Goal: Task Accomplishment & Management: Manage account settings

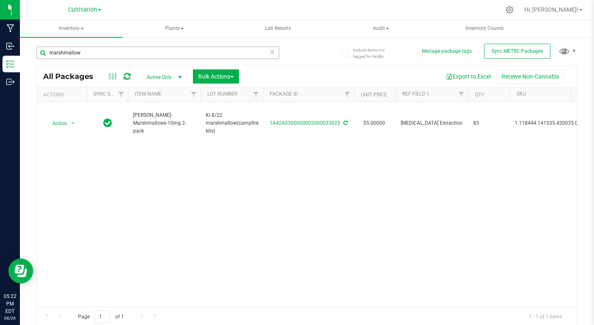
click at [45, 54] on input "marshmallow" at bounding box center [158, 52] width 243 height 12
click at [208, 76] on span "Bulk Actions" at bounding box center [215, 76] width 35 height 7
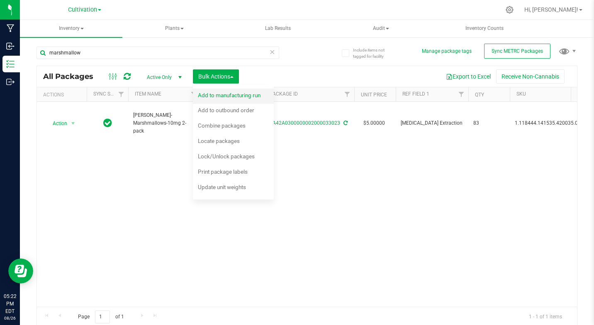
click at [215, 93] on span "Add to manufacturing run" at bounding box center [229, 95] width 63 height 7
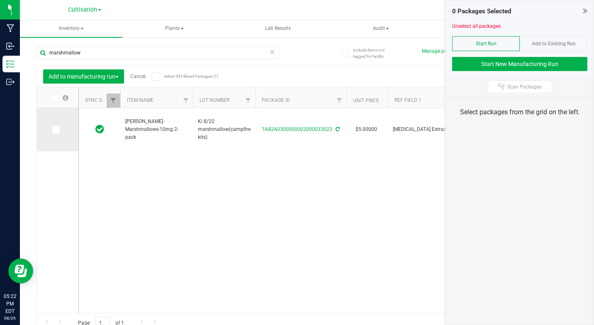
click at [55, 129] on icon at bounding box center [55, 129] width 5 height 0
click at [0, 0] on input "checkbox" at bounding box center [0, 0] width 0 height 0
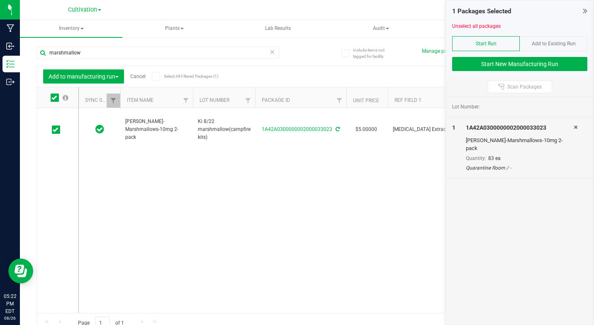
click at [549, 44] on span "Add to Existing Run" at bounding box center [554, 44] width 44 height 6
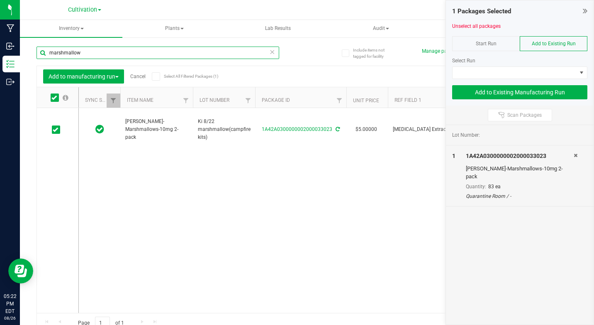
drag, startPoint x: 48, startPoint y: 56, endPoint x: 85, endPoint y: 59, distance: 37.0
click at [85, 59] on div "marshmallow" at bounding box center [158, 55] width 243 height 19
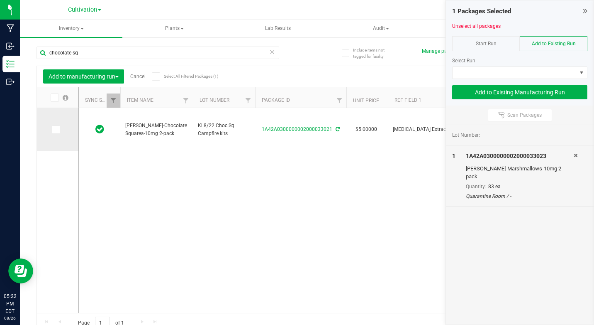
click at [54, 129] on icon at bounding box center [55, 129] width 5 height 0
click at [0, 0] on input "checkbox" at bounding box center [0, 0] width 0 height 0
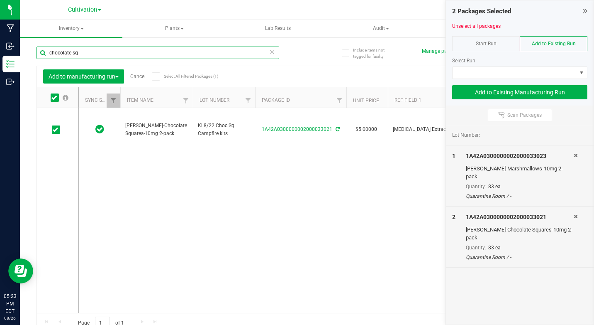
drag, startPoint x: 50, startPoint y: 52, endPoint x: 80, endPoint y: 49, distance: 30.0
click at [80, 49] on input "chocolate sq" at bounding box center [158, 52] width 243 height 12
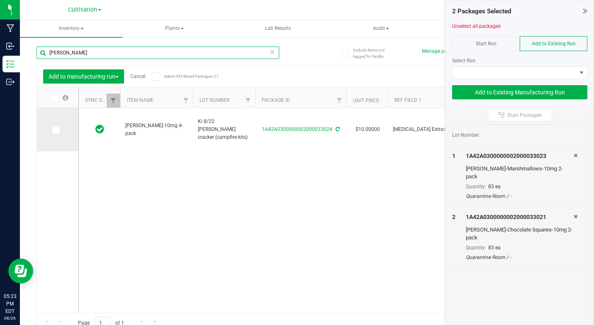
type input "[PERSON_NAME]"
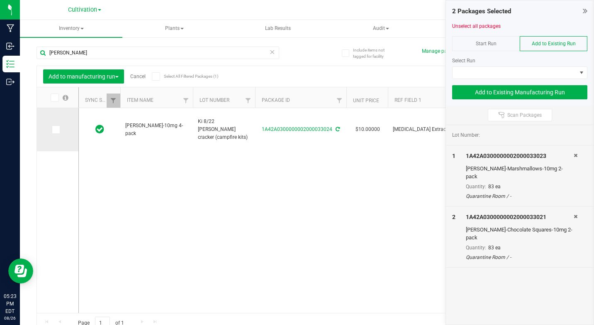
click at [57, 129] on icon at bounding box center [55, 129] width 5 height 0
click at [0, 0] on input "checkbox" at bounding box center [0, 0] width 0 height 0
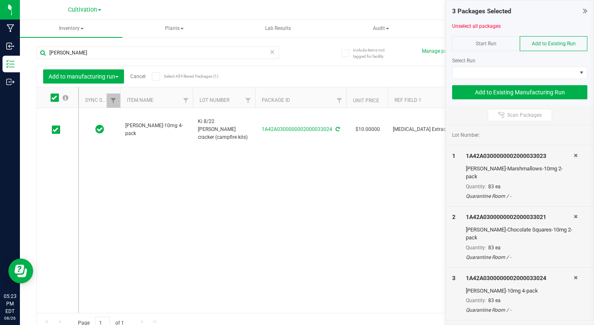
click at [487, 46] on span "Start Run" at bounding box center [486, 44] width 21 height 6
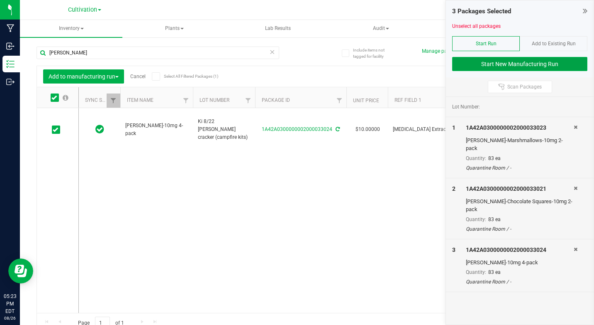
click at [491, 62] on button "Start New Manufacturing Run" at bounding box center [519, 64] width 135 height 14
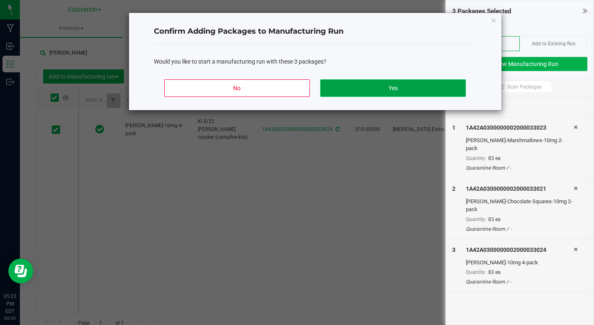
click at [435, 91] on button "Yes" at bounding box center [392, 87] width 145 height 17
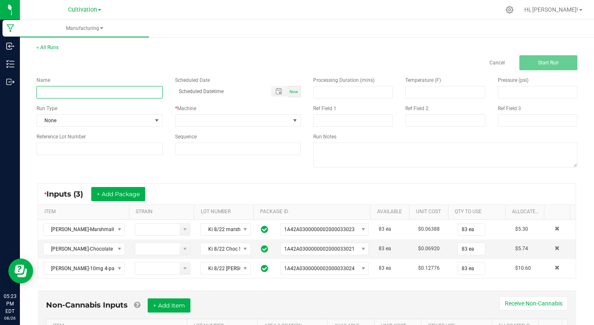
click at [82, 95] on input at bounding box center [100, 92] width 126 height 12
type input "Ki [DATE] Campfire kit"
click at [290, 93] on span "Now" at bounding box center [294, 91] width 9 height 5
type input "[DATE] 5:23 PM"
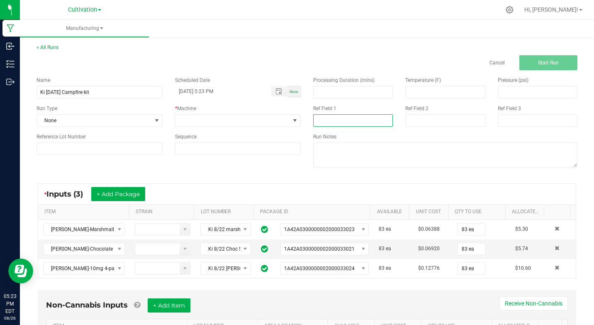
click at [317, 117] on input at bounding box center [353, 120] width 80 height 12
type input "[MEDICAL_DATA] Extraction"
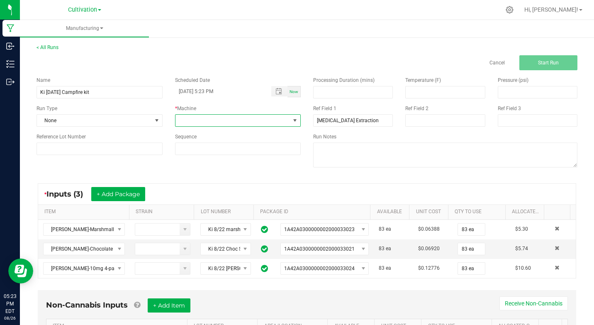
click at [295, 120] on span at bounding box center [295, 120] width 7 height 7
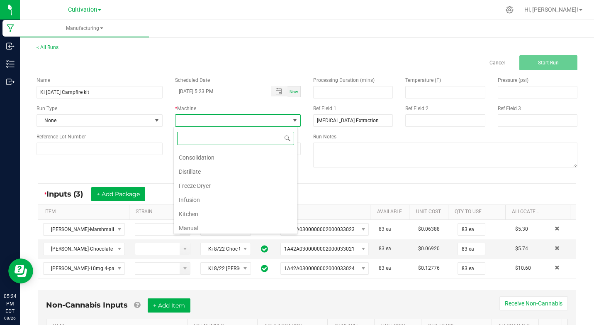
scroll to position [54, 0]
drag, startPoint x: 183, startPoint y: 201, endPoint x: 175, endPoint y: 189, distance: 14.9
click at [183, 200] on li "Kitchen" at bounding box center [236, 201] width 124 height 14
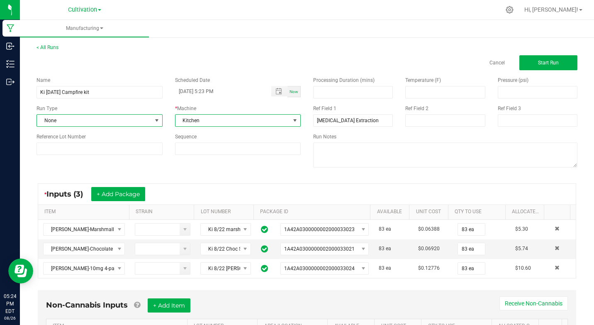
click at [158, 121] on span at bounding box center [157, 120] width 7 height 7
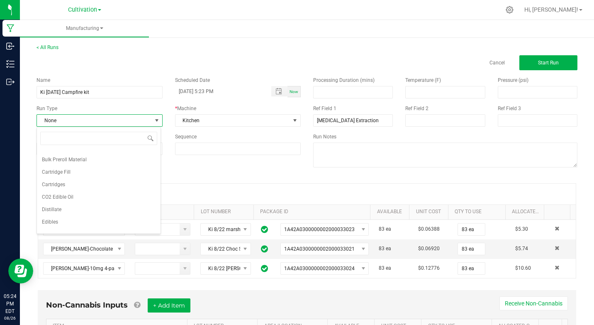
scroll to position [50, 0]
click at [52, 203] on span "Edibles" at bounding box center [50, 205] width 16 height 8
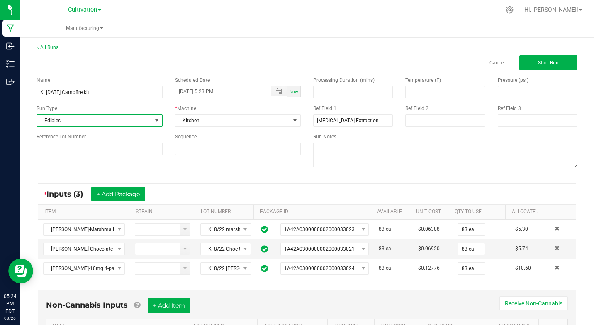
click at [160, 171] on div "Name Ki [DATE] Campfire kit Scheduled Date [DATE] 5:23 PM Now Run Type Edibles …" at bounding box center [307, 122] width 554 height 105
click at [530, 60] on button "Start Run" at bounding box center [549, 62] width 58 height 15
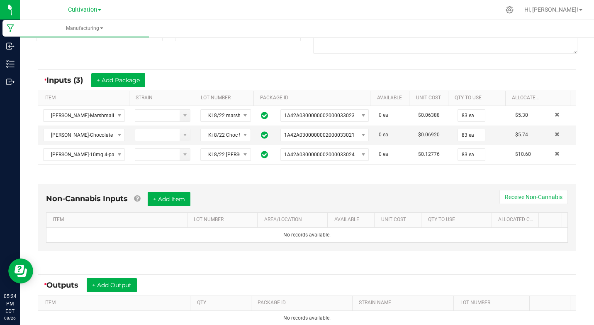
scroll to position [133, 0]
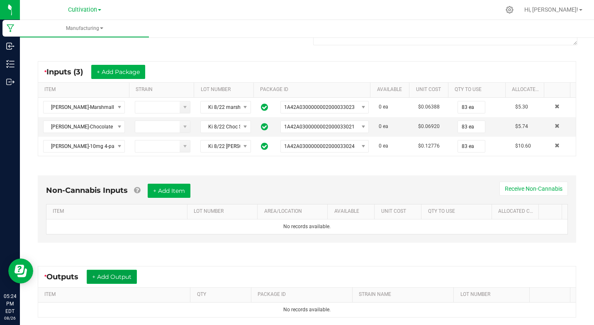
click at [112, 279] on button "+ Add Output" at bounding box center [112, 276] width 50 height 14
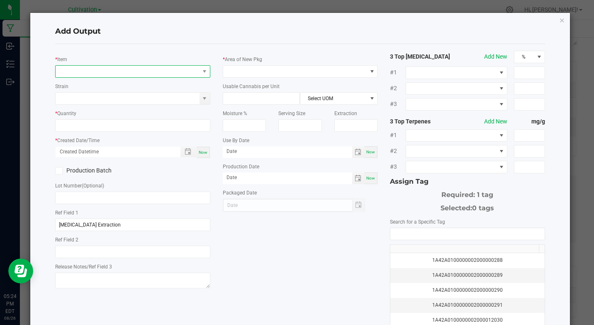
click at [95, 72] on span "NO DATA FOUND" at bounding box center [128, 72] width 144 height 12
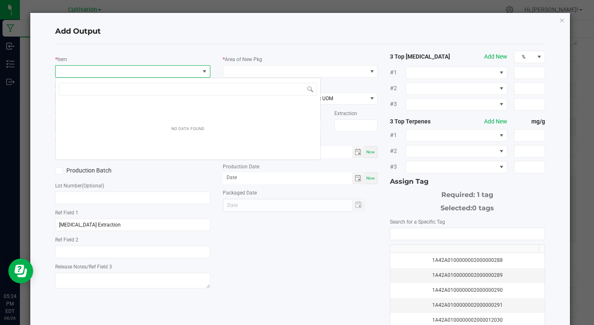
scroll to position [12, 153]
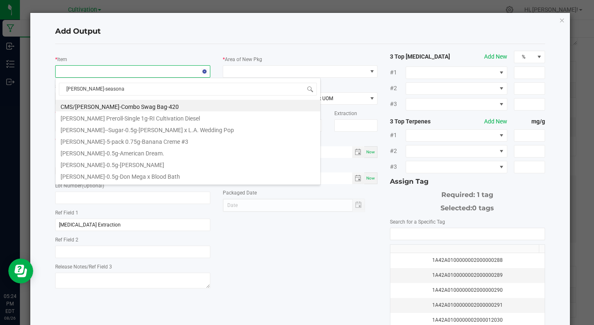
type input "[PERSON_NAME]-seasonal"
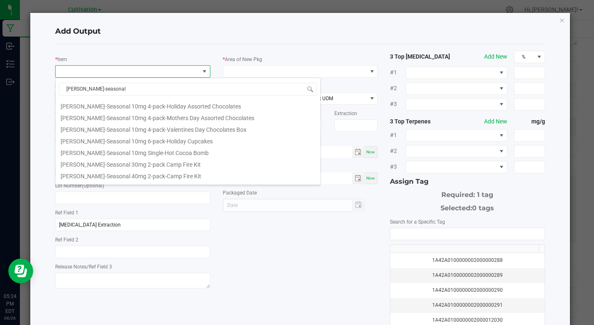
scroll to position [17, 0]
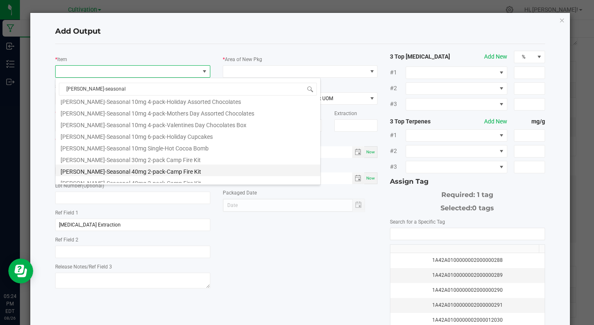
click at [135, 172] on li "[PERSON_NAME]-Seasonal 40mg 2-pack-Camp Fire Kit" at bounding box center [188, 170] width 265 height 12
type input "0 ea"
type input "1.3"
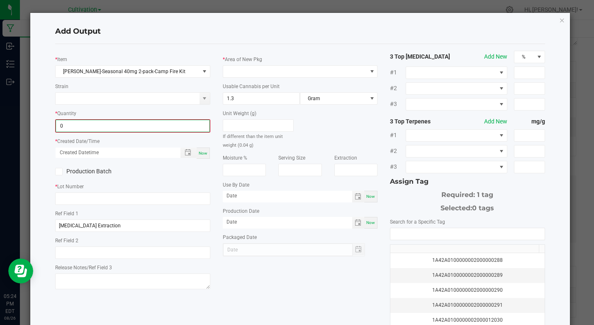
click at [80, 122] on input "0" at bounding box center [132, 126] width 153 height 12
type input "83 ea"
click at [203, 151] on span "Now" at bounding box center [203, 152] width 9 height 5
type input "[DATE] 5:24 PM"
type input "[DATE]"
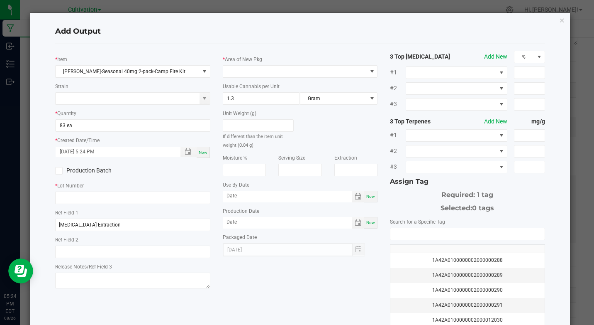
click at [63, 168] on label "Production Batch" at bounding box center [90, 170] width 71 height 9
click at [0, 0] on input "Production Batch" at bounding box center [0, 0] width 0 height 0
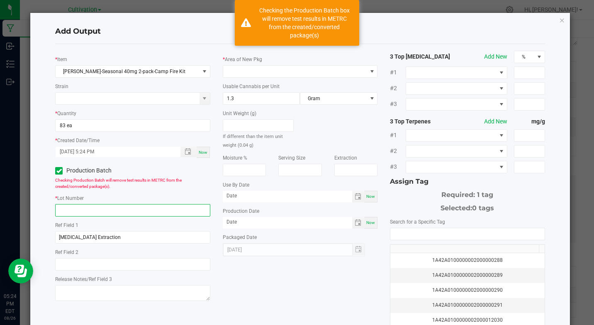
click at [68, 208] on input "text" at bounding box center [132, 210] width 155 height 12
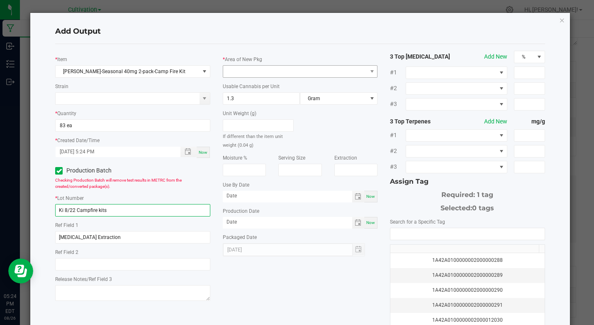
type input "Ki 8/22 Campfire kits"
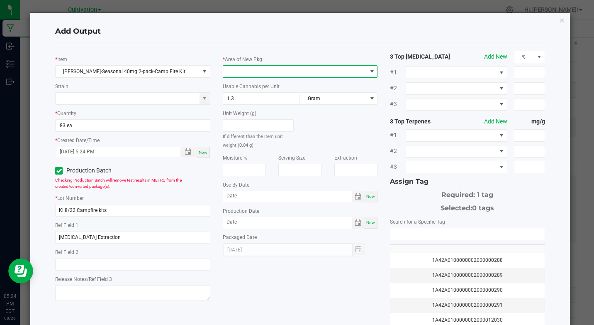
click at [354, 70] on span at bounding box center [295, 72] width 144 height 12
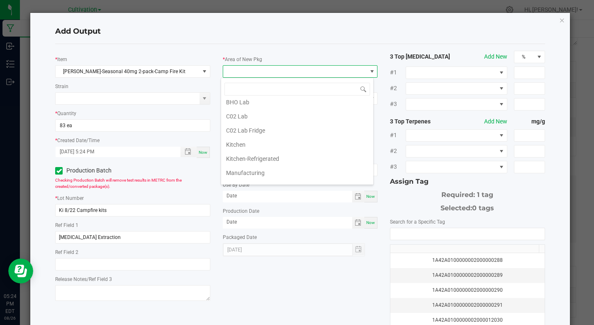
scroll to position [33, 0]
click at [238, 128] on li "Kitchen" at bounding box center [297, 130] width 152 height 14
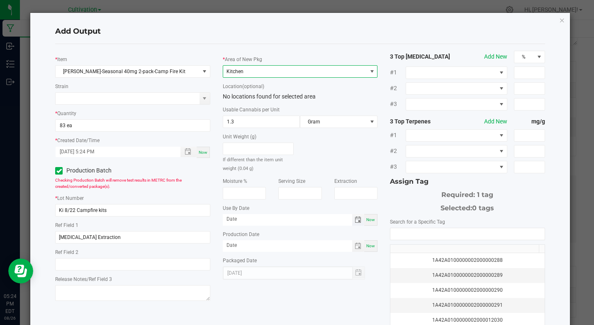
click at [355, 219] on span "Toggle calendar" at bounding box center [358, 219] width 7 height 7
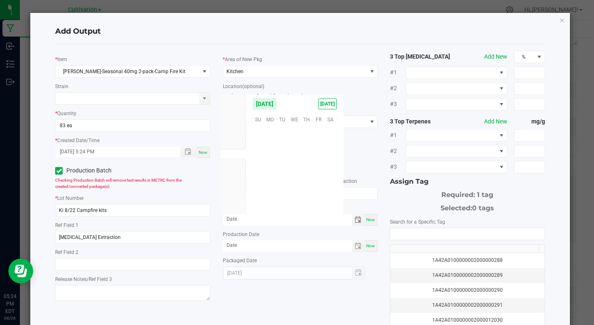
scroll to position [134489, 0]
click at [237, 174] on span "Oct" at bounding box center [232, 174] width 7 height 6
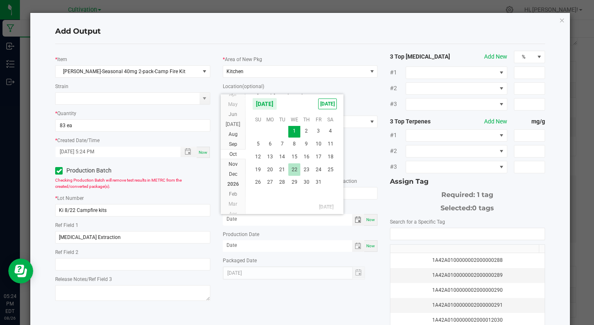
click at [293, 169] on span "22" at bounding box center [294, 169] width 12 height 13
type input "[DATE]"
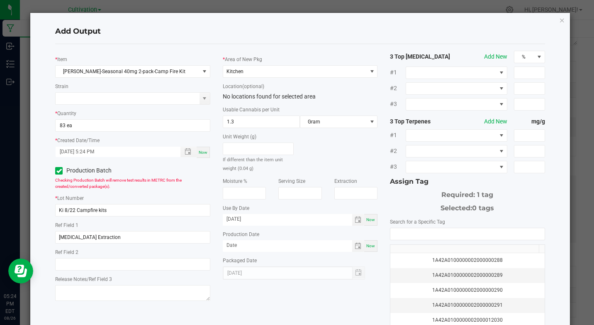
drag, startPoint x: 366, startPoint y: 245, endPoint x: 380, endPoint y: 238, distance: 15.4
click at [370, 241] on div "Now" at bounding box center [370, 246] width 13 height 12
type input "[DATE]"
drag, startPoint x: 380, startPoint y: 238, endPoint x: 393, endPoint y: 235, distance: 14.0
click at [393, 235] on input "NO DATA FOUND" at bounding box center [467, 234] width 154 height 12
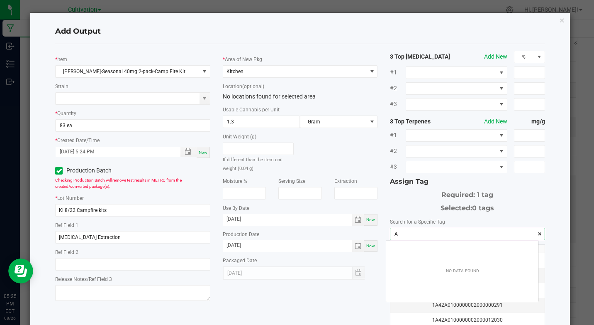
scroll to position [12, 152]
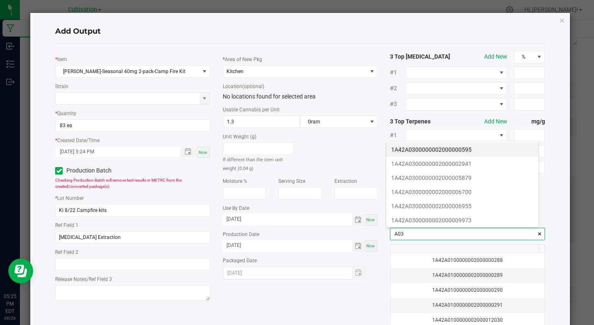
drag, startPoint x: 390, startPoint y: 233, endPoint x: 559, endPoint y: 56, distance: 244.5
click at [403, 232] on input "A03" at bounding box center [467, 234] width 154 height 12
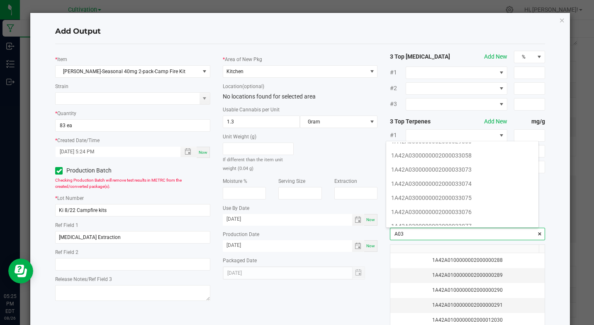
scroll to position [183, 0]
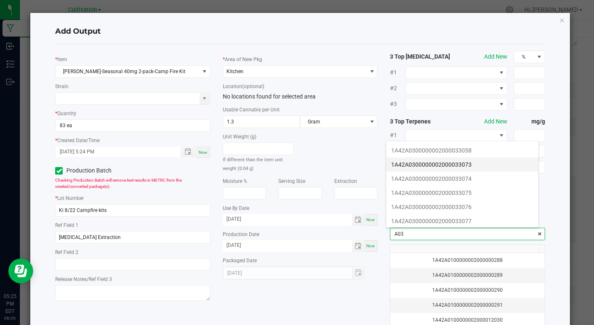
click at [457, 165] on li "1A42A0300000002000033073" at bounding box center [462, 164] width 152 height 14
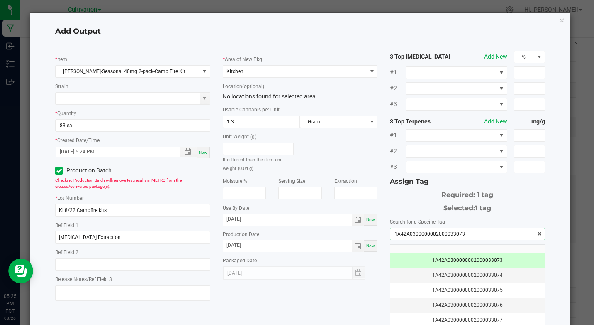
type input "1A42A0300000002000033073"
click at [374, 302] on div "* [PERSON_NAME]-Seasonal 40mg 2-pack-Camp Fire Kit Strain * Quantity 83 ea * Cr…" at bounding box center [300, 200] width 502 height 298
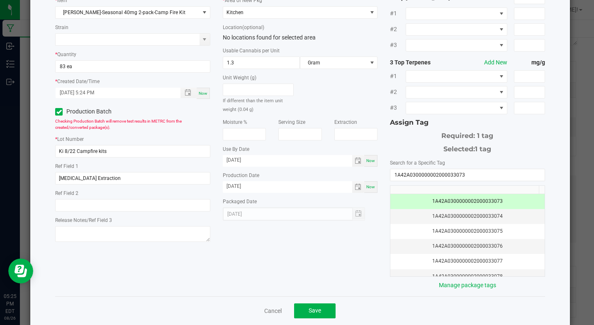
scroll to position [66, 0]
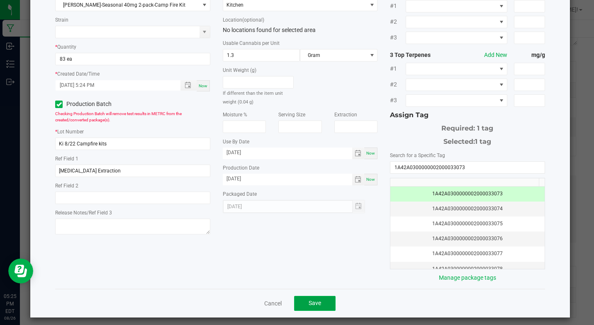
click at [328, 305] on button "Save" at bounding box center [314, 302] width 41 height 15
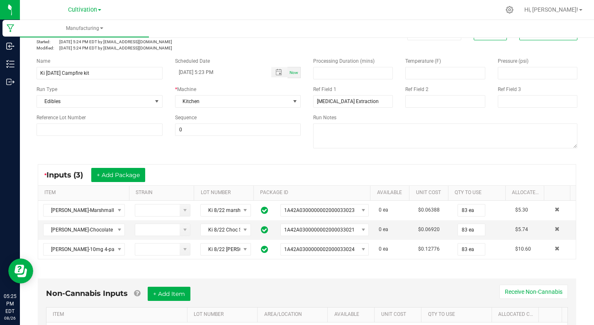
scroll to position [0, 0]
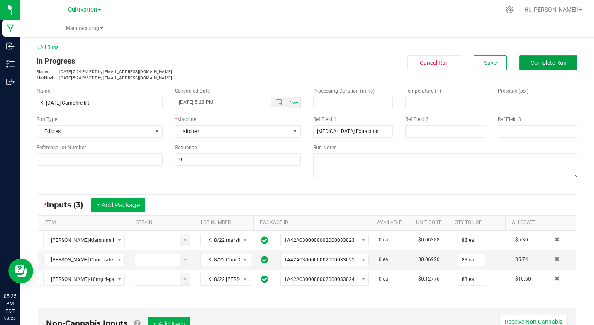
click at [531, 60] on span "Complete Run" at bounding box center [549, 62] width 36 height 7
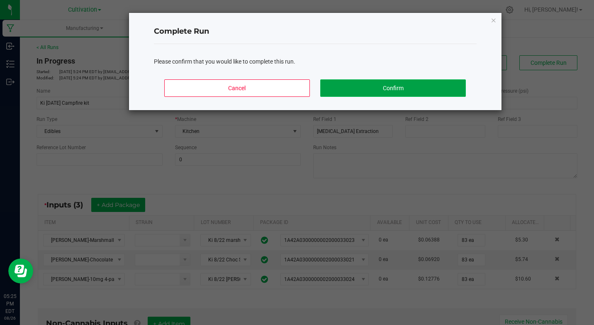
click at [442, 86] on button "Confirm" at bounding box center [392, 87] width 145 height 17
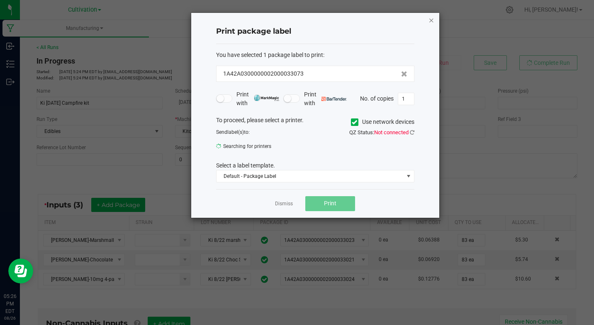
click at [431, 21] on icon "button" at bounding box center [432, 20] width 6 height 10
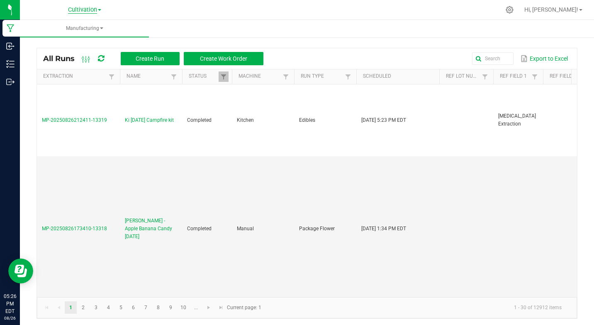
click at [85, 10] on span "Cultivation" at bounding box center [82, 9] width 29 height 7
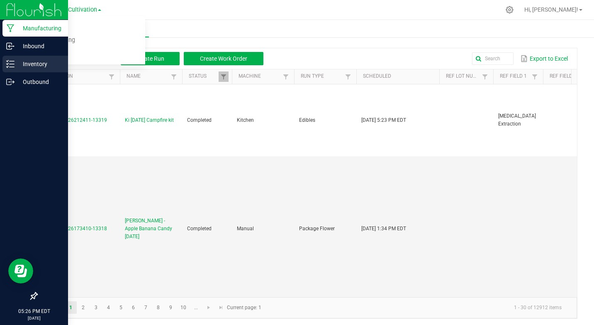
click at [14, 61] on line at bounding box center [12, 61] width 5 height 0
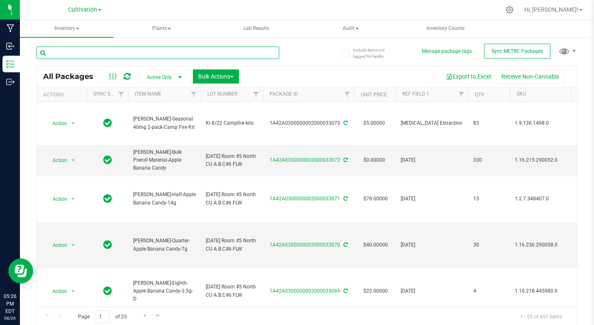
click at [71, 52] on input "text" at bounding box center [158, 52] width 243 height 12
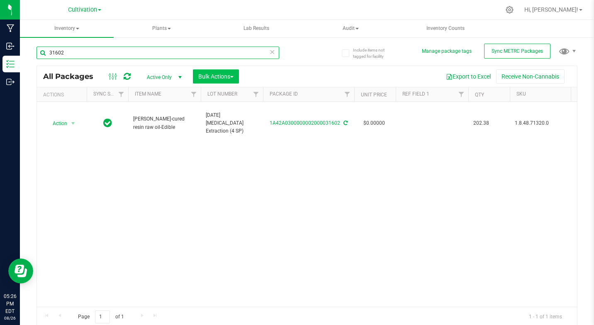
type input "31602"
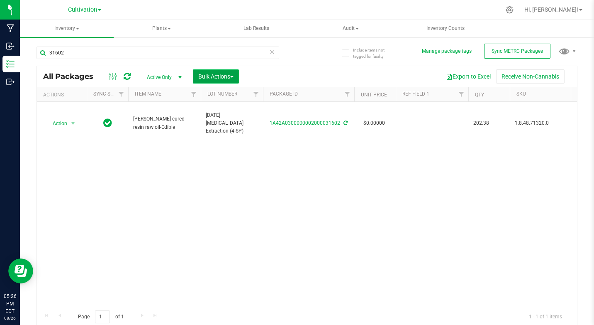
click at [209, 78] on span "Bulk Actions" at bounding box center [215, 76] width 35 height 7
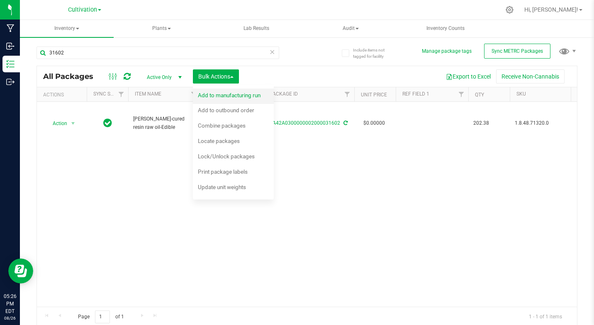
click at [215, 94] on span "Add to manufacturing run" at bounding box center [229, 95] width 63 height 7
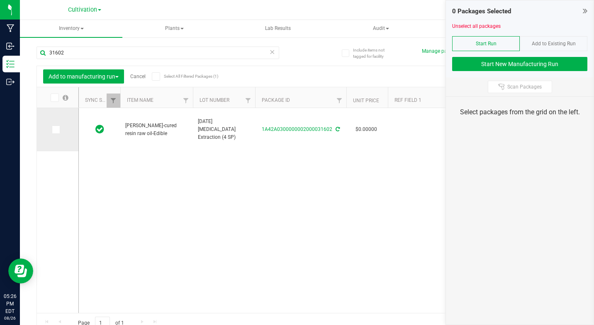
click at [56, 129] on icon at bounding box center [55, 129] width 5 height 0
click at [0, 0] on input "checkbox" at bounding box center [0, 0] width 0 height 0
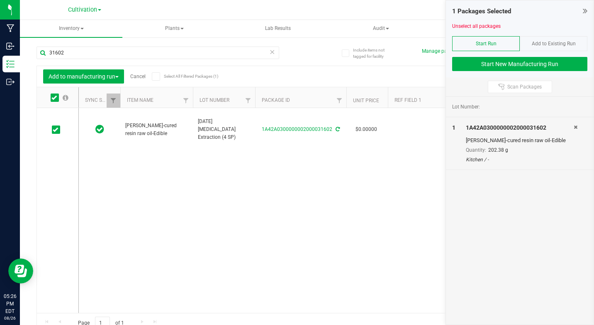
click at [477, 43] on span "Start Run" at bounding box center [486, 44] width 21 height 6
click at [487, 66] on button "Start New Manufacturing Run" at bounding box center [519, 64] width 135 height 14
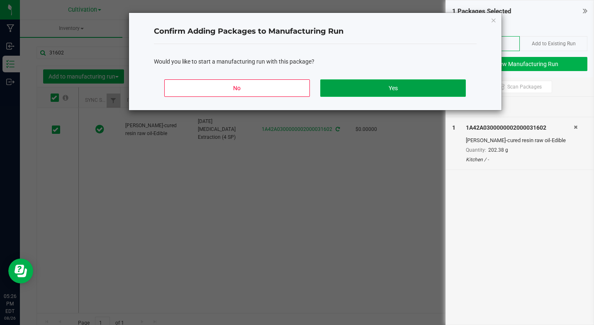
click at [405, 90] on button "Yes" at bounding box center [392, 87] width 145 height 17
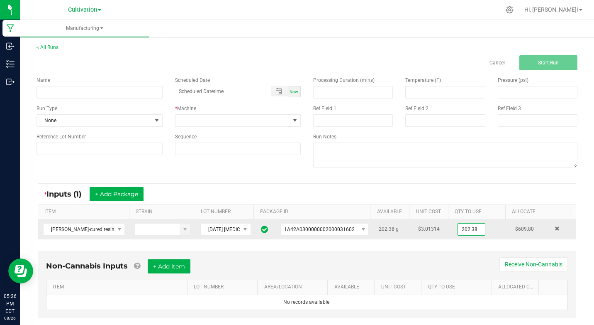
click at [458, 230] on input "202.38" at bounding box center [471, 229] width 27 height 12
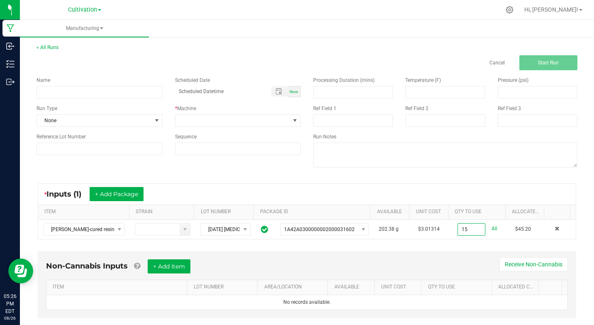
type input "15.0000 g"
click at [442, 256] on div "Non-Cannabis Inputs + Add Item Receive Non-Cannabis ITEM LOT NUMBER AREA/LOCATI…" at bounding box center [307, 284] width 539 height 67
click at [85, 92] on input at bounding box center [100, 92] width 126 height 12
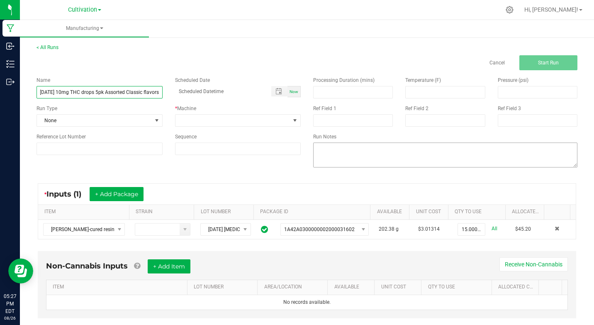
scroll to position [0, 10]
type input "Ki [DATE] 10mg THC drops 5pk Assorted Classic flavors"
click at [295, 89] on span "Now" at bounding box center [294, 91] width 9 height 5
type input "[DATE] 5:27 PM"
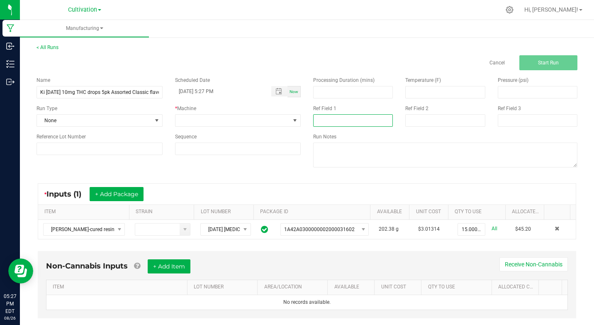
click at [320, 120] on input at bounding box center [353, 120] width 80 height 12
type input "[MEDICAL_DATA] Extraction"
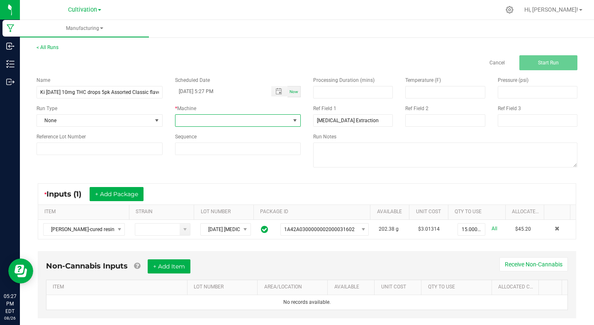
click at [292, 120] on span at bounding box center [295, 120] width 7 height 7
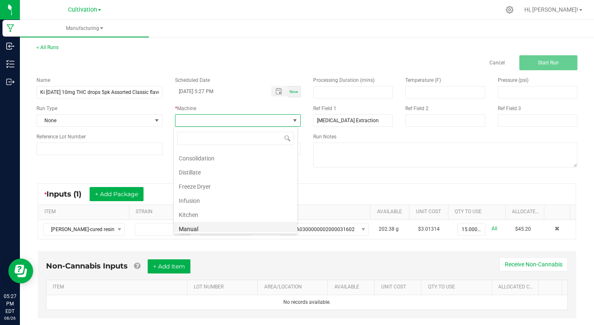
scroll to position [50, 0]
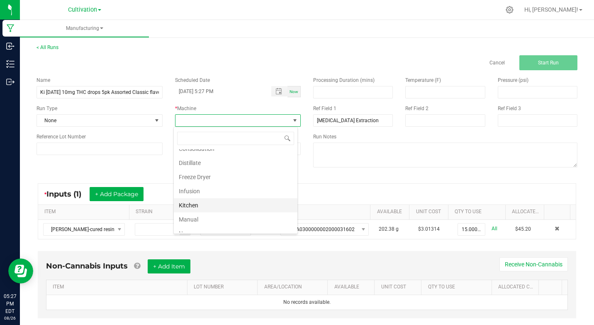
click at [192, 206] on li "Kitchen" at bounding box center [236, 205] width 124 height 14
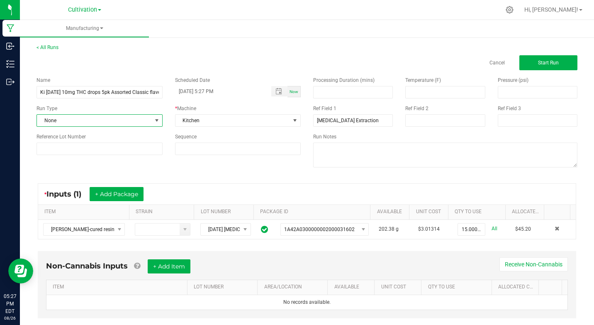
click at [154, 120] on span at bounding box center [157, 120] width 7 height 7
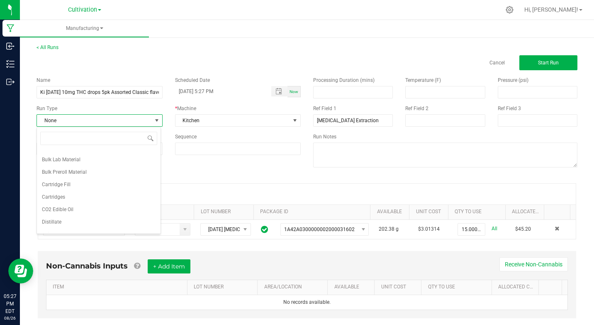
scroll to position [33, 0]
click at [56, 224] on span "Edibles" at bounding box center [50, 221] width 16 height 8
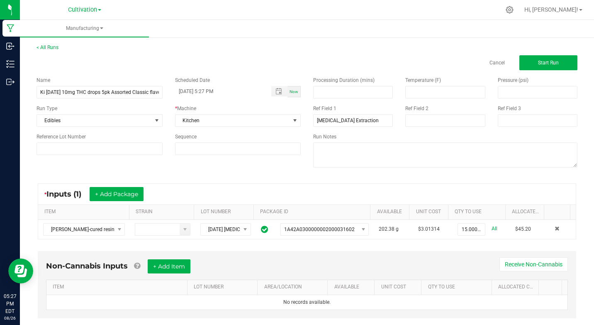
click at [187, 163] on div "Name Ki [DATE] 10mg THC drops 5pk Assorted Classic flavors Scheduled Date [DATE…" at bounding box center [307, 122] width 554 height 105
click at [545, 65] on span "Start Run" at bounding box center [548, 63] width 21 height 6
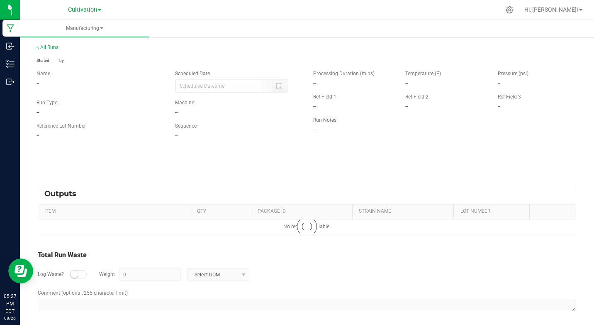
type input "[DATE] 5:27 PM"
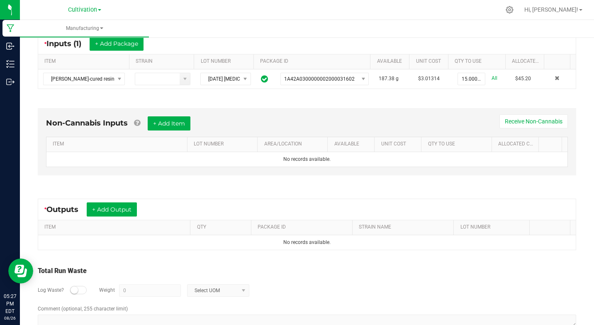
scroll to position [172, 0]
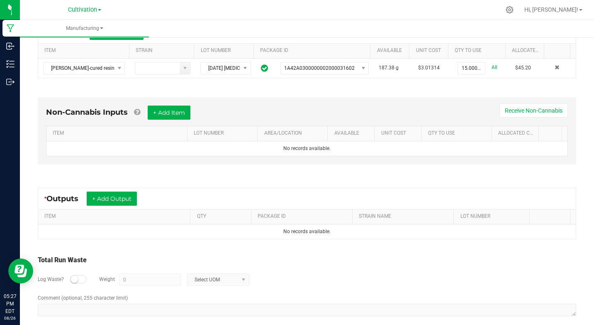
click at [72, 278] on small at bounding box center [74, 278] width 7 height 7
click at [134, 282] on input "0" at bounding box center [150, 279] width 61 height 12
drag, startPoint x: 246, startPoint y: 280, endPoint x: 242, endPoint y: 273, distance: 7.4
click at [245, 279] on span at bounding box center [243, 279] width 7 height 7
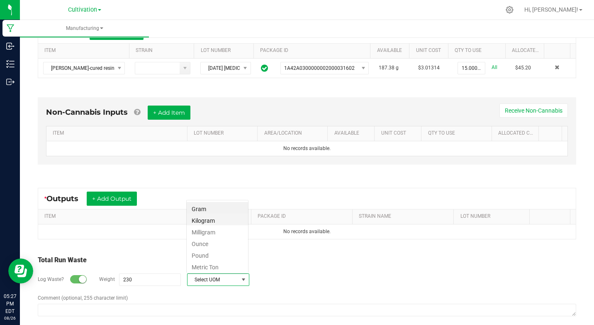
scroll to position [12, 62]
drag, startPoint x: 196, startPoint y: 204, endPoint x: 195, endPoint y: 215, distance: 11.2
click at [196, 206] on li "Gram" at bounding box center [217, 208] width 61 height 12
type input "230 g"
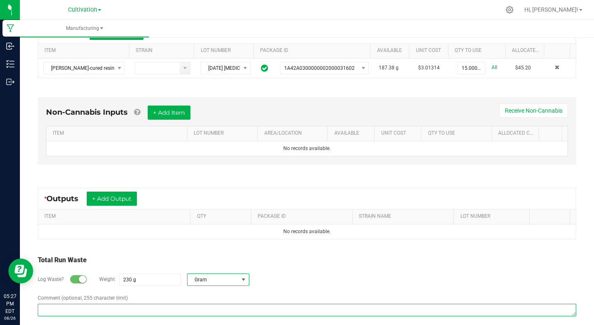
click at [146, 307] on textarea "Comment (optional, 255 character limit)" at bounding box center [307, 309] width 539 height 12
type textarea "shards"
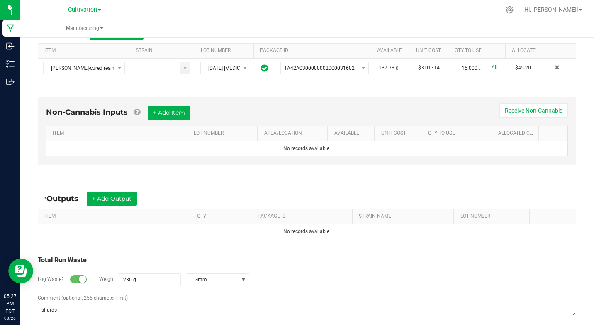
click at [149, 256] on div "Total Run Waste" at bounding box center [307, 260] width 539 height 10
click at [96, 198] on button "+ Add Output" at bounding box center [112, 198] width 50 height 14
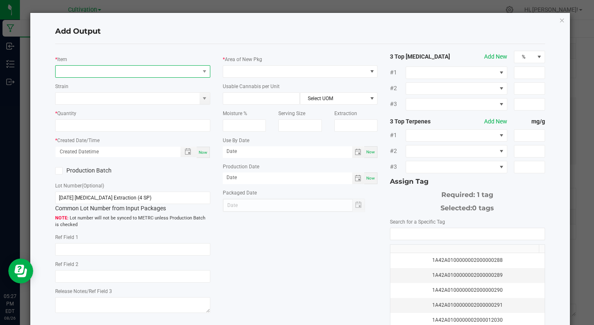
click at [97, 71] on span "NO DATA FOUND" at bounding box center [128, 72] width 144 height 12
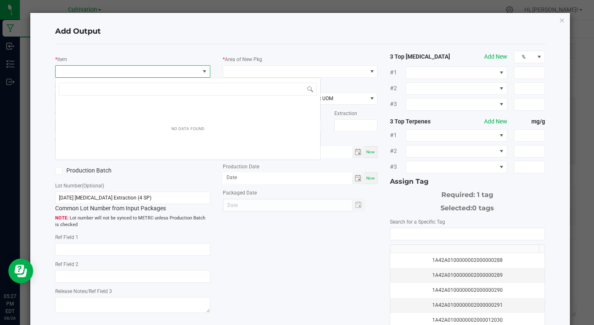
scroll to position [12, 153]
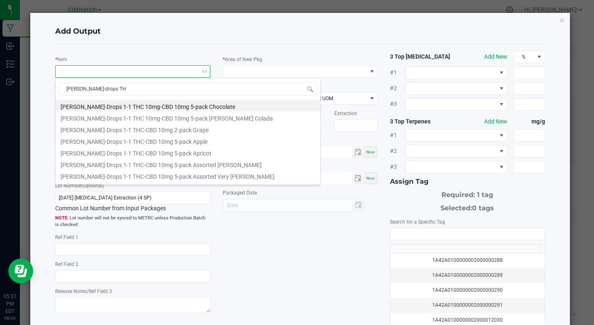
type input "[PERSON_NAME]-drops THC"
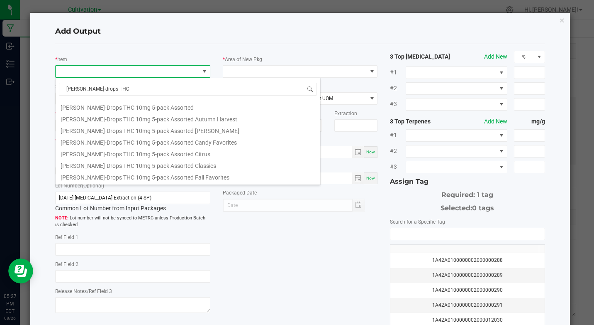
scroll to position [83, 0]
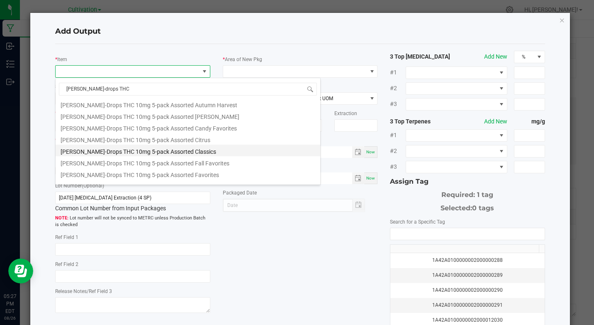
click at [154, 152] on li "[PERSON_NAME]-Drops THC 10mg 5-pack Assorted Classics" at bounding box center [188, 150] width 265 height 12
type input "0 ea"
type input "1.6"
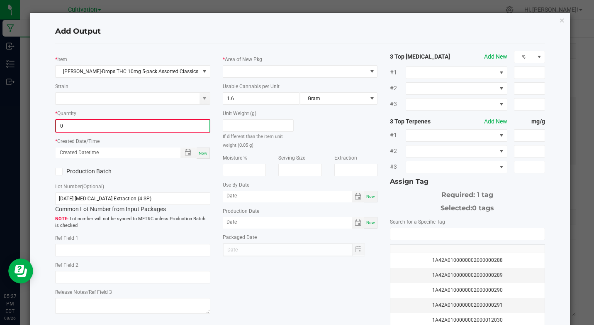
click at [97, 125] on input "0" at bounding box center [132, 126] width 153 height 12
type input "239 ea"
drag, startPoint x: 205, startPoint y: 151, endPoint x: 146, endPoint y: 157, distance: 59.2
click at [205, 152] on span "Now" at bounding box center [203, 152] width 9 height 5
type input "[DATE] 5:27 PM"
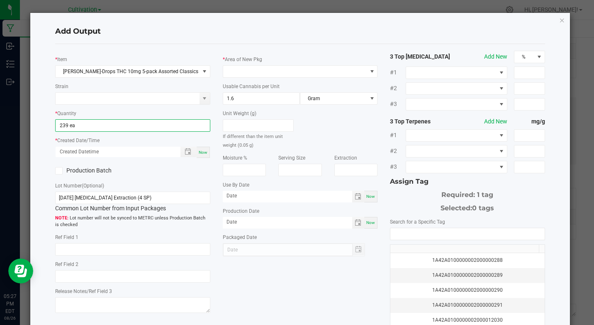
type input "[DATE]"
click at [56, 171] on icon at bounding box center [58, 171] width 5 height 0
click at [0, 0] on input "Production Batch" at bounding box center [0, 0] width 0 height 0
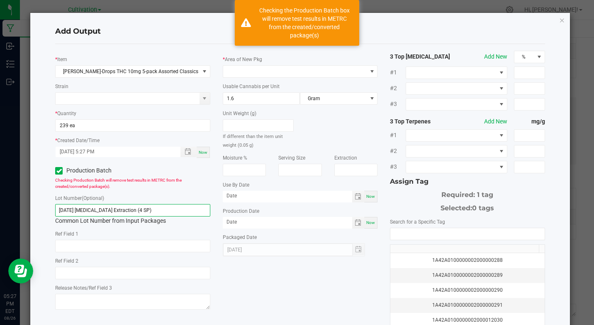
drag, startPoint x: 58, startPoint y: 207, endPoint x: 159, endPoint y: 207, distance: 101.3
click at [159, 207] on input "[DATE] [MEDICAL_DATA] Extraction (4 SP)" at bounding box center [132, 210] width 155 height 12
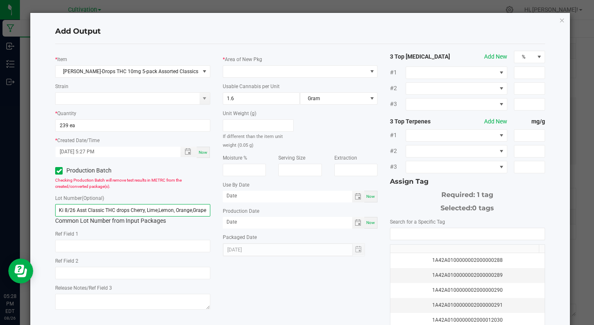
scroll to position [0, 0]
type input "Ki 8/26 Asst Classic THC drops Cherry, Lime, Lemon, Orange,Grape"
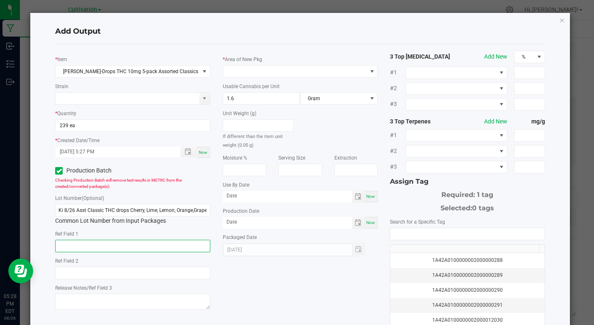
click at [122, 248] on input "text" at bounding box center [132, 245] width 155 height 12
type input "[MEDICAL_DATA] Extraction"
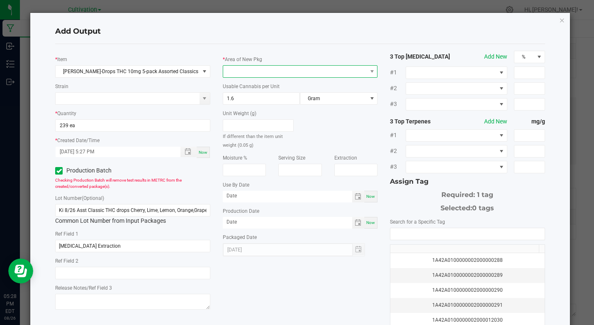
click at [328, 69] on span at bounding box center [295, 72] width 144 height 12
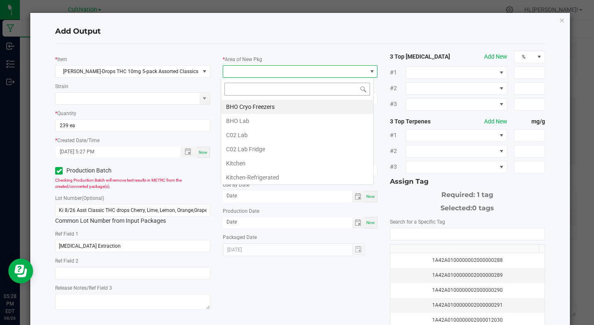
scroll to position [12, 153]
click at [233, 158] on li "Kitchen" at bounding box center [297, 163] width 152 height 14
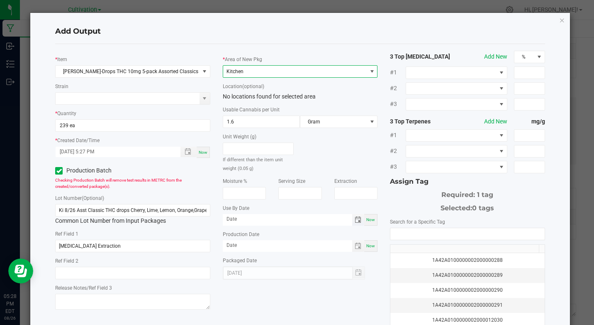
click at [355, 222] on span "Toggle calendar" at bounding box center [358, 219] width 7 height 7
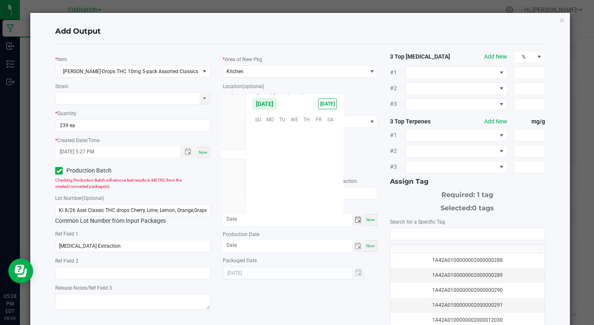
scroll to position [134489, 0]
type input "month/day/year"
click at [234, 214] on input "month/day/year" at bounding box center [288, 219] width 130 height 10
click at [235, 206] on span "2026" at bounding box center [233, 204] width 12 height 6
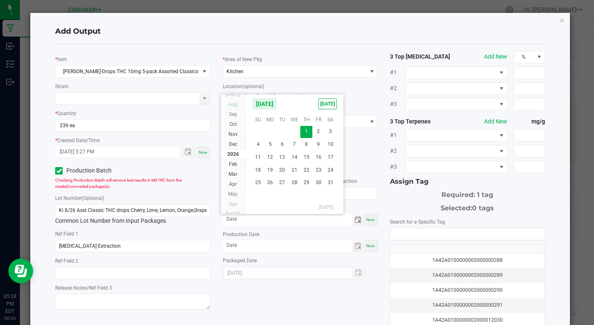
click at [235, 206] on span "Jun" at bounding box center [233, 204] width 9 height 6
click at [237, 176] on span "Aug" at bounding box center [233, 174] width 9 height 6
click at [296, 183] on span "26" at bounding box center [294, 182] width 12 height 13
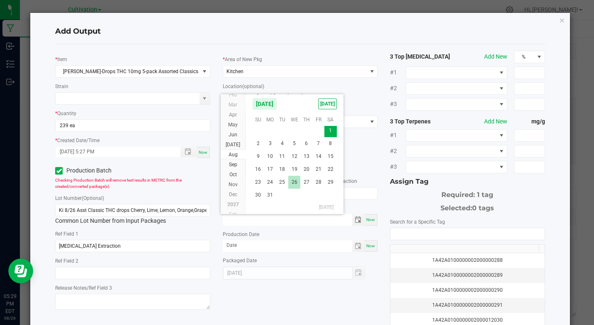
type input "[DATE]"
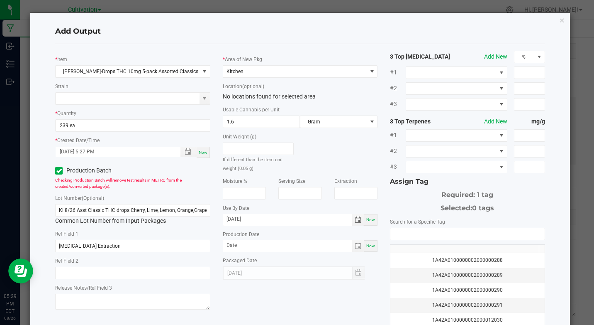
click at [372, 244] on div "Now" at bounding box center [370, 246] width 13 height 12
type input "[DATE]"
click at [391, 231] on input "NO DATA FOUND" at bounding box center [467, 234] width 154 height 12
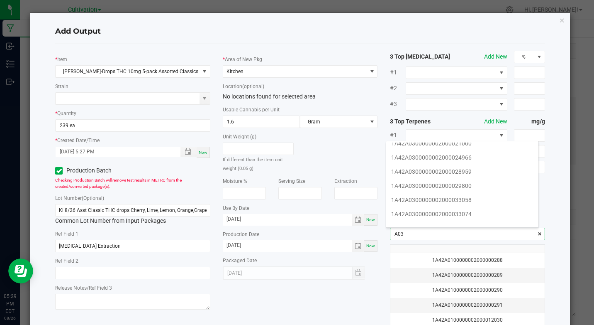
scroll to position [149, 0]
click at [455, 200] on li "1A42A0300000002000033074" at bounding box center [462, 197] width 152 height 14
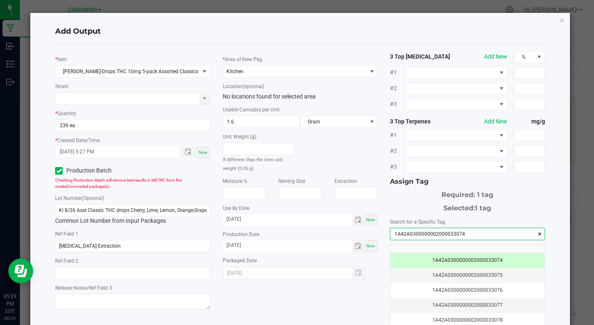
type input "1A42A0300000002000033074"
click at [371, 282] on div "* [PERSON_NAME]-Drops THC 10mg 5-pack Assorted Classics Strain * Quantity 239 e…" at bounding box center [300, 200] width 502 height 298
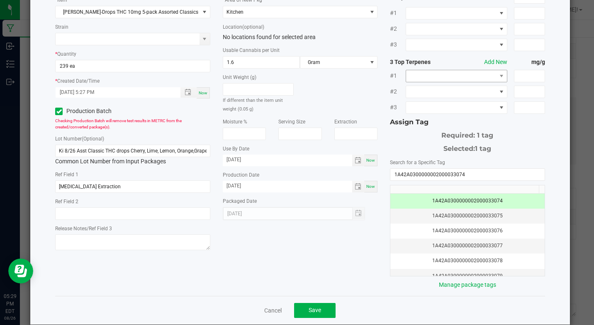
scroll to position [72, 0]
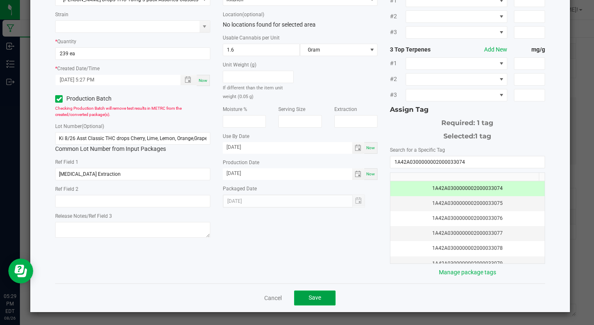
click at [318, 297] on span "Save" at bounding box center [315, 297] width 12 height 7
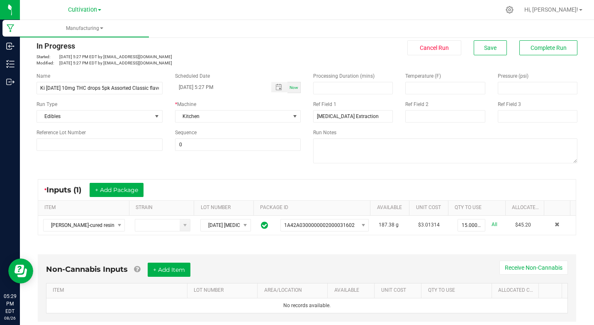
scroll to position [0, 0]
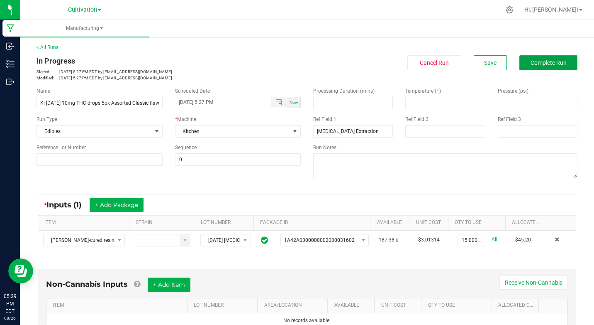
click at [539, 63] on span "Complete Run" at bounding box center [549, 62] width 36 height 7
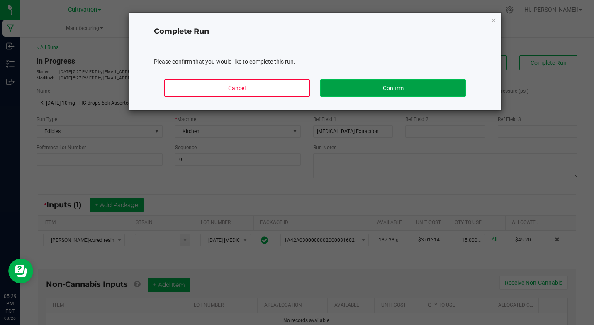
click at [451, 88] on button "Confirm" at bounding box center [392, 87] width 145 height 17
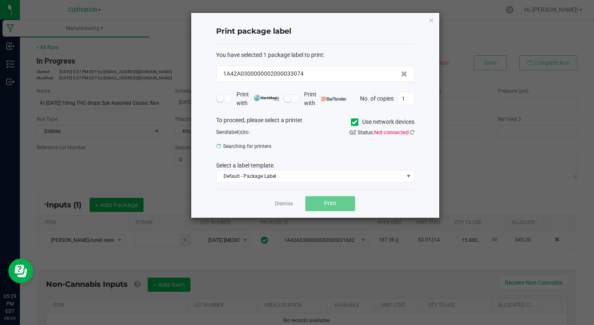
click at [434, 21] on div "Print package label You have selected 1 package label to print : 1A42A030000000…" at bounding box center [315, 115] width 248 height 205
click at [430, 19] on icon "button" at bounding box center [432, 20] width 6 height 10
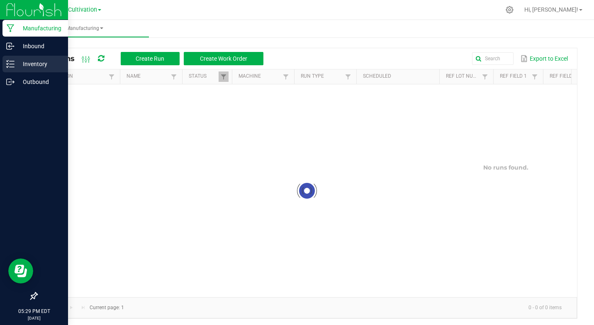
click at [41, 61] on p "Inventory" at bounding box center [40, 64] width 50 height 10
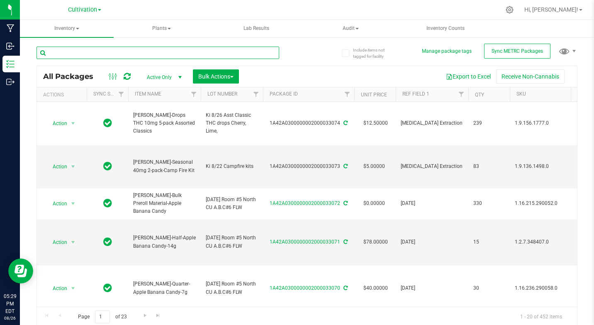
click at [90, 54] on input "text" at bounding box center [158, 52] width 243 height 12
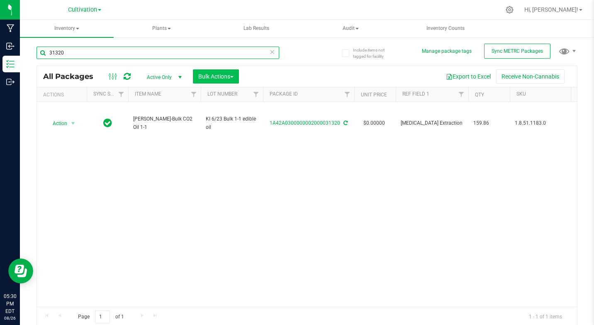
type input "31320"
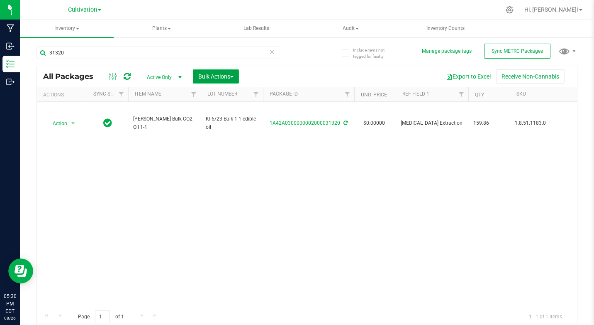
click at [206, 79] on span "Bulk Actions" at bounding box center [215, 76] width 35 height 7
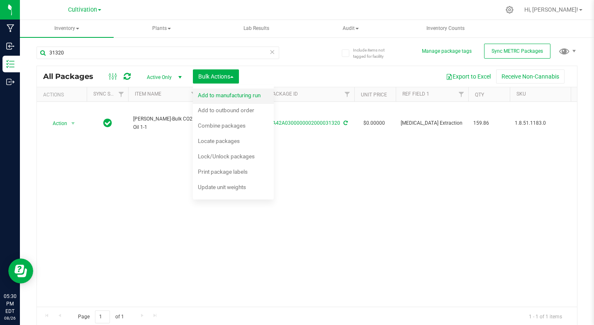
click at [210, 96] on span "Add to manufacturing run" at bounding box center [229, 95] width 63 height 7
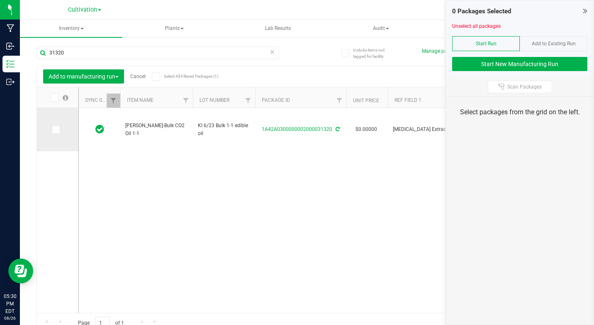
click at [55, 129] on icon at bounding box center [55, 129] width 5 height 0
click at [0, 0] on input "checkbox" at bounding box center [0, 0] width 0 height 0
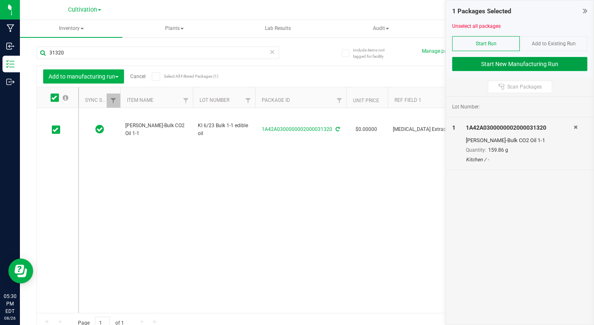
click at [524, 61] on button "Start New Manufacturing Run" at bounding box center [519, 64] width 135 height 14
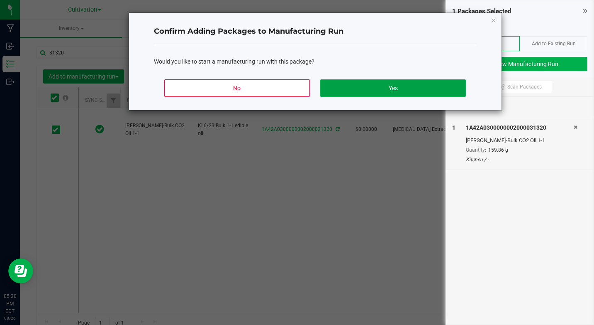
click at [388, 85] on button "Yes" at bounding box center [392, 87] width 145 height 17
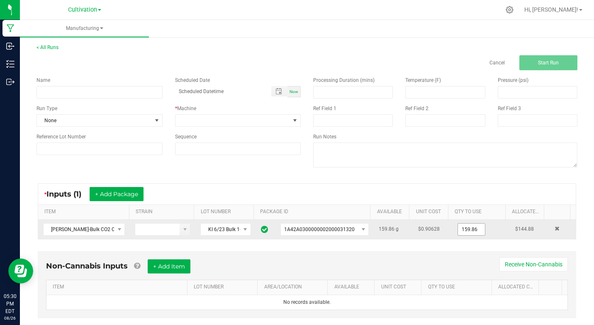
click at [458, 229] on input "159.86" at bounding box center [471, 229] width 27 height 12
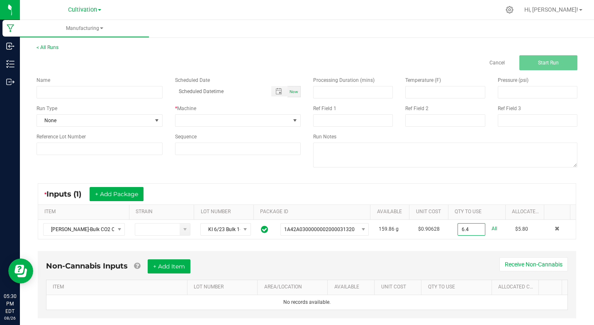
type input "6.4000 g"
click at [407, 249] on div "Non-Cannabis Inputs + Add Item Receive Non-Cannabis ITEM LOT NUMBER AREA/LOCATI…" at bounding box center [307, 289] width 554 height 87
click at [118, 90] on input at bounding box center [100, 92] width 126 height 12
type input "Ki [DATE] 10mg THC drops 5pk Assorted Classic flavors"
type input "month/day/year hour:minute AM"
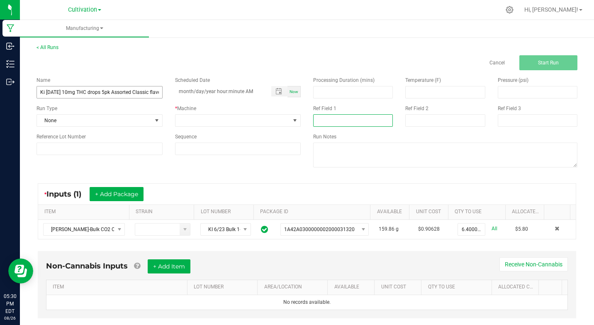
type input "[MEDICAL_DATA] Extraction"
type input "month/day/year hour:minute AM"
click at [79, 88] on input "Ki [DATE] 10mg THC drops 5pk Assorted Classic flavors" at bounding box center [100, 92] width 126 height 12
drag, startPoint x: 112, startPoint y: 90, endPoint x: 156, endPoint y: 86, distance: 44.6
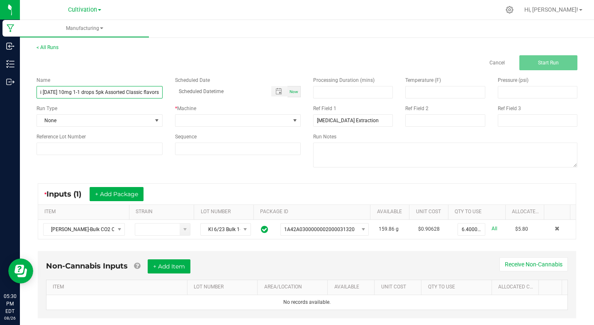
click at [156, 86] on input "Ki [DATE] 10mg 1-1 drops 5pk Assorted Classic flavors" at bounding box center [100, 92] width 126 height 12
type input "Ki [DATE] 10mg 1-1 drops 5pk Pear"
click at [295, 90] on div "Now" at bounding box center [294, 91] width 13 height 11
type input "[DATE] 5:30 PM"
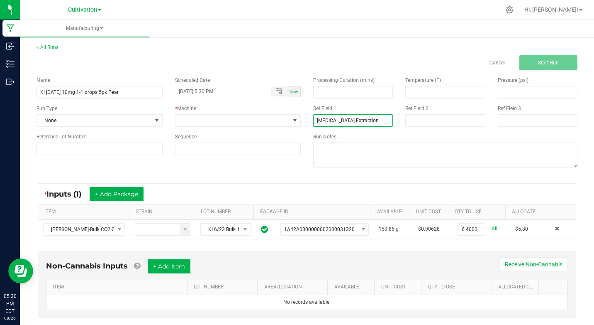
click at [326, 123] on input "[MEDICAL_DATA] Extraction" at bounding box center [353, 120] width 80 height 12
drag, startPoint x: 312, startPoint y: 122, endPoint x: 342, endPoint y: 122, distance: 29.9
click at [342, 122] on input "[MEDICAL_DATA] Extraction" at bounding box center [353, 120] width 80 height 12
type input "1-1 Extraction"
click at [307, 155] on div "Run Notes" at bounding box center [445, 151] width 277 height 37
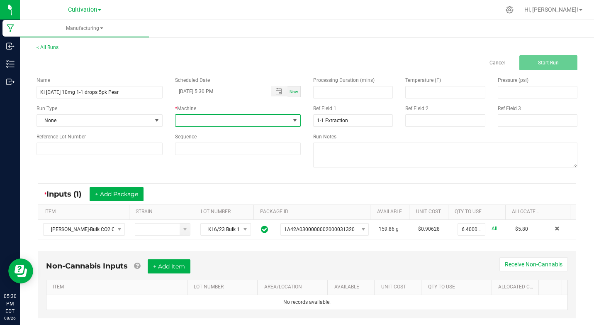
click at [292, 120] on span at bounding box center [295, 120] width 7 height 7
click at [188, 222] on li "Kitchen" at bounding box center [236, 222] width 124 height 14
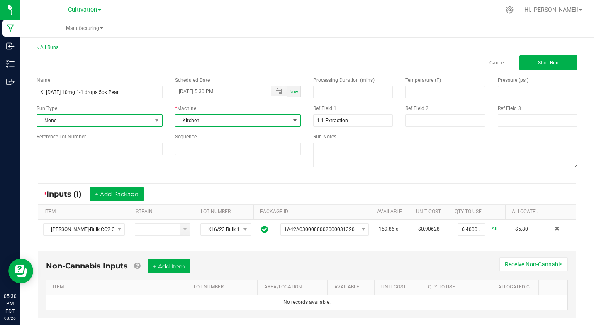
click at [157, 124] on span at bounding box center [156, 121] width 10 height 12
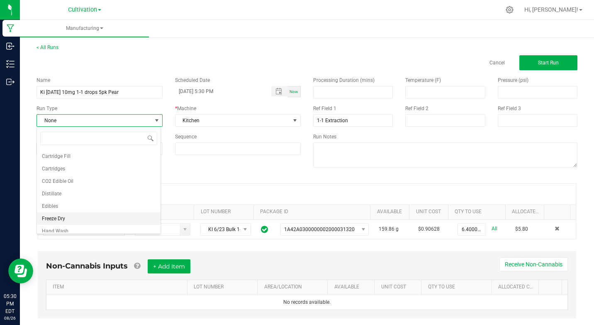
scroll to position [50, 0]
click at [48, 204] on span "Edibles" at bounding box center [50, 205] width 16 height 8
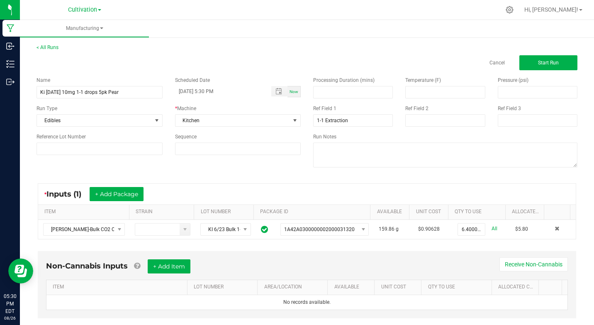
click at [171, 163] on div "Name Ki [DATE] 10mg 1-1 drops 5pk Pear Scheduled Date [DATE] 5:30 PM Now Run Ty…" at bounding box center [307, 122] width 554 height 105
click at [549, 63] on span "Start Run" at bounding box center [548, 63] width 21 height 6
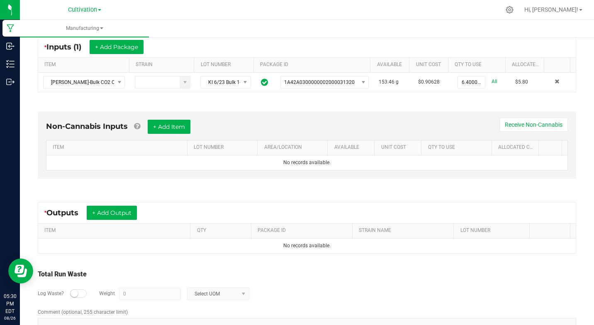
scroll to position [181, 0]
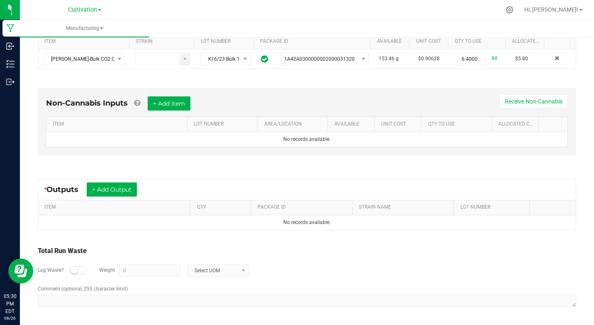
drag, startPoint x: 71, startPoint y: 269, endPoint x: 86, endPoint y: 269, distance: 14.9
click at [72, 269] on small at bounding box center [74, 269] width 7 height 7
click at [130, 269] on input "0" at bounding box center [150, 270] width 61 height 12
click at [244, 270] on span at bounding box center [243, 270] width 7 height 7
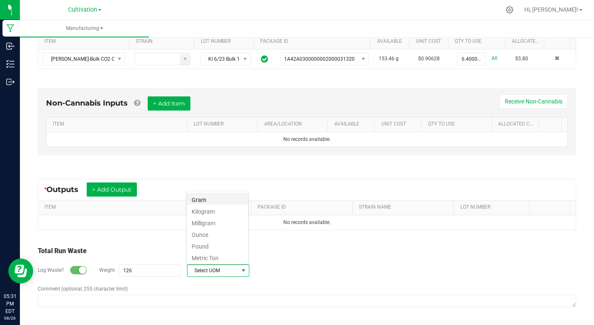
click at [198, 201] on li "Gram" at bounding box center [217, 199] width 61 height 12
type input "126 g"
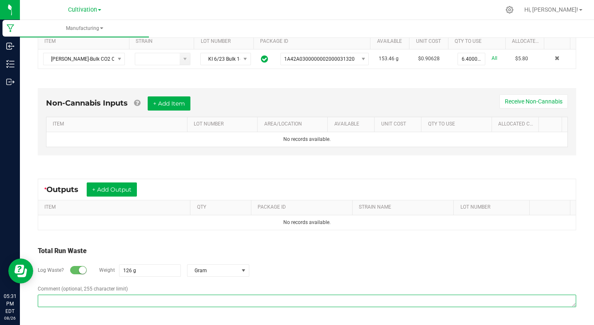
drag, startPoint x: 153, startPoint y: 300, endPoint x: 214, endPoint y: 249, distance: 79.8
click at [153, 290] on div "Comment (optional, 255 character limit)" at bounding box center [307, 297] width 539 height 24
type textarea "shards"
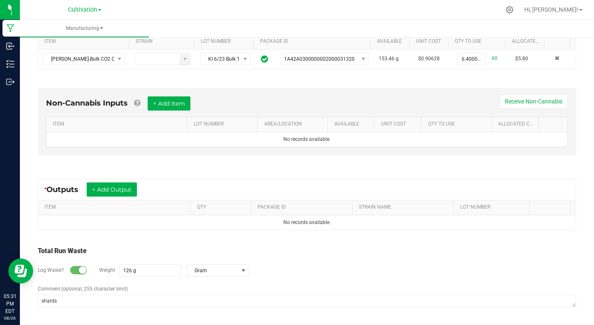
click at [162, 243] on div "Total Run Waste Log Waste? Weight 126 g Gram Comment (optional, 255 character l…" at bounding box center [307, 276] width 554 height 79
click at [122, 188] on button "+ Add Output" at bounding box center [112, 189] width 50 height 14
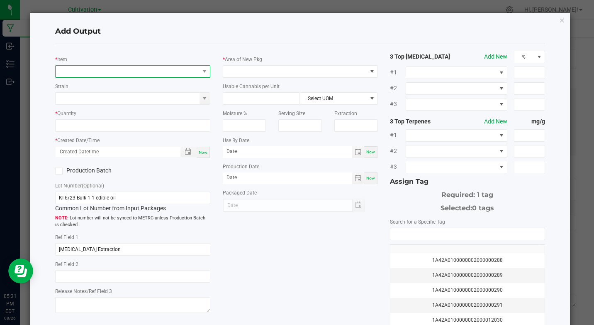
click at [86, 69] on span "NO DATA FOUND" at bounding box center [128, 72] width 144 height 12
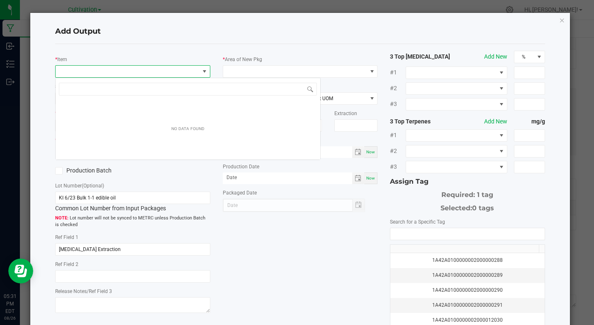
scroll to position [12, 153]
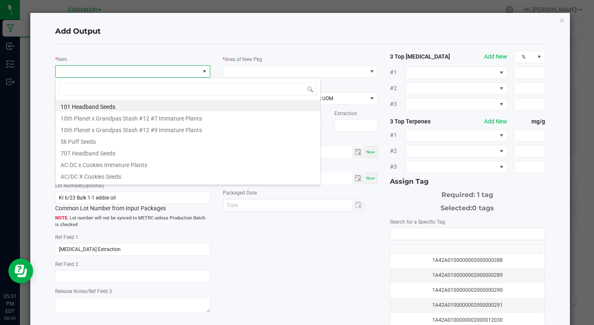
type input "K"
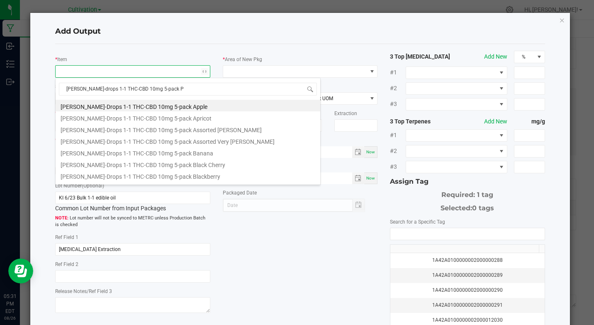
type input "[PERSON_NAME]-drops 1-1 THC-CBD 10mg 5-pack Pe"
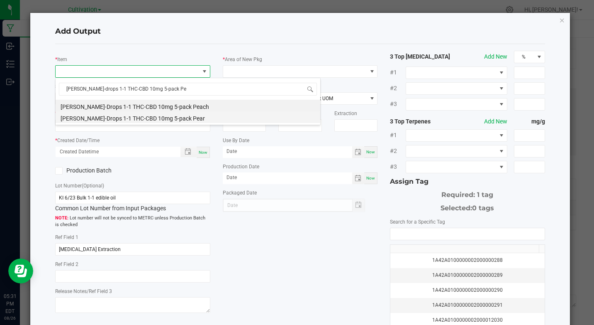
click at [166, 114] on li "[PERSON_NAME]-Drops 1-1 THC-CBD 10mg 5-pack Pear" at bounding box center [188, 117] width 265 height 12
type input "0 ea"
type input "0.83"
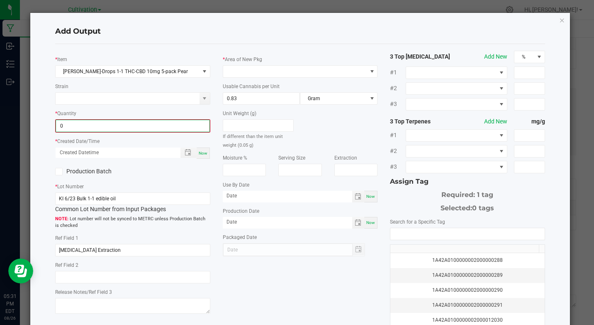
click at [110, 124] on input "0" at bounding box center [132, 126] width 153 height 12
type input "101 ea"
drag, startPoint x: 204, startPoint y: 151, endPoint x: 129, endPoint y: 166, distance: 76.3
click at [204, 151] on span "Now" at bounding box center [203, 152] width 9 height 5
type input "[DATE] 5:31 PM"
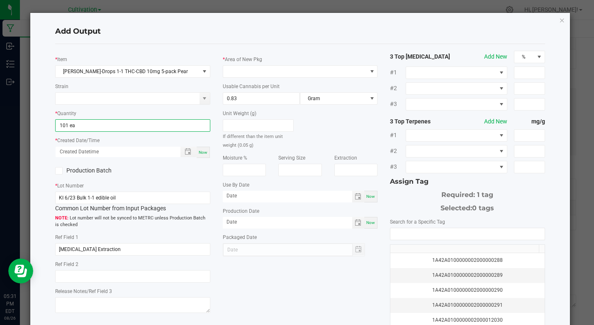
type input "[DATE]"
click at [59, 171] on icon at bounding box center [58, 171] width 5 height 0
click at [0, 0] on input "Production Batch" at bounding box center [0, 0] width 0 height 0
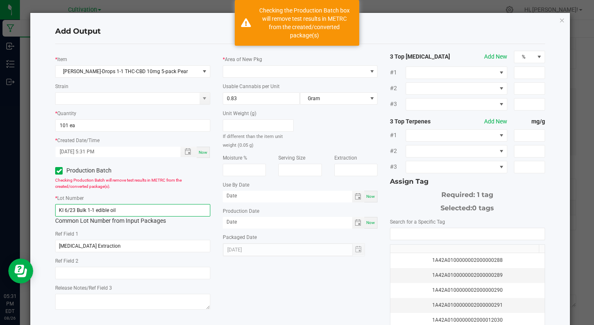
drag, startPoint x: 64, startPoint y: 210, endPoint x: 135, endPoint y: 202, distance: 71.4
click at [135, 202] on div "* Lot Number KI 6/23 Bulk 1-1 edible oil Common Lot Number from Input Packages" at bounding box center [132, 209] width 155 height 32
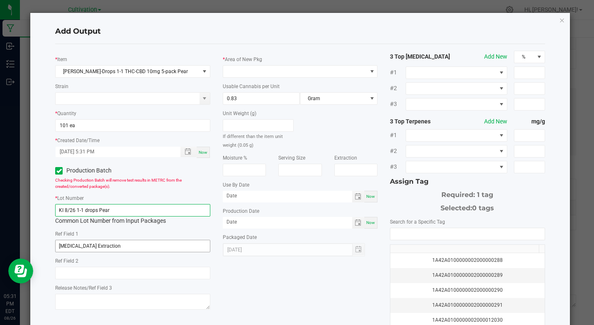
type input "KI 8/26 1-1 drops Pear"
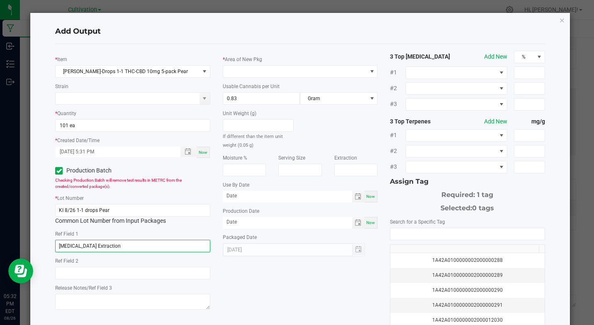
drag, startPoint x: 59, startPoint y: 246, endPoint x: 232, endPoint y: 188, distance: 182.7
click at [92, 244] on input "[MEDICAL_DATA] Extraction" at bounding box center [132, 245] width 155 height 12
type input "1-1 Extraction"
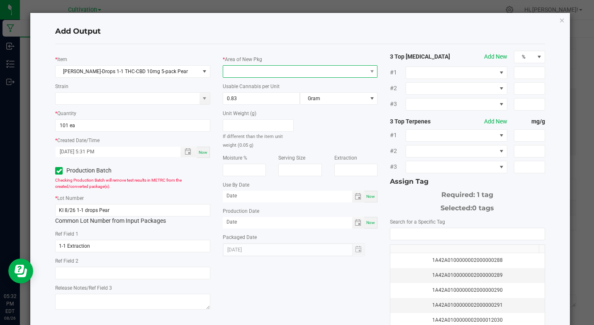
click at [317, 71] on span at bounding box center [295, 72] width 144 height 12
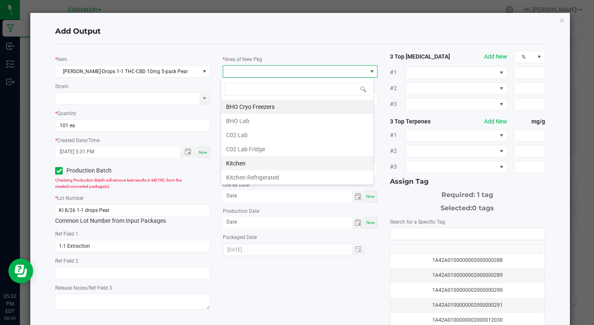
click at [241, 161] on li "Kitchen" at bounding box center [297, 163] width 152 height 14
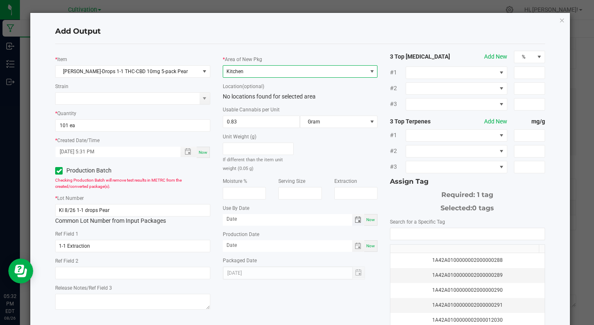
click at [356, 221] on span "Toggle calendar" at bounding box center [358, 219] width 7 height 7
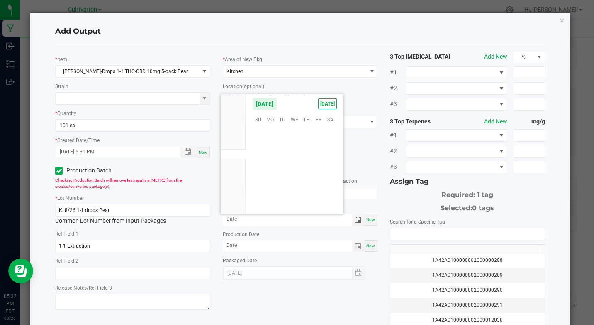
scroll to position [134489, 0]
click at [234, 206] on span "2026" at bounding box center [233, 204] width 12 height 6
click at [234, 209] on li "[DATE]" at bounding box center [233, 214] width 25 height 10
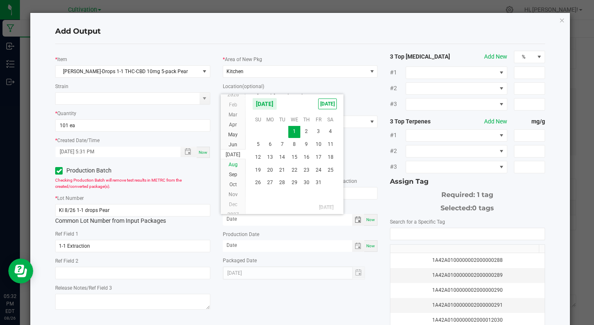
click at [234, 164] on span "Aug" at bounding box center [233, 164] width 9 height 6
click at [296, 179] on span "26" at bounding box center [294, 182] width 12 height 13
type input "[DATE]"
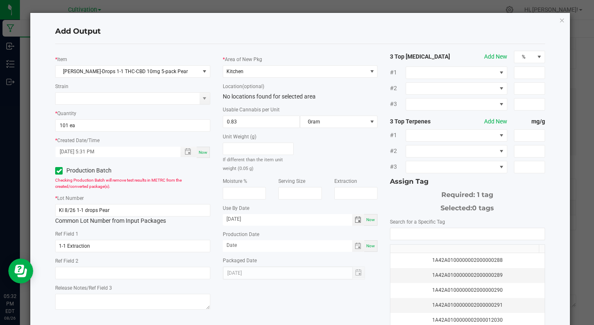
click at [369, 247] on span "Now" at bounding box center [370, 245] width 9 height 5
type input "[DATE]"
drag, startPoint x: 399, startPoint y: 239, endPoint x: 394, endPoint y: 230, distance: 10.0
click at [398, 237] on input "NO DATA FOUND" at bounding box center [467, 234] width 154 height 12
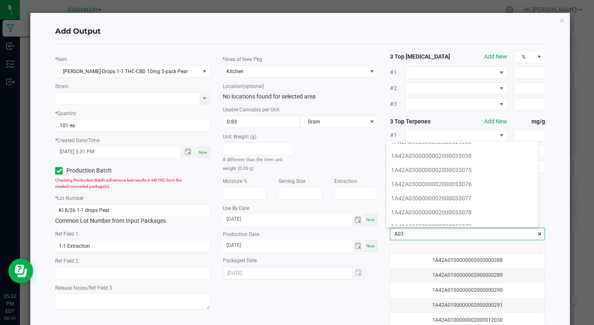
scroll to position [183, 0]
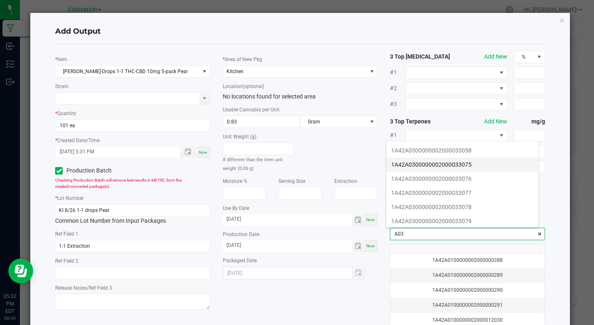
click at [459, 163] on li "1A42A0300000002000033075" at bounding box center [462, 164] width 152 height 14
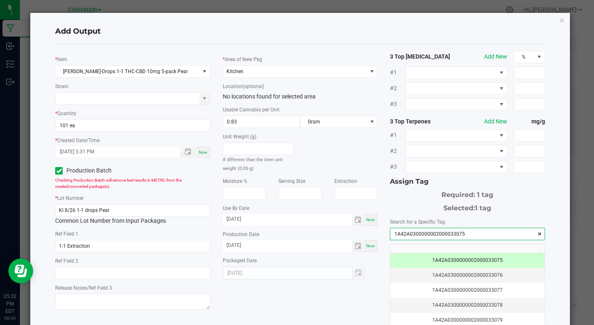
type input "1A42A0300000002000033075"
click at [367, 305] on div "* [PERSON_NAME]-Drops 1-1 THC-CBD 10mg 5-pack Pear Strain * Quantity 101 ea * C…" at bounding box center [300, 200] width 502 height 298
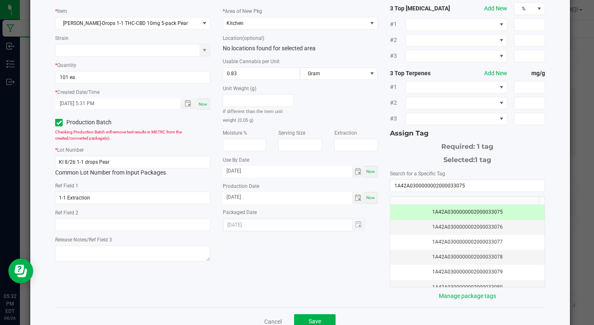
scroll to position [50, 0]
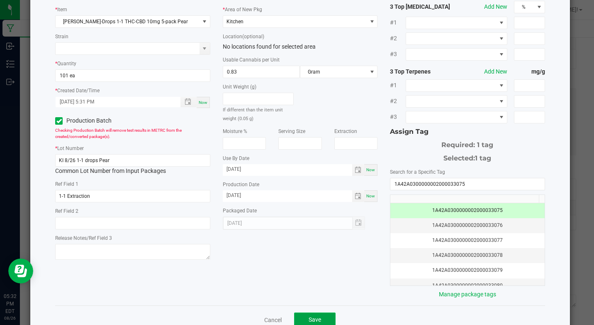
click at [318, 318] on span "Save" at bounding box center [315, 319] width 12 height 7
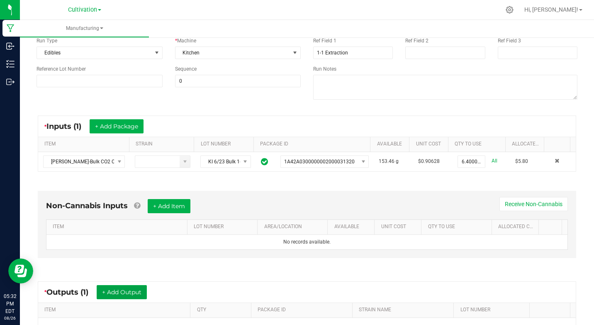
scroll to position [0, 0]
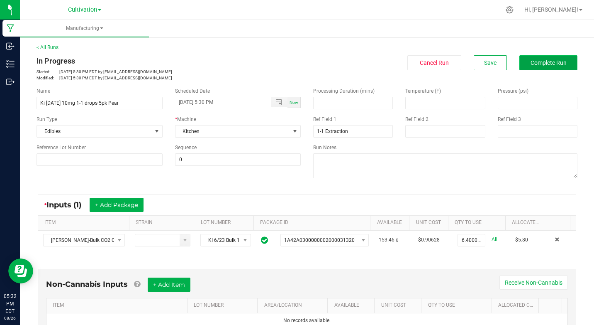
click at [522, 66] on button "Complete Run" at bounding box center [549, 62] width 58 height 15
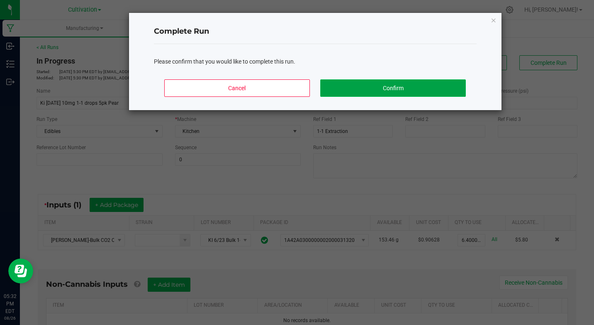
click at [425, 87] on button "Confirm" at bounding box center [392, 87] width 145 height 17
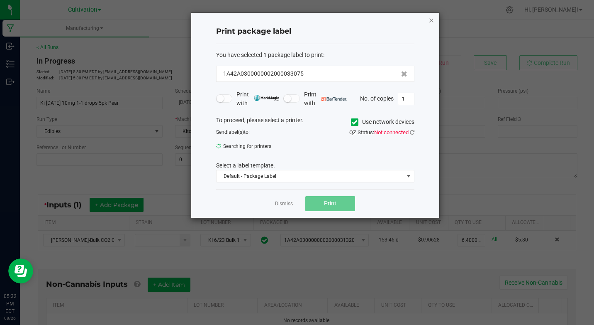
click at [429, 20] on icon "button" at bounding box center [432, 20] width 6 height 10
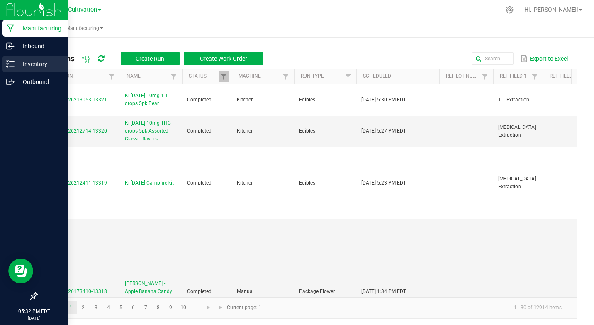
click at [41, 66] on p "Inventory" at bounding box center [40, 64] width 50 height 10
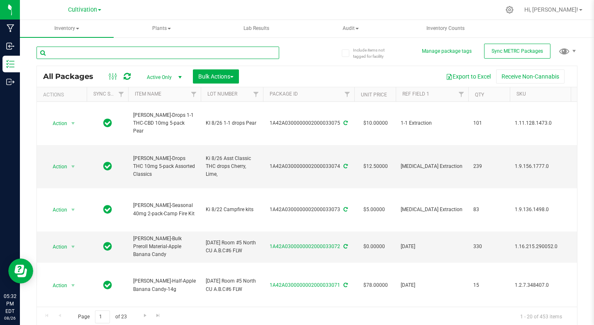
click at [85, 54] on input "text" at bounding box center [158, 52] width 243 height 12
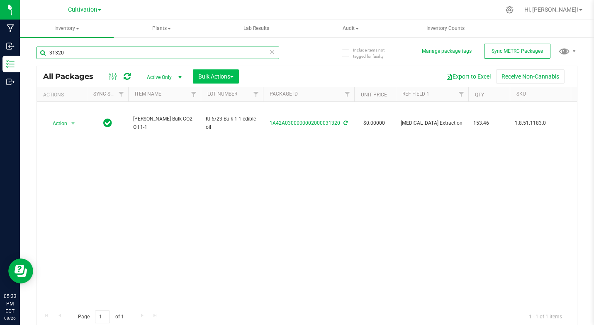
type input "31320"
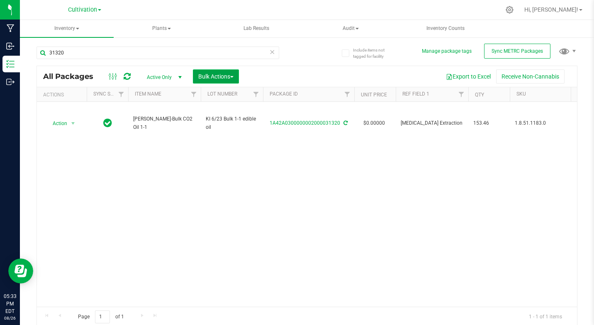
click at [215, 80] on button "Bulk Actions" at bounding box center [216, 76] width 46 height 14
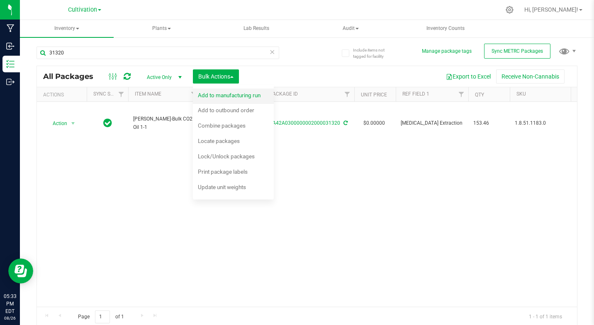
click at [223, 94] on span "Add to manufacturing run" at bounding box center [229, 95] width 63 height 7
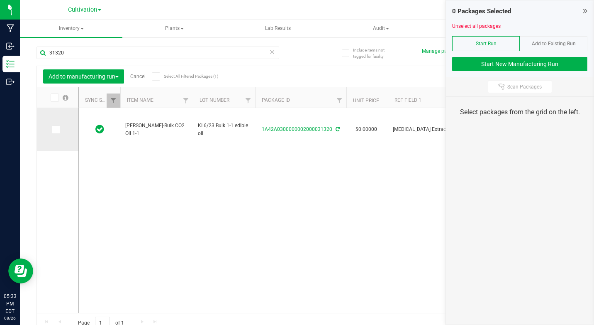
click at [59, 128] on span at bounding box center [56, 129] width 8 height 8
click at [0, 0] on input "checkbox" at bounding box center [0, 0] width 0 height 0
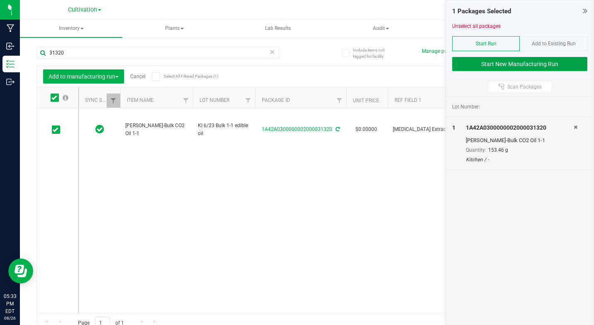
click at [512, 66] on button "Start New Manufacturing Run" at bounding box center [519, 64] width 135 height 14
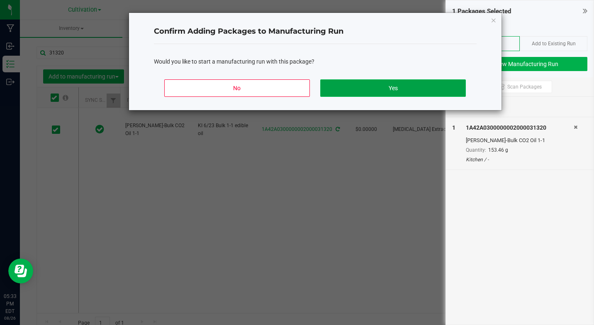
click at [440, 86] on button "Yes" at bounding box center [392, 87] width 145 height 17
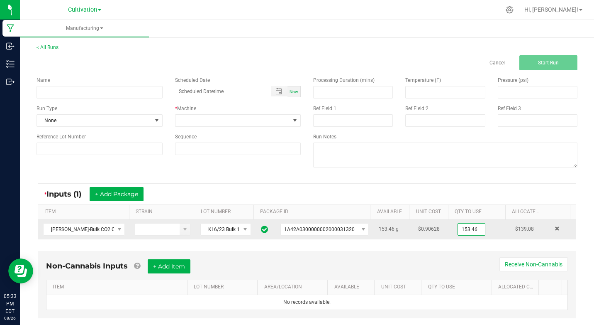
click at [460, 226] on input "153.46" at bounding box center [471, 229] width 27 height 12
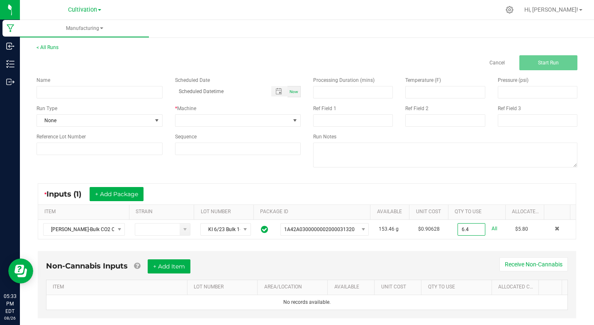
type input "6.4000 g"
click at [423, 255] on div "Non-Cannabis Inputs + Add Item Receive Non-Cannabis ITEM LOT NUMBER AREA/LOCATI…" at bounding box center [307, 284] width 539 height 67
click at [117, 91] on input at bounding box center [100, 92] width 126 height 12
type input "Ki [DATE] 10mg 1-1 drops 5pk Pear"
type input "month/day/year hour:minute AM"
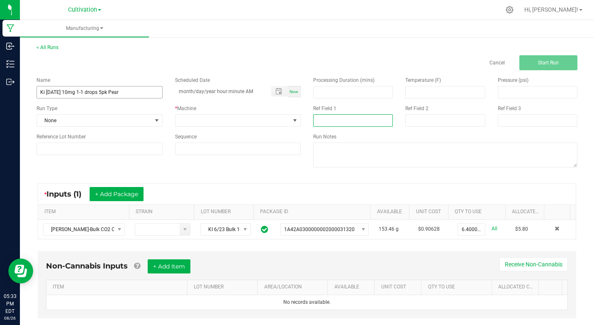
type input "1-1 Extraction"
type input "month/day/year hour:minute AM"
drag, startPoint x: 111, startPoint y: 93, endPoint x: 122, endPoint y: 93, distance: 10.4
click at [122, 93] on input "Ki [DATE] 10mg 1-1 drops 5pk Pear" at bounding box center [100, 92] width 126 height 12
type input "Ki [DATE] 10mg 1-1 drops 5pk Grape"
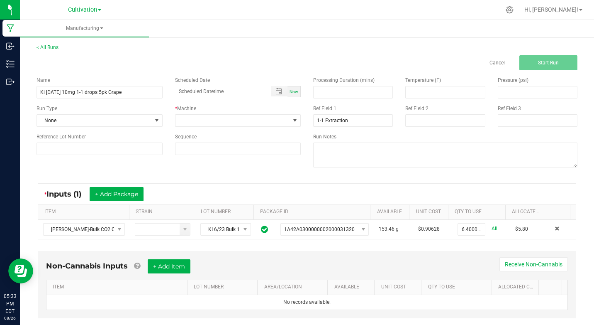
click at [291, 93] on span "Now" at bounding box center [294, 91] width 9 height 5
type input "[DATE] 5:33 PM"
click at [292, 123] on span at bounding box center [295, 120] width 7 height 7
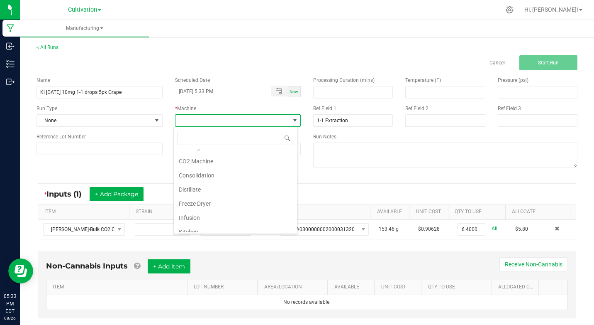
scroll to position [28, 0]
drag, startPoint x: 183, startPoint y: 227, endPoint x: 159, endPoint y: 143, distance: 87.7
click at [182, 220] on li "Kitchen" at bounding box center [236, 227] width 124 height 14
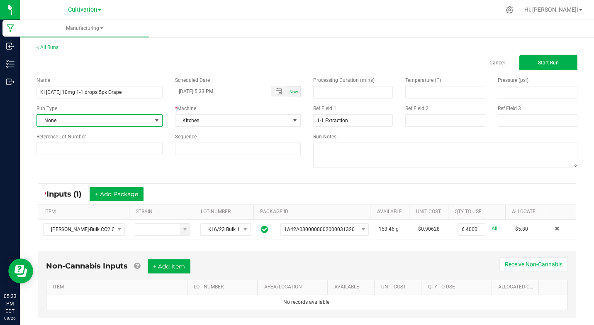
click at [154, 120] on span at bounding box center [157, 120] width 7 height 7
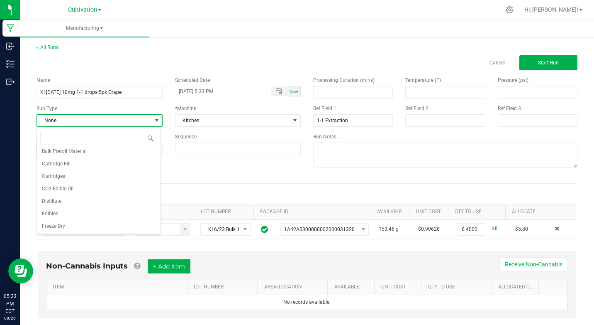
scroll to position [45, 0]
click at [49, 208] on span "Edibles" at bounding box center [50, 209] width 16 height 8
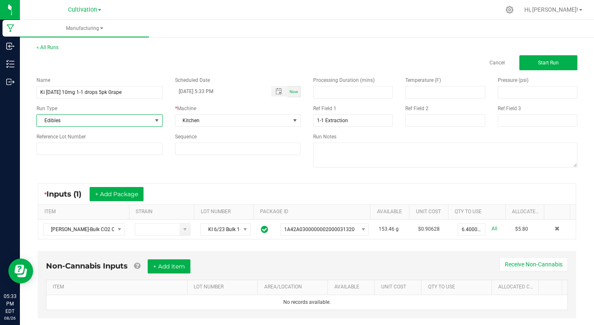
click at [126, 166] on div "Name Ki [DATE] 10mg 1-1 drops 5pk Grape Scheduled Date [DATE] 5:33 PM Now Run T…" at bounding box center [307, 122] width 554 height 105
click at [538, 63] on span "Start Run" at bounding box center [548, 63] width 21 height 6
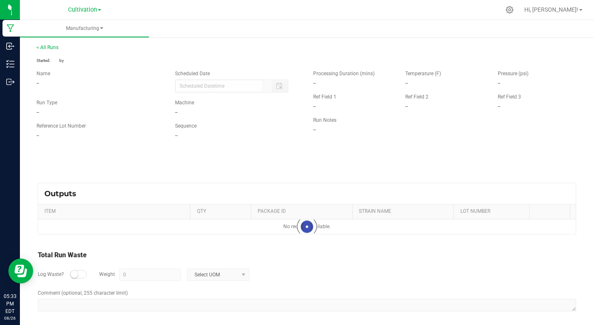
type input "[DATE] 5:33 PM"
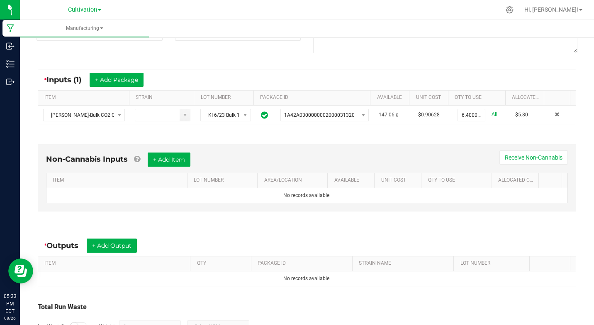
scroll to position [181, 0]
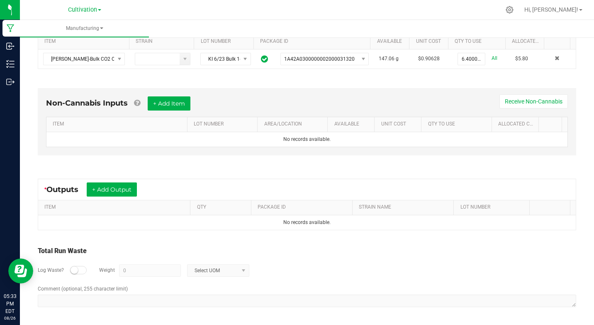
drag, startPoint x: 71, startPoint y: 270, endPoint x: 98, endPoint y: 273, distance: 26.4
click at [78, 270] on div at bounding box center [78, 270] width 17 height 8
click at [134, 271] on input "0" at bounding box center [150, 270] width 61 height 12
click at [242, 269] on span at bounding box center [243, 270] width 7 height 7
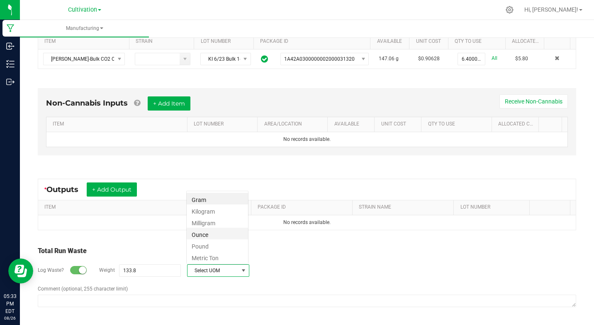
scroll to position [12, 62]
click at [202, 198] on li "Gram" at bounding box center [217, 199] width 61 height 12
type input "133.8 g"
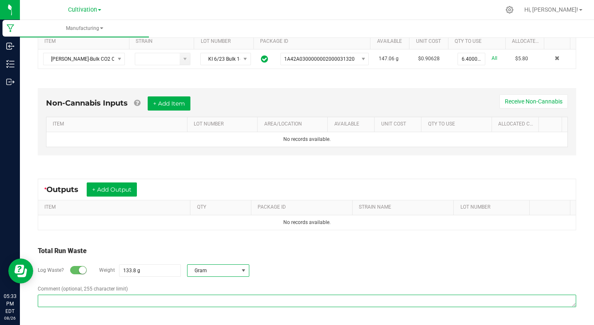
click at [129, 302] on textarea "Comment (optional, 255 character limit)" at bounding box center [307, 300] width 539 height 12
type textarea "shards"
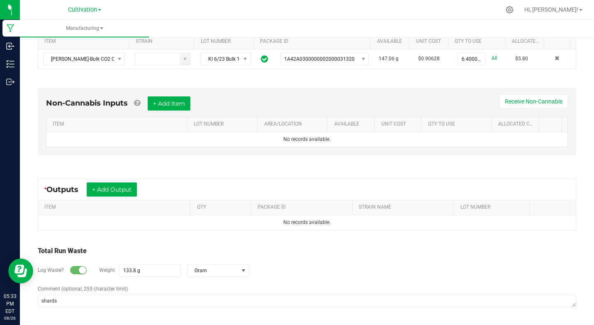
click at [141, 244] on div "Total Run Waste Log Waste? Weight 133.8 g Gram Comment (optional, 255 character…" at bounding box center [307, 276] width 554 height 79
click at [122, 188] on button "+ Add Output" at bounding box center [112, 189] width 50 height 14
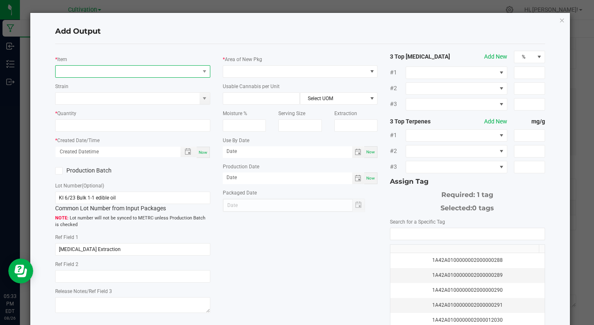
click at [105, 71] on span "NO DATA FOUND" at bounding box center [128, 72] width 144 height 12
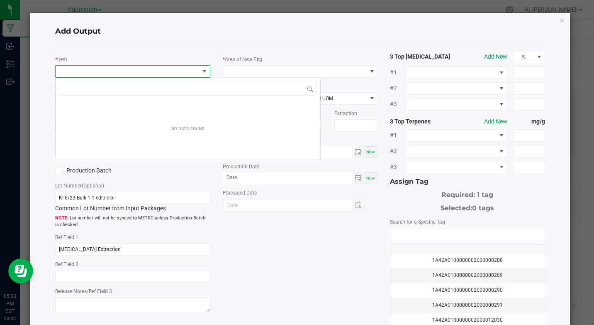
scroll to position [12, 153]
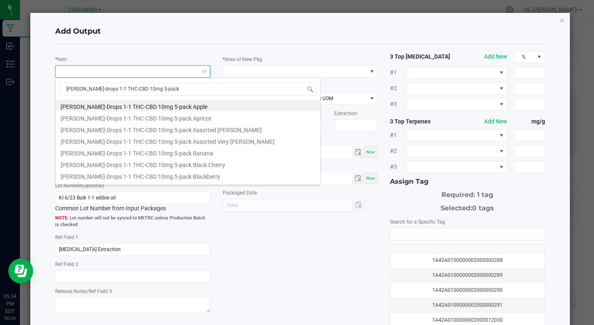
type input "[PERSON_NAME]-drops 1-1 THC-CBD 10mg 5-pack g"
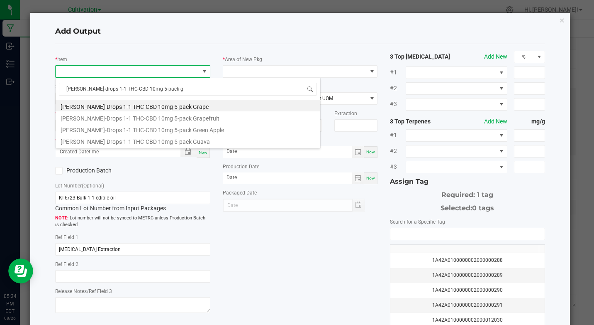
drag, startPoint x: 164, startPoint y: 104, endPoint x: 144, endPoint y: 112, distance: 22.2
click at [163, 103] on li "[PERSON_NAME]-Drops 1-1 THC-CBD 10mg 5-pack Grape" at bounding box center [188, 106] width 265 height 12
type input "0 ea"
type input "0.83"
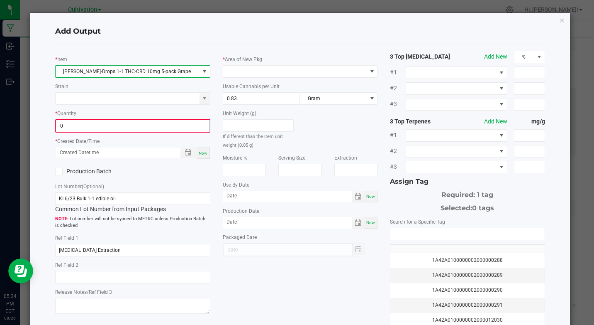
click at [113, 122] on input "0" at bounding box center [132, 126] width 153 height 12
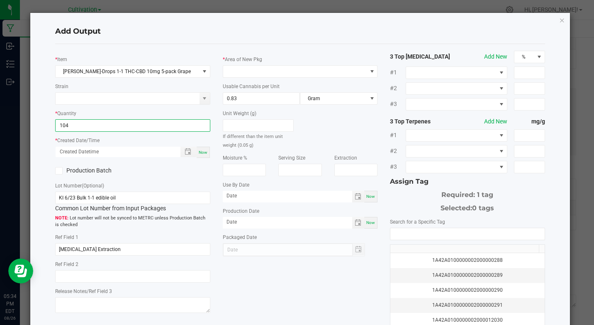
type input "104 ea"
click at [200, 151] on span "Now" at bounding box center [203, 152] width 9 height 5
type input "[DATE] 5:34 PM"
type input "[DATE]"
click at [59, 171] on icon at bounding box center [58, 171] width 5 height 0
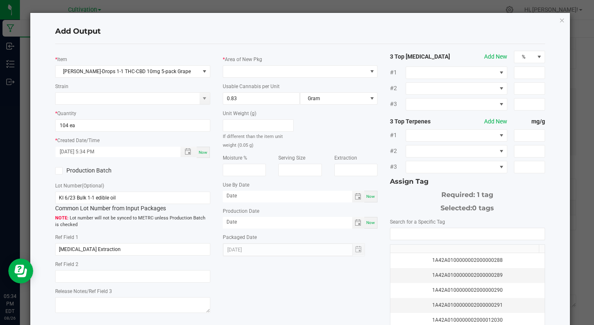
click at [0, 0] on input "Production Batch" at bounding box center [0, 0] width 0 height 0
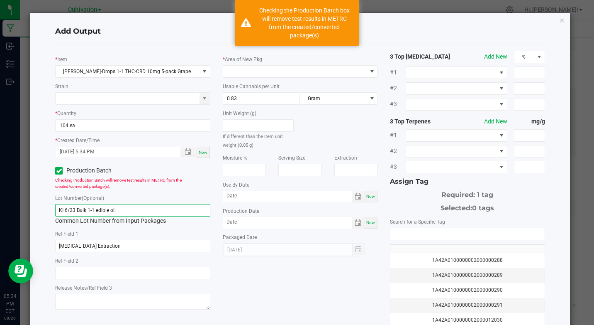
drag, startPoint x: 65, startPoint y: 208, endPoint x: 158, endPoint y: 186, distance: 95.5
click at [139, 209] on input "KI 6/23 Bulk 1-1 edible oil" at bounding box center [132, 210] width 155 height 12
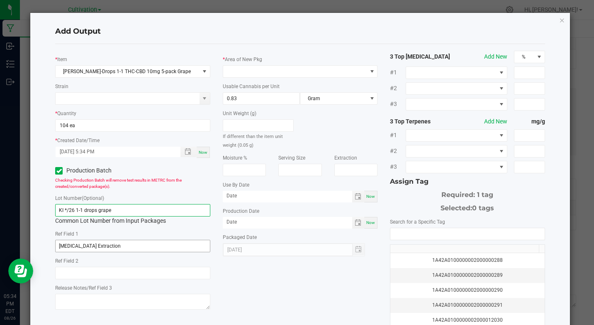
type input "KI */26 1-1 drops grape"
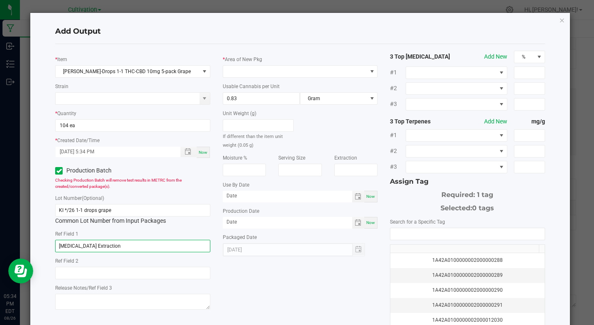
drag, startPoint x: 58, startPoint y: 244, endPoint x: 86, endPoint y: 246, distance: 28.3
click at [86, 246] on input "[MEDICAL_DATA] Extraction" at bounding box center [132, 245] width 155 height 12
type input "1-1 Extraction"
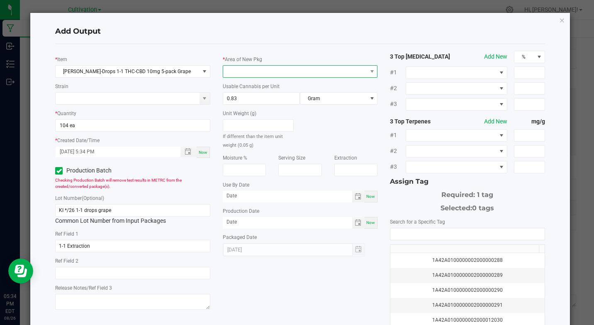
click at [285, 68] on span at bounding box center [295, 72] width 144 height 12
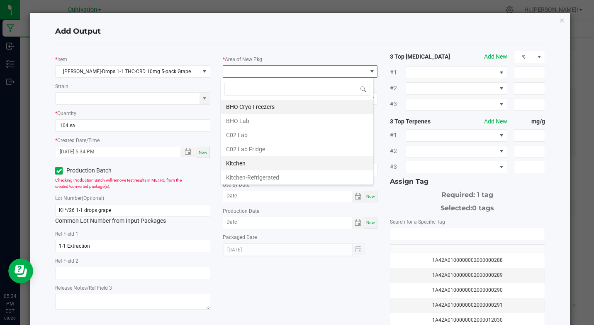
click at [242, 166] on li "Kitchen" at bounding box center [297, 163] width 152 height 14
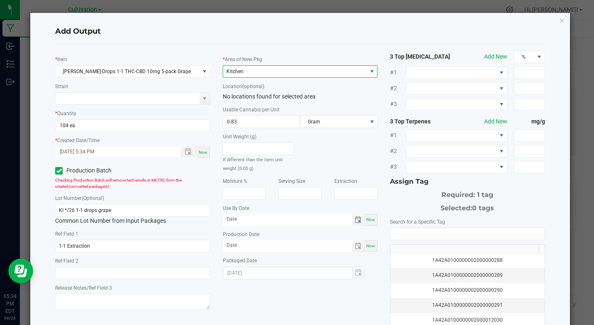
click at [357, 222] on span "Toggle calendar" at bounding box center [358, 219] width 7 height 7
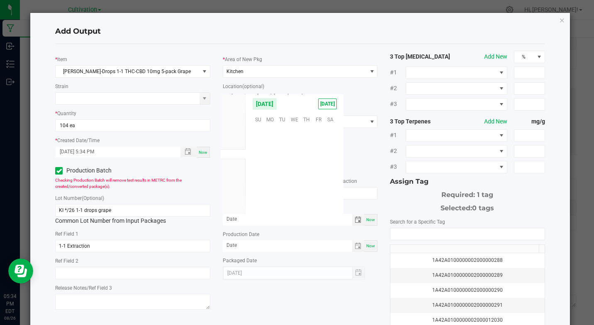
scroll to position [134489, 0]
click at [233, 209] on li "Feb" at bounding box center [233, 214] width 25 height 10
click at [233, 209] on li "Aug" at bounding box center [233, 214] width 25 height 10
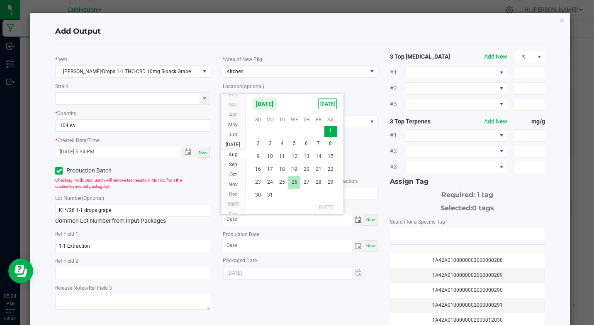
click at [290, 181] on span "26" at bounding box center [294, 182] width 12 height 13
type input "[DATE]"
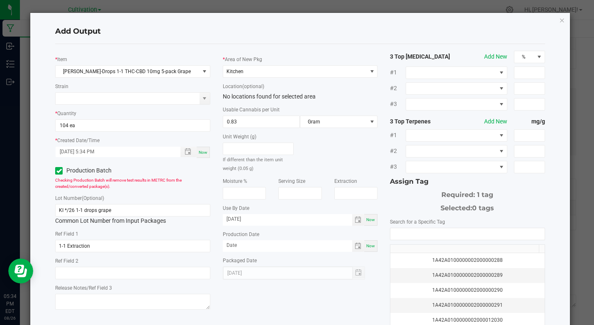
click at [366, 244] on span "Now" at bounding box center [370, 245] width 9 height 5
type input "[DATE]"
click at [396, 236] on input "NO DATA FOUND" at bounding box center [467, 234] width 154 height 12
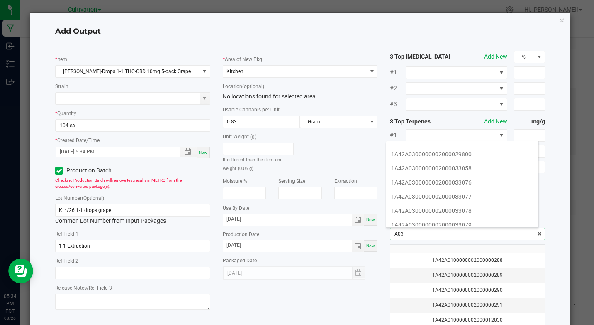
scroll to position [166, 0]
click at [462, 182] on li "1A42A0300000002000033076" at bounding box center [462, 181] width 152 height 14
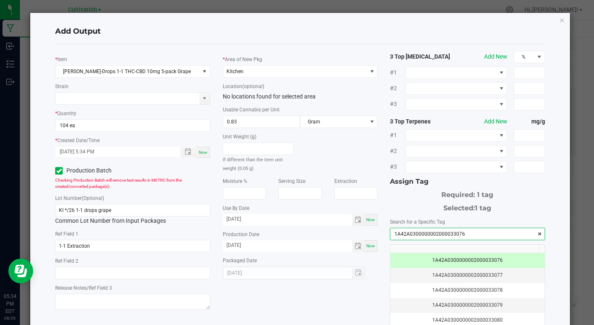
type input "1A42A0300000002000033076"
click at [358, 276] on div "[DATE]" at bounding box center [294, 272] width 142 height 13
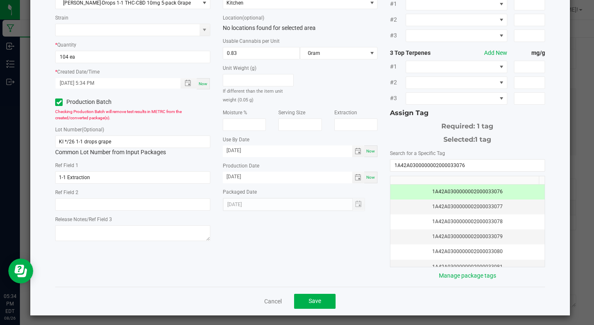
scroll to position [72, 0]
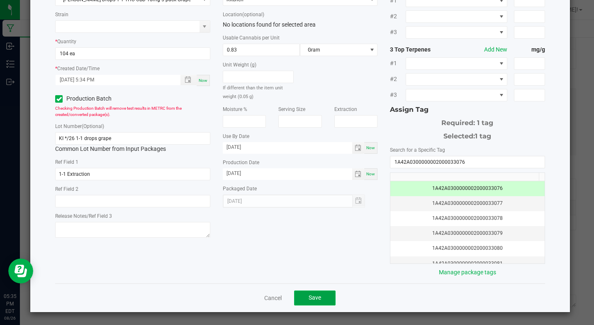
click at [319, 298] on button "Save" at bounding box center [314, 297] width 41 height 15
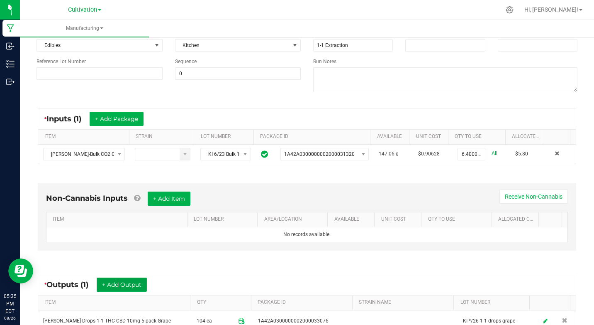
scroll to position [0, 0]
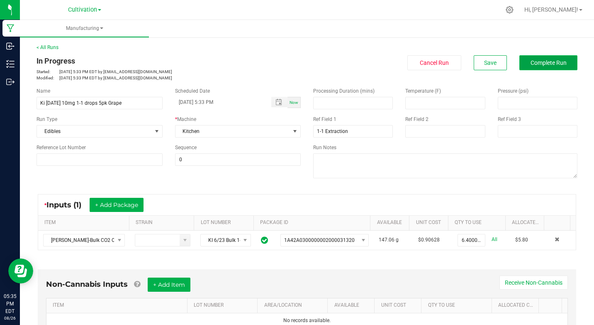
click at [544, 64] on span "Complete Run" at bounding box center [549, 62] width 36 height 7
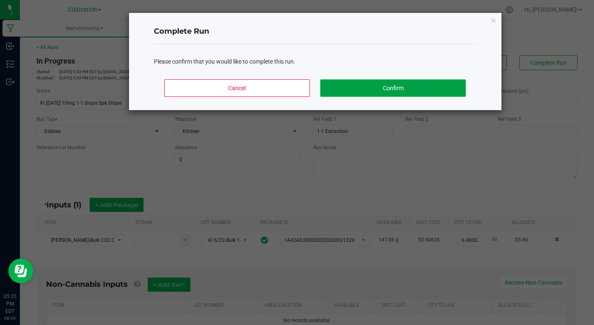
click at [455, 87] on button "Confirm" at bounding box center [392, 87] width 145 height 17
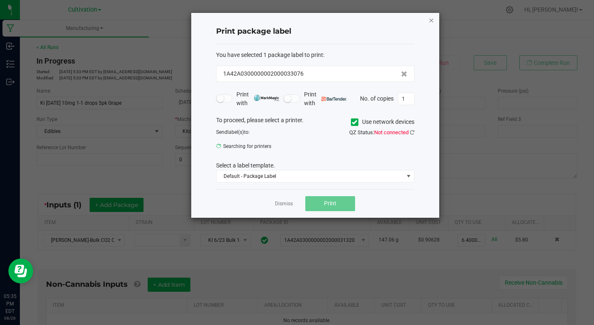
click at [430, 18] on icon "button" at bounding box center [432, 20] width 6 height 10
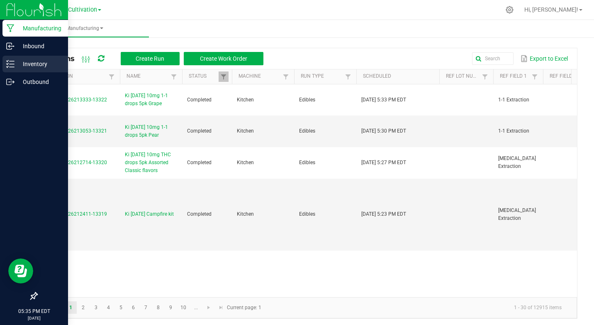
click at [34, 62] on p "Inventory" at bounding box center [40, 64] width 50 height 10
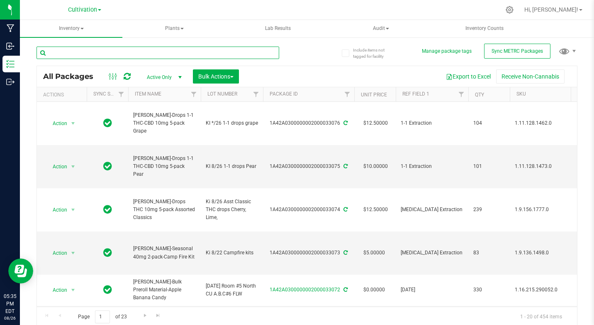
click at [68, 52] on input "text" at bounding box center [158, 52] width 243 height 12
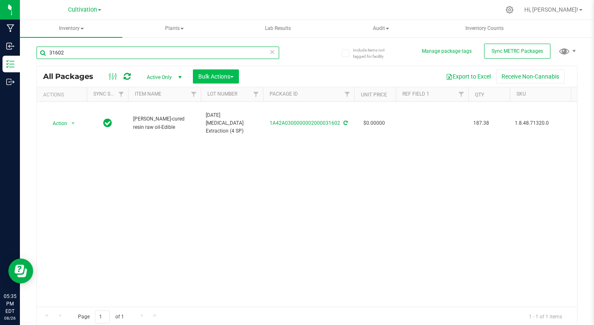
type input "31602"
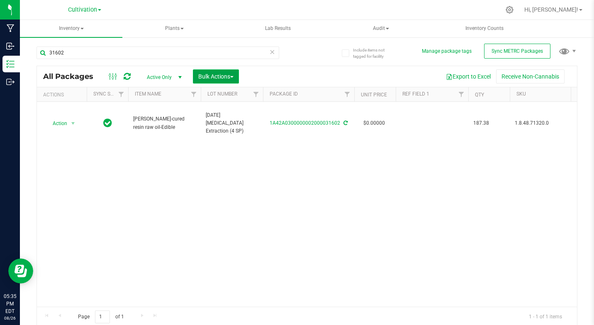
click at [205, 76] on span "Bulk Actions" at bounding box center [215, 76] width 35 height 7
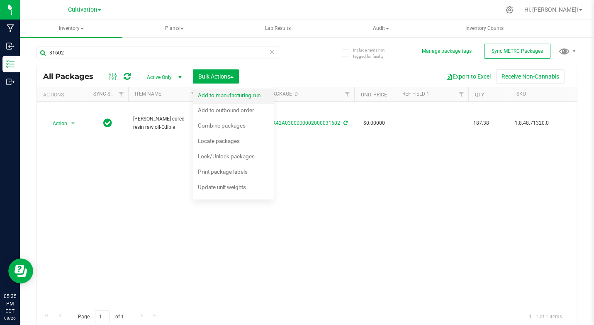
click at [212, 93] on span "Add to manufacturing run" at bounding box center [229, 95] width 63 height 7
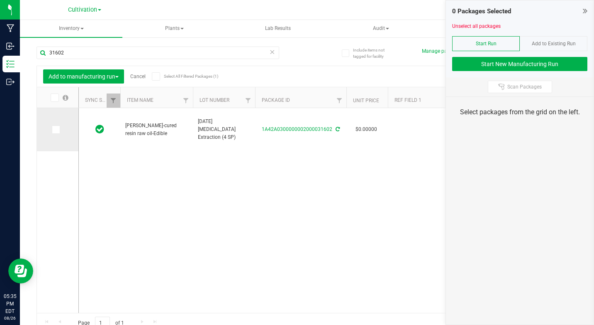
click at [57, 129] on icon at bounding box center [55, 129] width 5 height 0
click at [0, 0] on input "checkbox" at bounding box center [0, 0] width 0 height 0
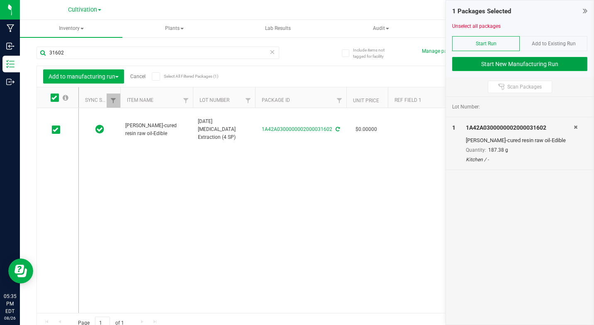
click at [522, 63] on button "Start New Manufacturing Run" at bounding box center [519, 64] width 135 height 14
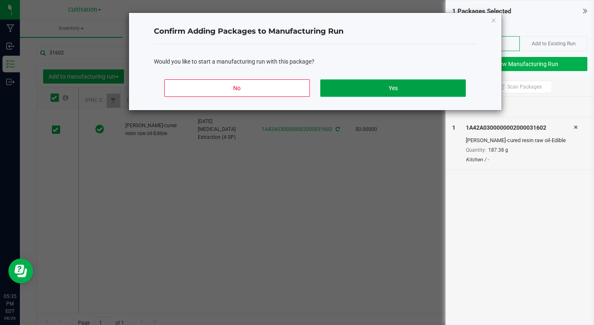
click at [421, 92] on button "Yes" at bounding box center [392, 87] width 145 height 17
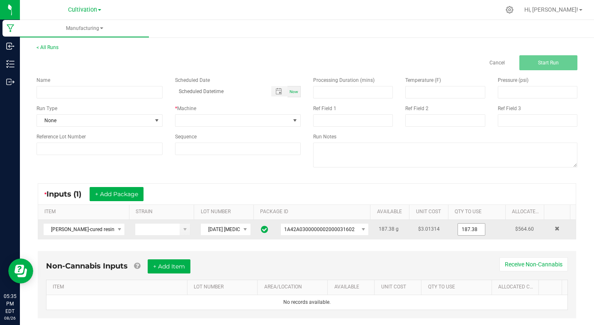
click at [458, 229] on input "187.38" at bounding box center [471, 229] width 27 height 12
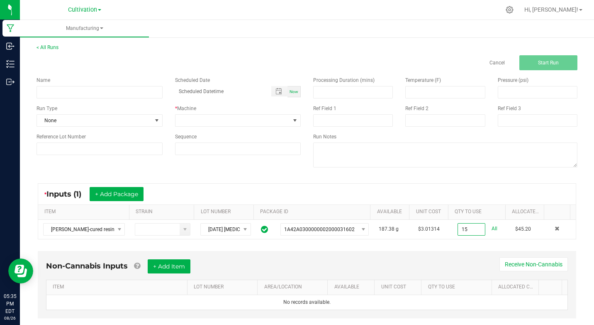
type input "15.0000 g"
click at [439, 261] on div "Non-Cannabis Inputs + Add Item Receive Non-Cannabis" at bounding box center [307, 269] width 522 height 20
click at [108, 89] on input at bounding box center [100, 92] width 126 height 12
type input "Ki [DATE] 10mg 1-1 drops 5pk Grape"
type input "month/day/year hour:minute AM"
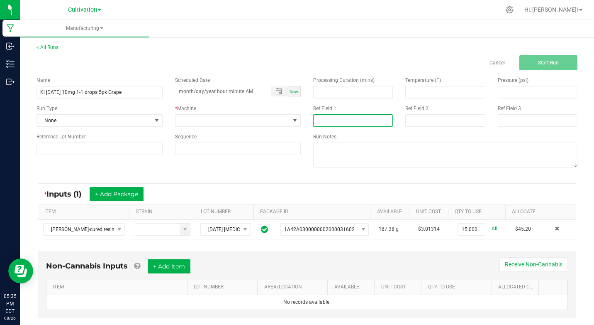
type input "1-1 Extraction"
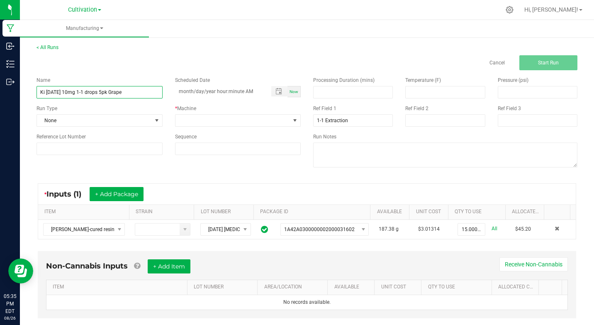
type input "month/day/year hour:minute AM"
drag, startPoint x: 85, startPoint y: 90, endPoint x: 132, endPoint y: 91, distance: 47.3
click at [132, 91] on input "Ki [DATE] 10mg 1-1 drops 5pk Grape" at bounding box center [100, 92] width 126 height 12
click at [79, 93] on input "Ki [DATE] 10mg THC drops Assorted Orchard Fruits" at bounding box center [100, 92] width 126 height 12
type input "Ki [DATE] 10mg 5pk THC drops Assorted Orchard Fruits"
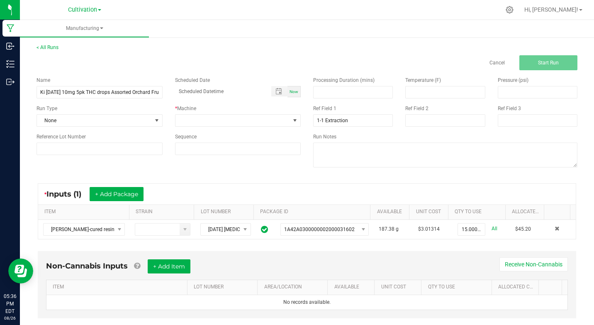
click at [293, 91] on span "Now" at bounding box center [294, 91] width 9 height 5
type input "[DATE] 5:36 PM"
drag, startPoint x: 313, startPoint y: 121, endPoint x: 320, endPoint y: 121, distance: 7.1
click at [320, 121] on input "1-1 Extraction" at bounding box center [353, 120] width 80 height 12
type input "[MEDICAL_DATA] Extraction"
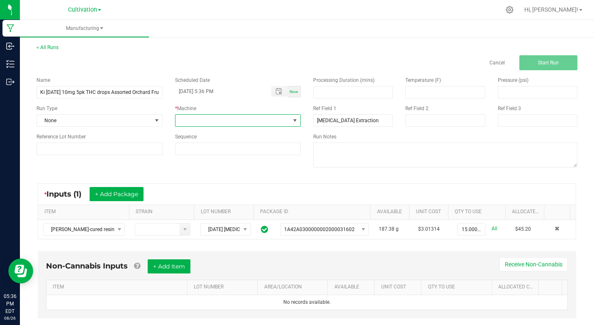
click at [293, 122] on span at bounding box center [295, 120] width 7 height 7
click at [200, 215] on li "Kitchen" at bounding box center [236, 222] width 124 height 14
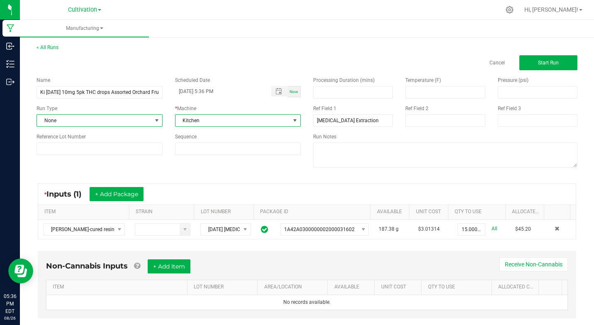
click at [157, 120] on span at bounding box center [157, 120] width 7 height 7
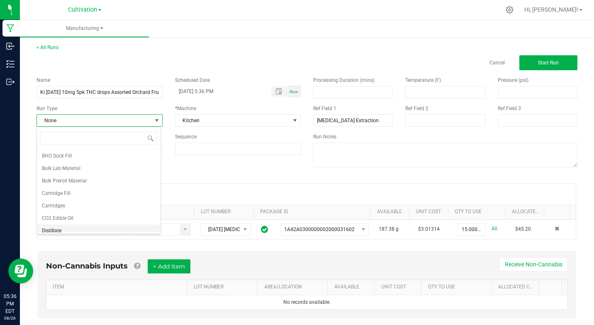
scroll to position [17, 0]
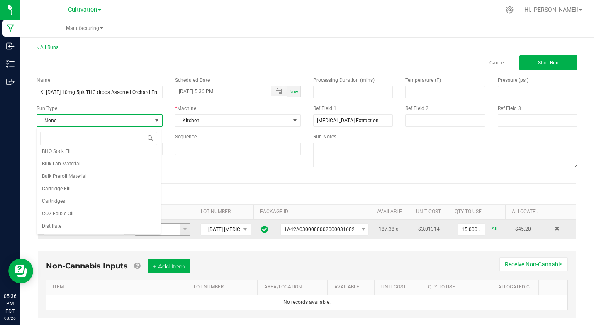
click at [154, 224] on li "Distillate" at bounding box center [99, 226] width 124 height 12
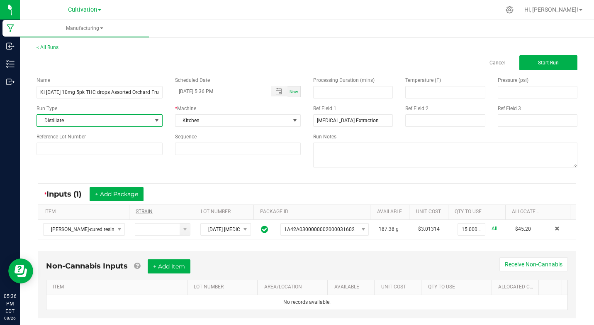
drag, startPoint x: 154, startPoint y: 223, endPoint x: 144, endPoint y: 215, distance: 13.2
click at [154, 222] on td at bounding box center [163, 229] width 66 height 19
click at [156, 123] on span at bounding box center [157, 120] width 7 height 7
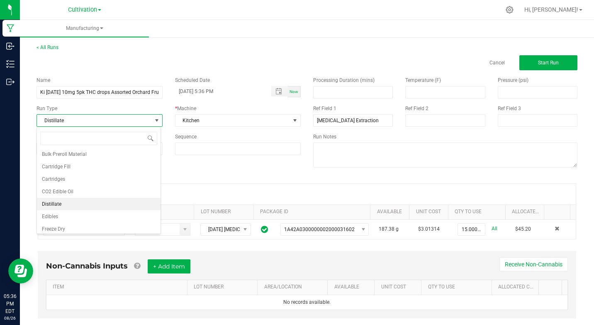
scroll to position [42, 0]
drag, startPoint x: 54, startPoint y: 211, endPoint x: 98, endPoint y: 197, distance: 46.5
click at [57, 211] on span "Edibles" at bounding box center [50, 212] width 16 height 8
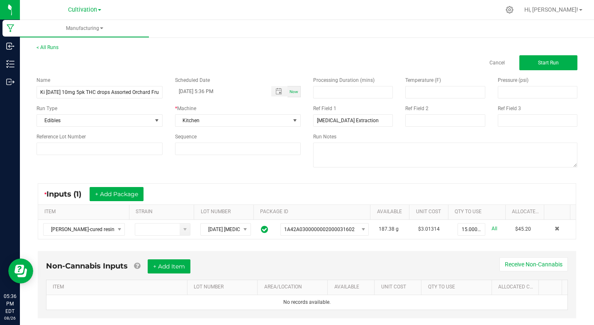
click at [182, 171] on div "Name Ki [DATE] 10mg 5pk THC drops Assorted Orchard Fruits Scheduled Date [DATE]…" at bounding box center [307, 122] width 554 height 105
click at [547, 60] on span "Start Run" at bounding box center [548, 63] width 21 height 6
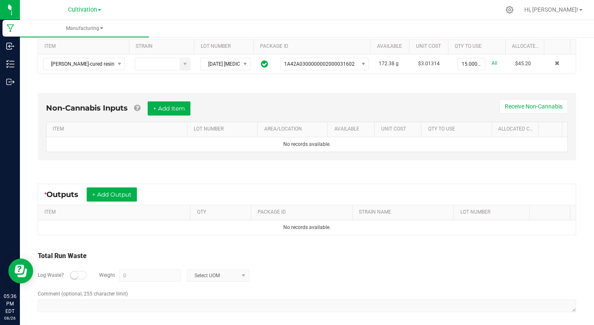
scroll to position [181, 0]
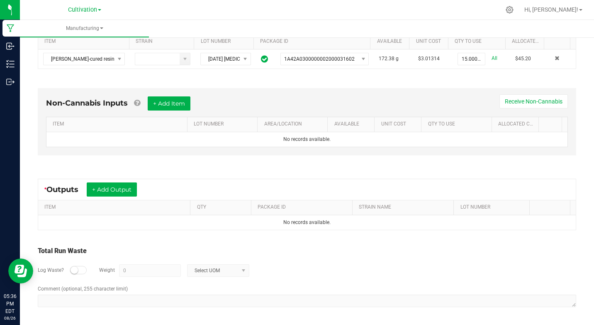
drag, startPoint x: 77, startPoint y: 269, endPoint x: 104, endPoint y: 271, distance: 27.1
click at [82, 269] on div at bounding box center [78, 270] width 17 height 8
click at [135, 273] on input "0" at bounding box center [150, 270] width 61 height 12
click at [244, 272] on span at bounding box center [243, 270] width 7 height 7
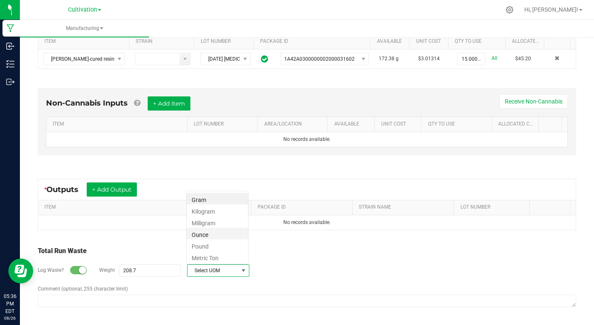
scroll to position [12, 62]
drag, startPoint x: 197, startPoint y: 197, endPoint x: 166, endPoint y: 271, distance: 79.8
click at [197, 202] on li "Gram" at bounding box center [217, 199] width 61 height 12
type input "208.7 g"
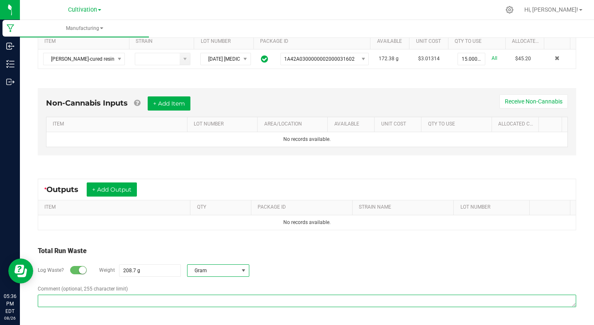
drag, startPoint x: 142, startPoint y: 301, endPoint x: 142, endPoint y: 295, distance: 5.8
click at [142, 300] on textarea "Comment (optional, 255 character limit)" at bounding box center [307, 300] width 539 height 12
type textarea "Shards"
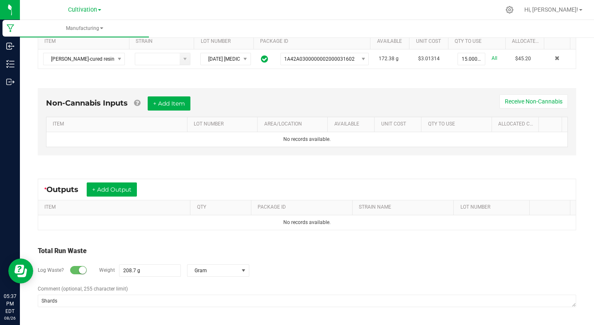
click at [135, 246] on div "Total Run Waste" at bounding box center [307, 251] width 539 height 10
click at [112, 186] on button "+ Add Output" at bounding box center [112, 189] width 50 height 14
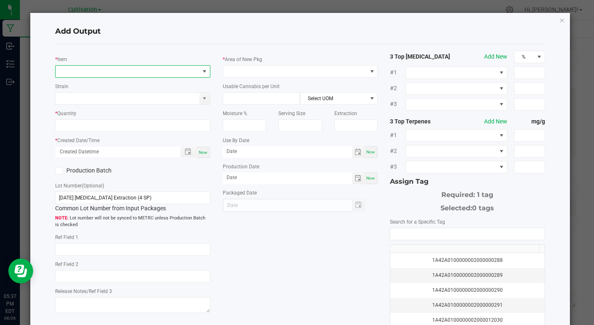
click at [107, 66] on span "NO DATA FOUND" at bounding box center [128, 72] width 144 height 12
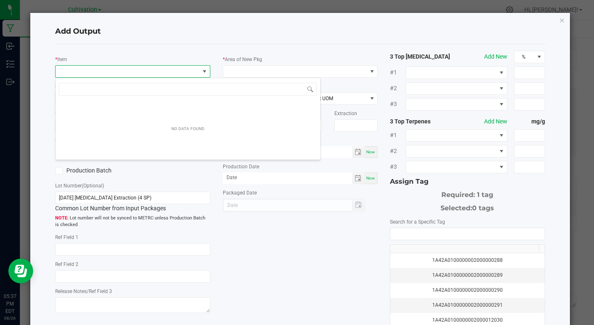
scroll to position [12, 153]
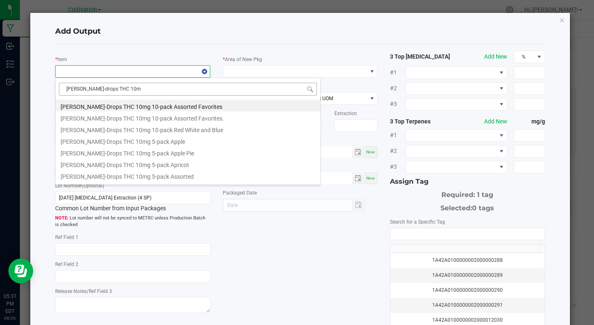
type input "[PERSON_NAME]-drops THC 10mg"
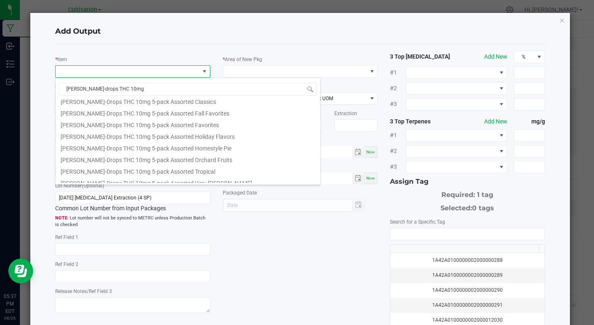
scroll to position [149, 0]
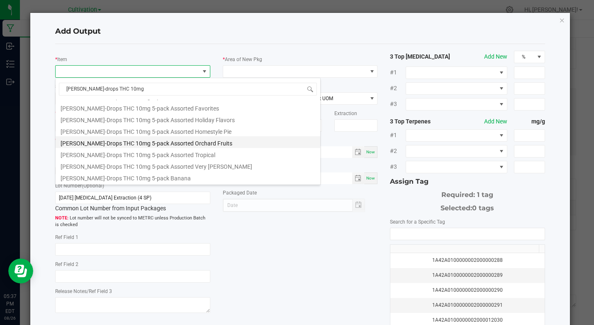
click at [171, 144] on li "[PERSON_NAME]-Drops THC 10mg 5-pack Assorted Orchard Fruits" at bounding box center [188, 142] width 265 height 12
type input "0 ea"
type input "1.6"
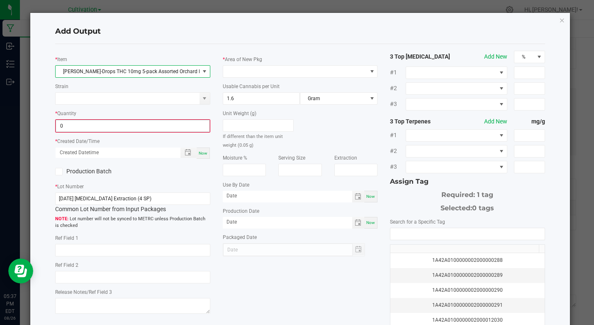
click at [74, 122] on input "0" at bounding box center [132, 126] width 153 height 12
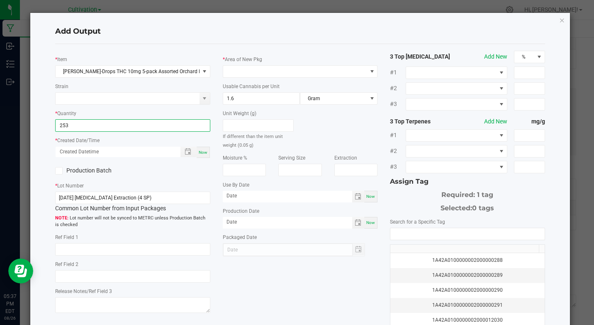
type input "253 ea"
click at [199, 152] on span "Now" at bounding box center [203, 152] width 9 height 5
type input "[DATE] 5:37 PM"
type input "[DATE]"
click at [60, 171] on icon at bounding box center [58, 171] width 5 height 0
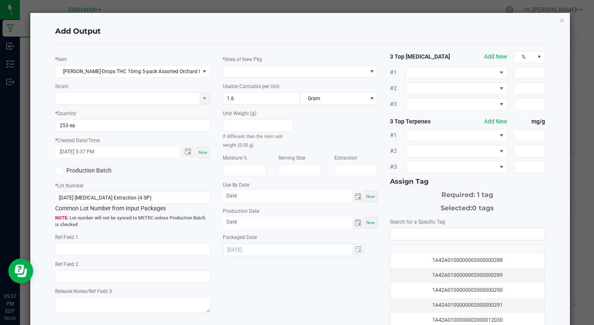
click at [0, 0] on input "Production Batch" at bounding box center [0, 0] width 0 height 0
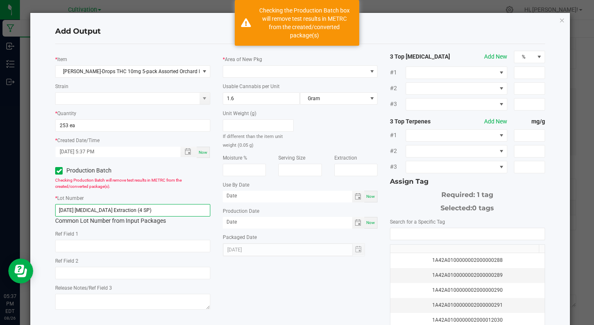
drag, startPoint x: 59, startPoint y: 210, endPoint x: 160, endPoint y: 208, distance: 100.9
click at [160, 208] on input "[DATE] [MEDICAL_DATA] Extraction (4 SP)" at bounding box center [132, 210] width 155 height 12
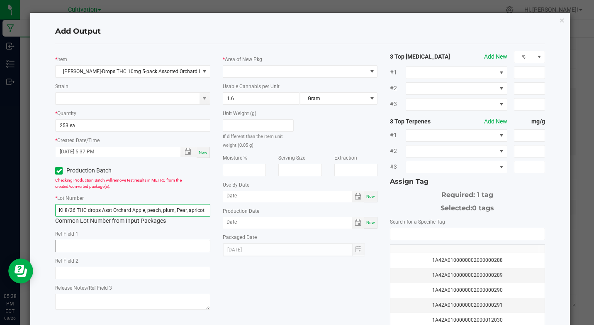
type input "Ki 8/26 THC drops Asst Orchard Apple, peach, plum, Pear, apricot"
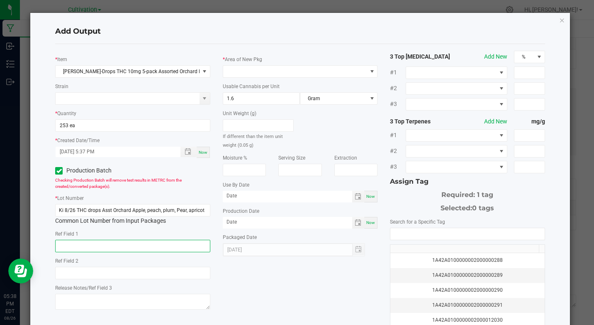
click at [136, 248] on input "text" at bounding box center [132, 245] width 155 height 12
type input "[MEDICAL_DATA] Extraction"
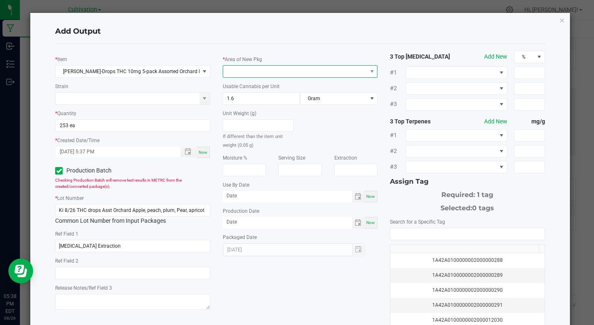
click at [268, 76] on span at bounding box center [295, 72] width 144 height 12
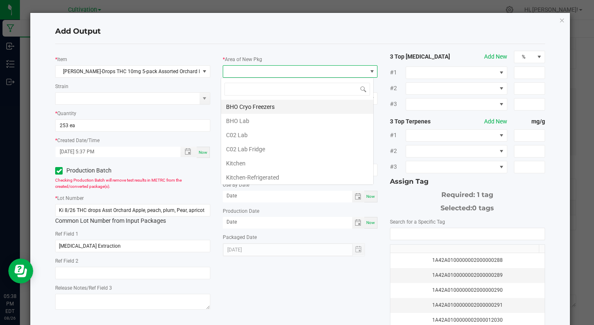
scroll to position [12, 153]
click at [239, 163] on li "Kitchen" at bounding box center [297, 163] width 152 height 14
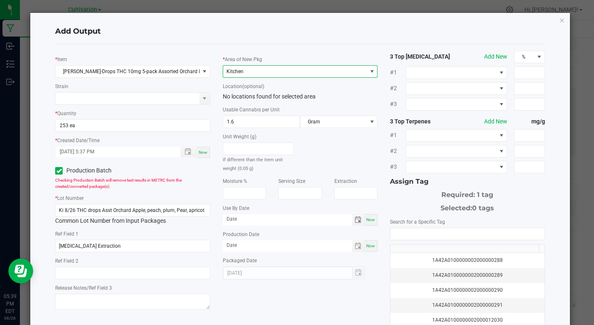
click at [355, 219] on span "Toggle calendar" at bounding box center [358, 219] width 7 height 7
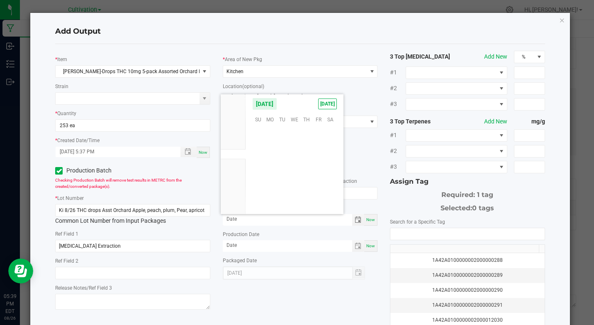
scroll to position [134489, 0]
click at [235, 207] on li "2026" at bounding box center [233, 204] width 25 height 10
click at [235, 207] on li "Jun" at bounding box center [233, 204] width 25 height 10
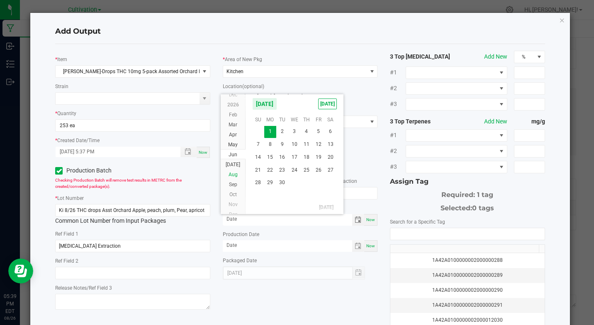
click at [237, 174] on span "Aug" at bounding box center [233, 174] width 9 height 6
click at [296, 183] on span "26" at bounding box center [294, 182] width 12 height 13
type input "[DATE]"
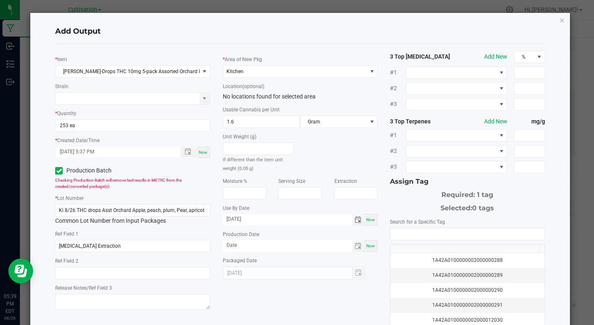
click at [366, 245] on span "Now" at bounding box center [370, 245] width 9 height 5
type input "[DATE]"
click at [406, 238] on input "NO DATA FOUND" at bounding box center [467, 234] width 154 height 12
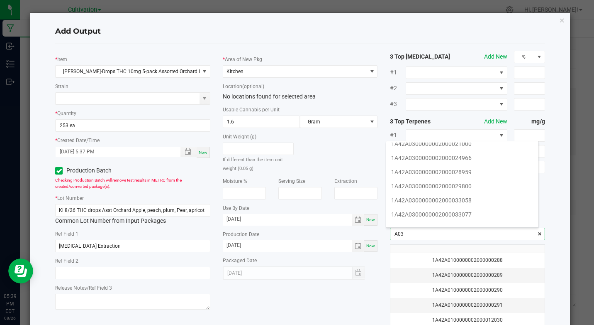
scroll to position [149, 0]
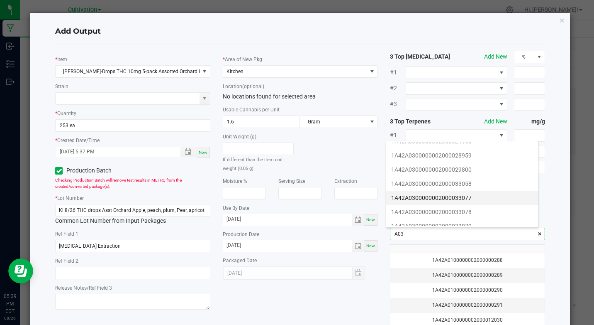
click at [451, 195] on li "1A42A0300000002000033077" at bounding box center [462, 197] width 152 height 14
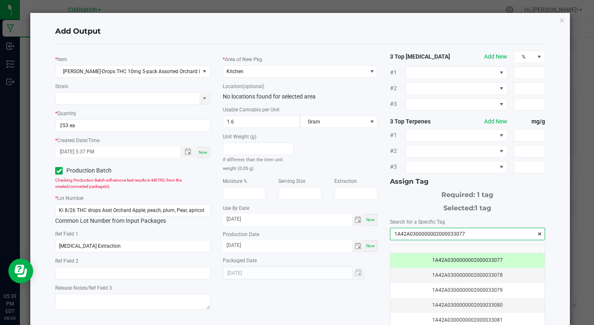
type input "1A42A0300000002000033077"
click at [399, 202] on div "Selected: 1 tag" at bounding box center [467, 206] width 155 height 13
click at [345, 307] on div "* Item [PERSON_NAME]-Drops THC 10mg 5-pack Assorted Orchard Fruits Strain * Qua…" at bounding box center [300, 200] width 502 height 298
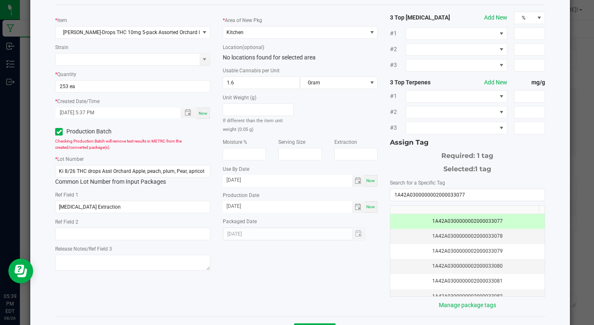
scroll to position [66, 0]
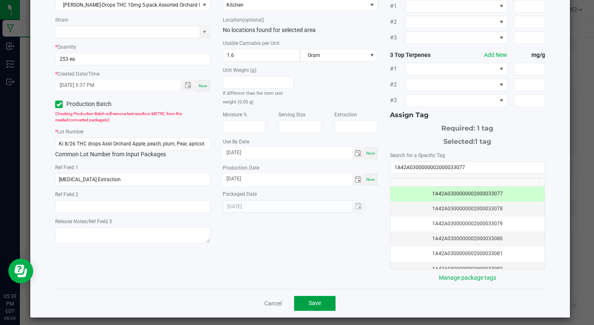
drag, startPoint x: 318, startPoint y: 302, endPoint x: 343, endPoint y: 303, distance: 24.9
click at [318, 303] on span "Save" at bounding box center [315, 302] width 12 height 7
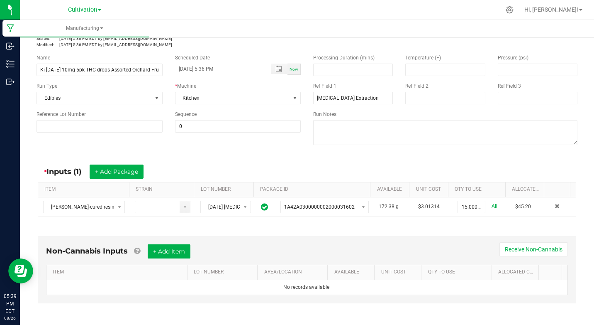
scroll to position [0, 0]
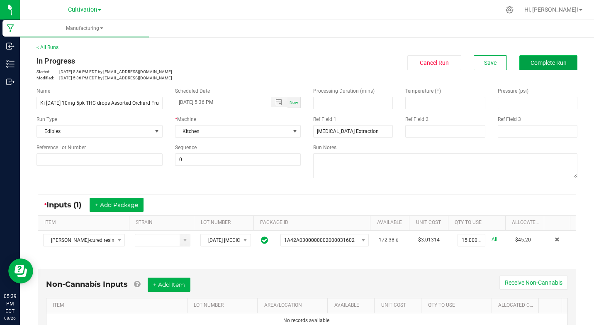
click at [537, 57] on button "Complete Run" at bounding box center [549, 62] width 58 height 15
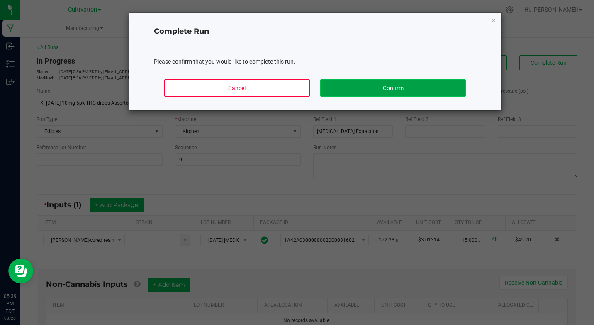
click at [434, 88] on button "Confirm" at bounding box center [392, 87] width 145 height 17
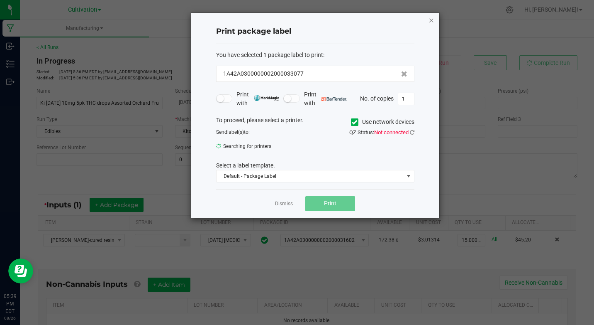
click at [433, 22] on icon "button" at bounding box center [432, 20] width 6 height 10
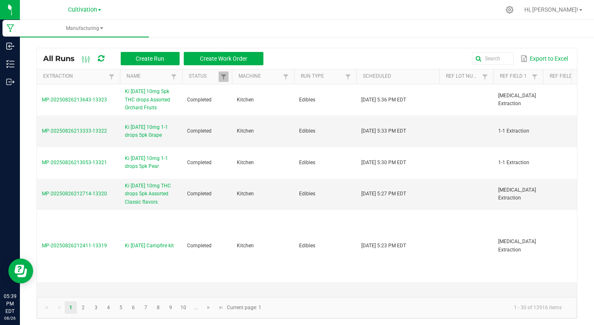
click at [25, 62] on div "All Runs Create Run Create Work Order Export to Excel Extraction Name Status Ma…" at bounding box center [307, 180] width 574 height 291
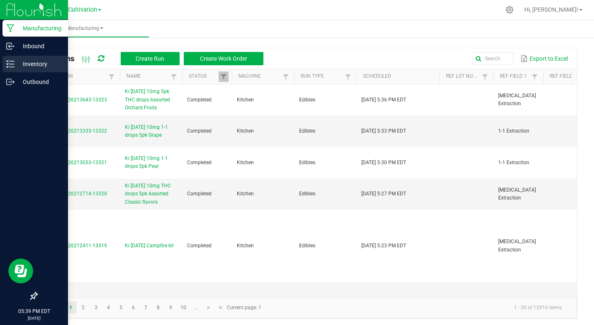
click at [10, 63] on icon at bounding box center [10, 64] width 8 height 8
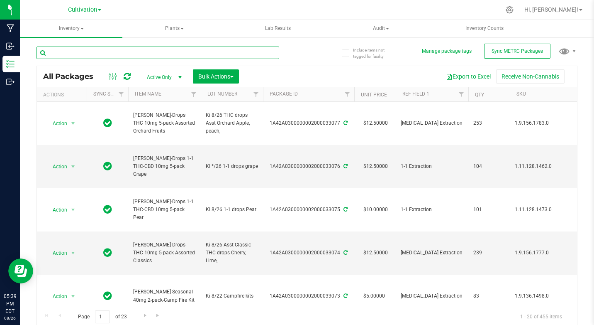
click at [73, 53] on input "text" at bounding box center [158, 52] width 243 height 12
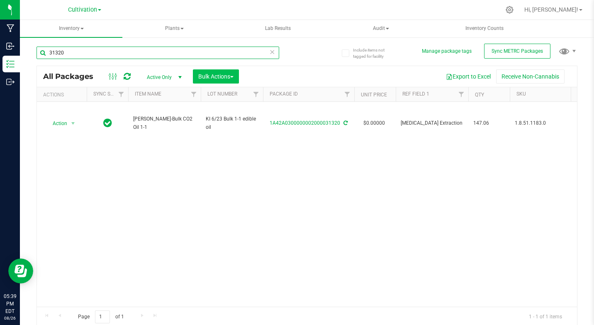
type input "31320"
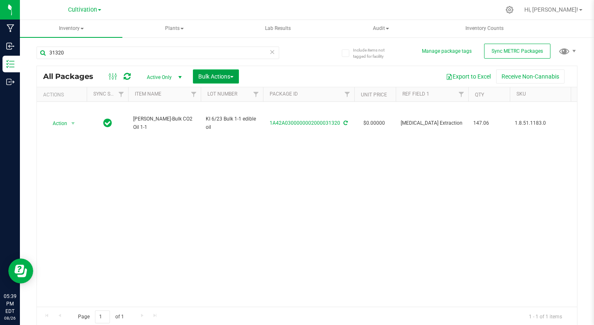
click at [222, 76] on span "Bulk Actions" at bounding box center [215, 76] width 35 height 7
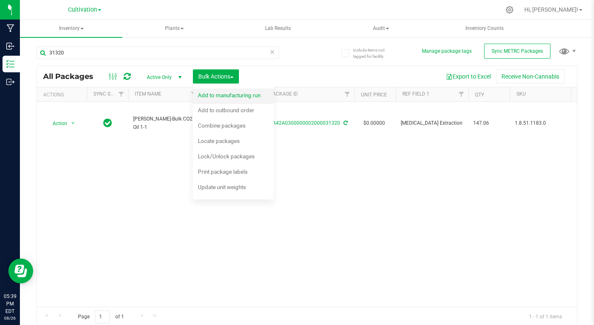
click at [226, 95] on span "Add to manufacturing run" at bounding box center [229, 95] width 63 height 7
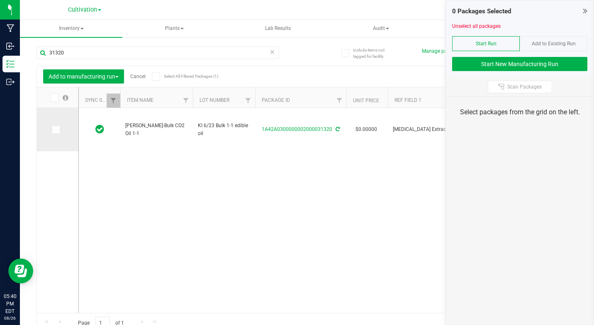
click at [57, 129] on icon at bounding box center [55, 129] width 5 height 0
click at [0, 0] on input "checkbox" at bounding box center [0, 0] width 0 height 0
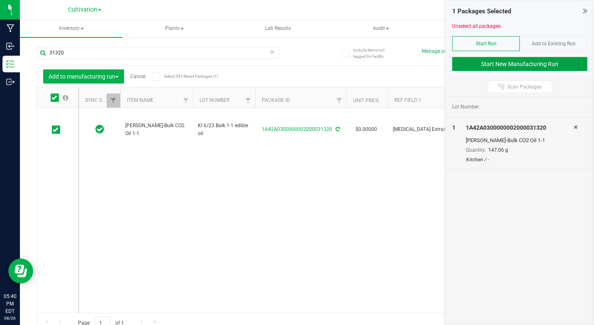
click at [470, 62] on button "Start New Manufacturing Run" at bounding box center [519, 64] width 135 height 14
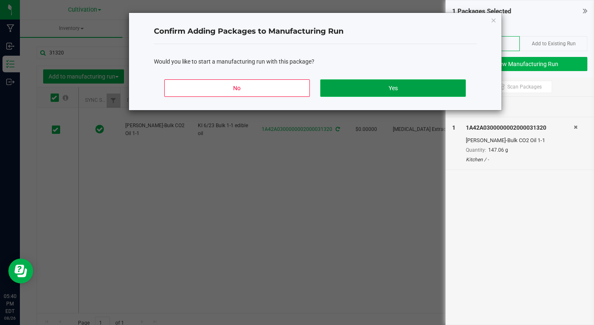
click at [437, 87] on button "Yes" at bounding box center [392, 87] width 145 height 17
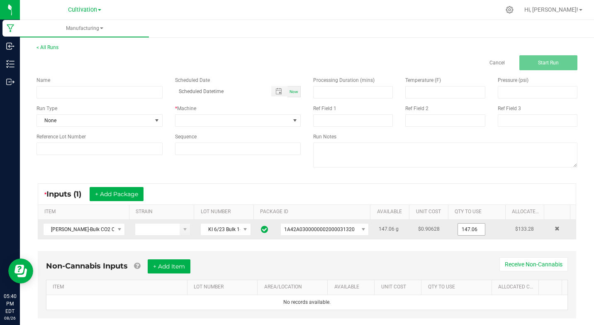
click at [463, 233] on input "147.06" at bounding box center [471, 229] width 27 height 12
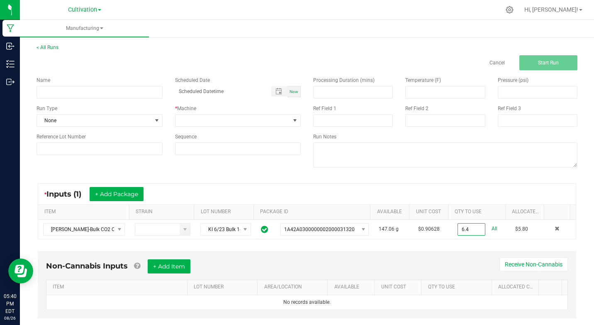
type input "6.4000 g"
click at [415, 258] on div "Non-Cannabis Inputs + Add Item Receive Non-Cannabis ITEM LOT NUMBER AREA/LOCATI…" at bounding box center [307, 284] width 539 height 67
click at [97, 93] on input at bounding box center [100, 92] width 126 height 12
type input "Ki [DATE] 10mg 5pk THC drops Assorted Orchard Fruits"
type input "month/day/year hour:minute AM"
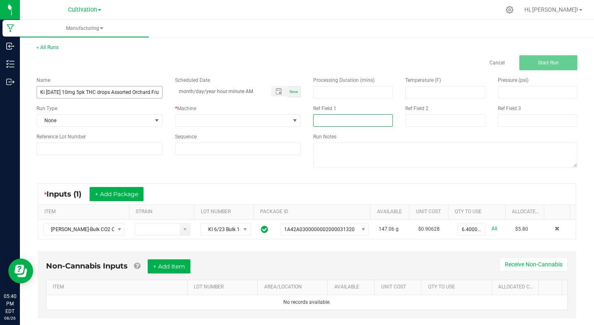
type input "[MEDICAL_DATA] Extraction"
type input "month/day/year hour:minute AM"
click at [90, 92] on input "Ki [DATE] 10mg 5pk THC drops Assorted Orchard Fruits" at bounding box center [100, 92] width 126 height 12
drag, startPoint x: 88, startPoint y: 92, endPoint x: 97, endPoint y: 92, distance: 8.7
click at [97, 92] on input "Ki [DATE] 10mg 5pk THC drops Assorted Orchard Fruits" at bounding box center [100, 92] width 126 height 12
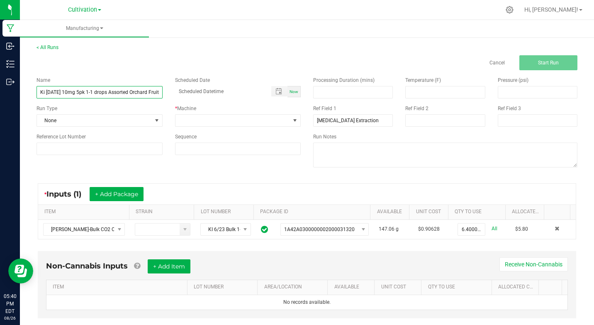
scroll to position [0, 6]
drag, startPoint x: 111, startPoint y: 92, endPoint x: 156, endPoint y: 90, distance: 45.7
click at [156, 90] on input "Ki [DATE] 10mg 5pk 1-1 drops Assorted Orchard Fruits" at bounding box center [100, 92] width 126 height 12
type input "Ki [DATE] 10mg 5pk 1-1 drops Green apple"
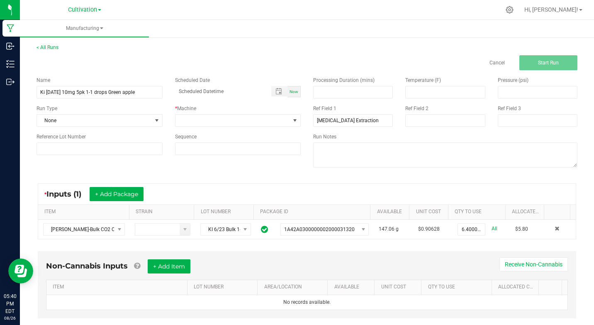
click at [290, 92] on span "Now" at bounding box center [294, 91] width 9 height 5
type input "[DATE] 5:40 PM"
drag, startPoint x: 312, startPoint y: 121, endPoint x: 345, endPoint y: 120, distance: 32.4
click at [345, 120] on input "[MEDICAL_DATA] Extraction" at bounding box center [353, 120] width 80 height 12
type input "1-1 Extraction"
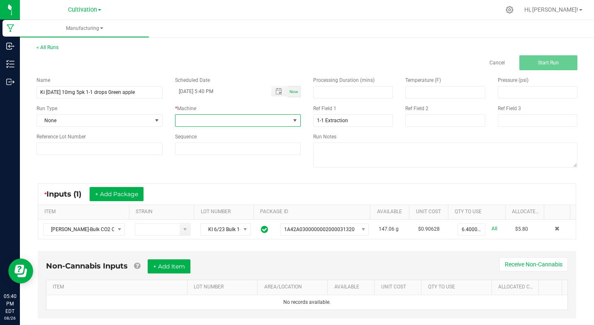
click at [295, 120] on span at bounding box center [295, 120] width 7 height 7
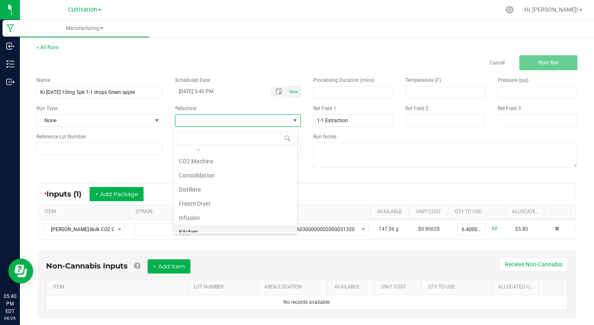
scroll to position [56, 0]
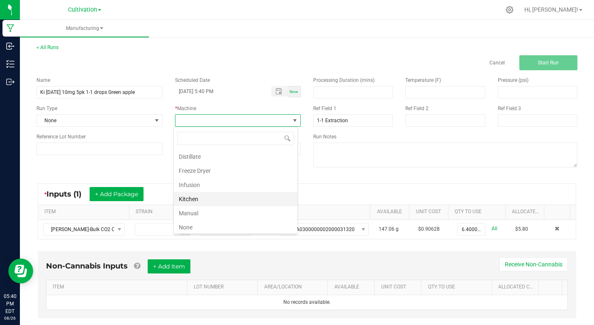
click at [191, 200] on li "Kitchen" at bounding box center [236, 199] width 124 height 14
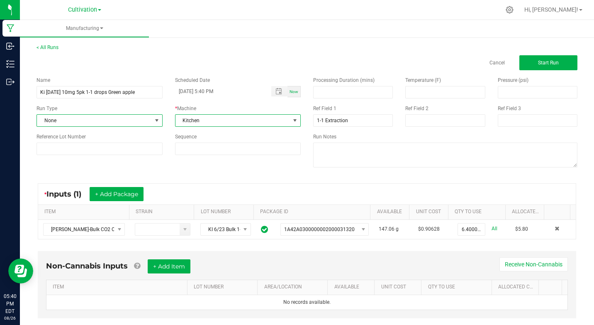
click at [159, 121] on span at bounding box center [157, 120] width 7 height 7
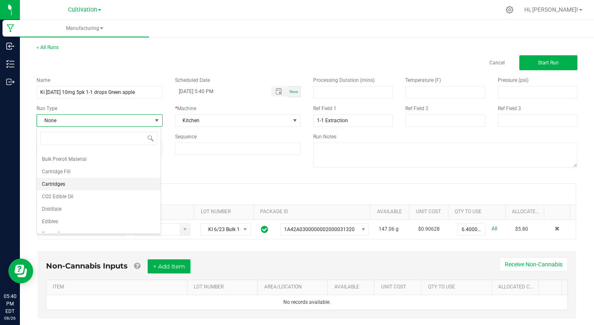
scroll to position [36, 0]
drag, startPoint x: 50, startPoint y: 216, endPoint x: 59, endPoint y: 211, distance: 10.4
click at [50, 217] on span "Edibles" at bounding box center [50, 219] width 16 height 8
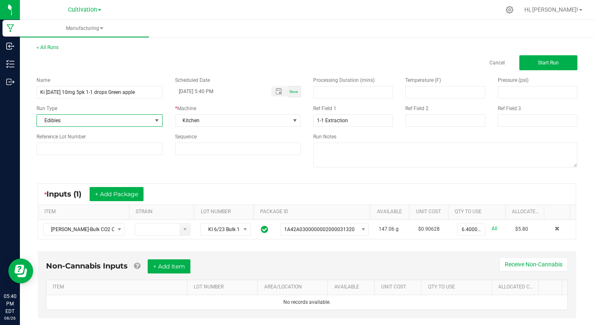
click at [123, 168] on div "Name Ki [DATE] 10mg 5pk 1-1 drops Green apple Scheduled Date [DATE] 5:40 PM Now…" at bounding box center [307, 122] width 554 height 105
click at [538, 62] on span "Start Run" at bounding box center [548, 63] width 21 height 6
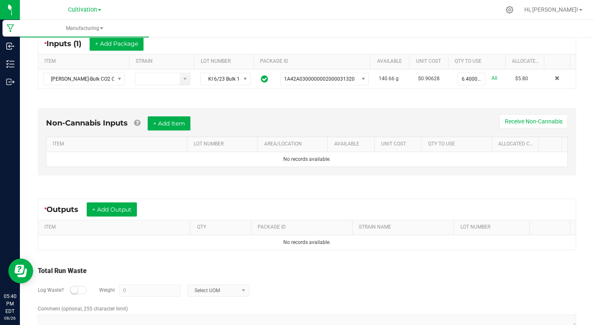
scroll to position [177, 0]
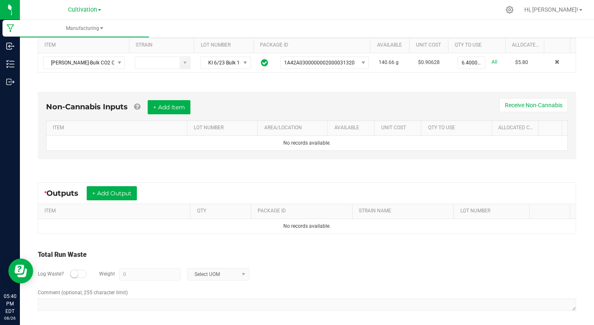
click at [77, 273] on small at bounding box center [74, 273] width 7 height 7
click at [127, 276] on input "0" at bounding box center [150, 274] width 61 height 12
click at [242, 276] on span at bounding box center [243, 274] width 7 height 7
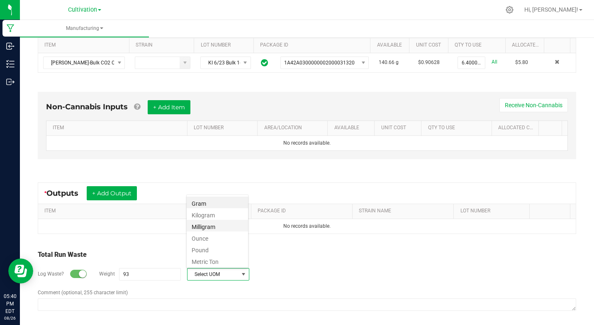
scroll to position [12, 62]
click at [200, 202] on li "Gram" at bounding box center [217, 202] width 61 height 12
type input "93 g"
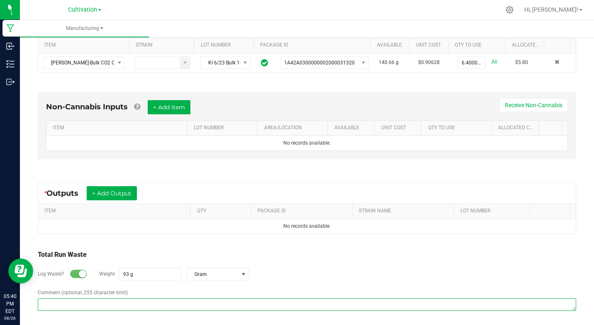
click at [135, 302] on textarea "Comment (optional, 255 character limit)" at bounding box center [307, 304] width 539 height 12
type textarea "shards"
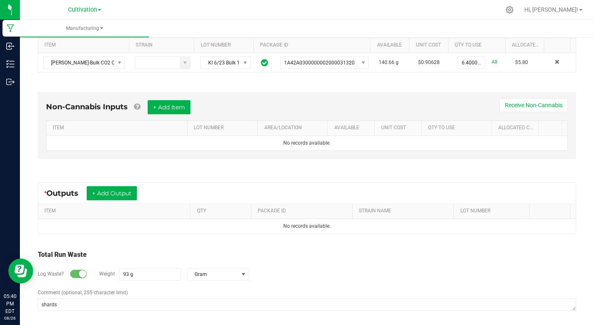
click at [149, 249] on div "Total Run Waste" at bounding box center [307, 254] width 539 height 10
click at [105, 193] on button "+ Add Output" at bounding box center [112, 193] width 50 height 14
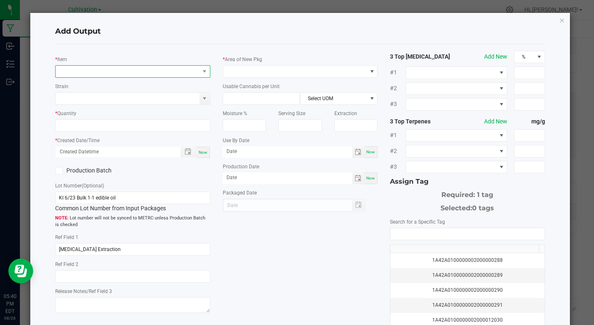
click at [73, 75] on span "NO DATA FOUND" at bounding box center [128, 72] width 144 height 12
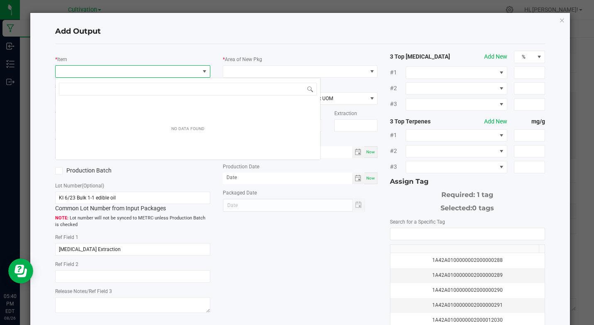
scroll to position [12, 153]
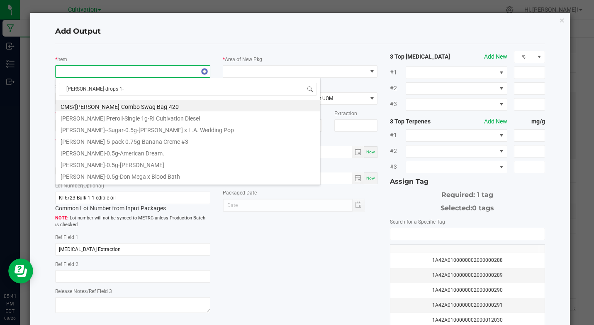
type input "[PERSON_NAME]-drops 1-1"
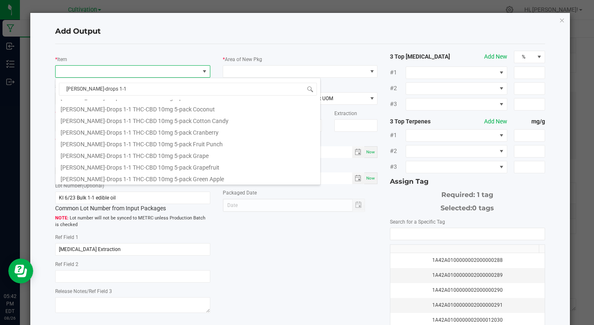
scroll to position [227, 0]
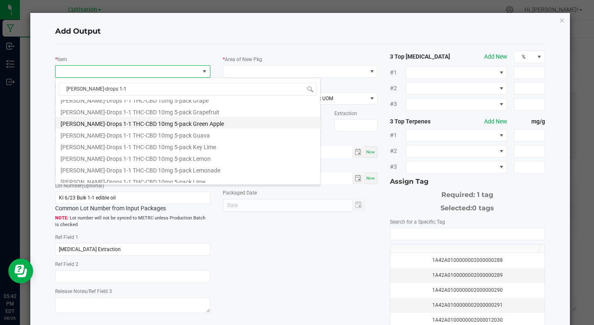
click at [181, 123] on li "[PERSON_NAME]-Drops 1-1 THC-CBD 10mg 5-pack Green Apple" at bounding box center [188, 123] width 265 height 12
type input "0 ea"
type input "0.83"
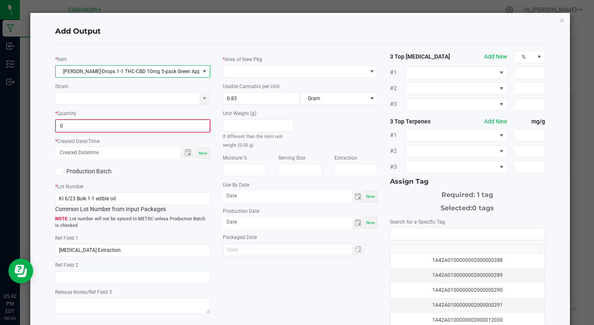
click at [120, 127] on input "0" at bounding box center [132, 126] width 153 height 12
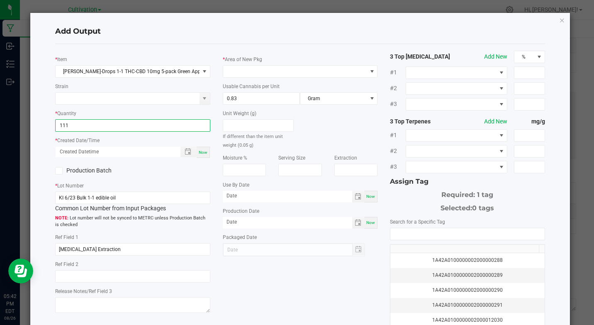
type input "111 ea"
click at [202, 151] on span "Now" at bounding box center [203, 152] width 9 height 5
type input "[DATE] 5:42 PM"
type input "[DATE]"
click at [58, 171] on icon at bounding box center [58, 171] width 5 height 0
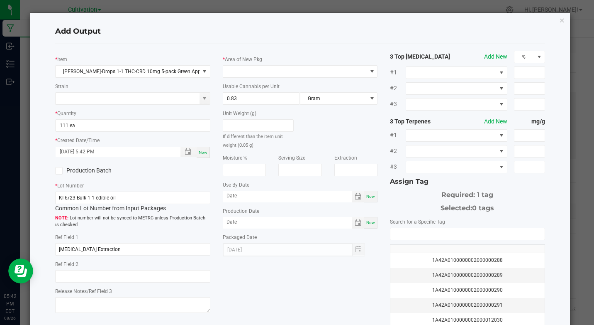
click at [0, 0] on input "Production Batch" at bounding box center [0, 0] width 0 height 0
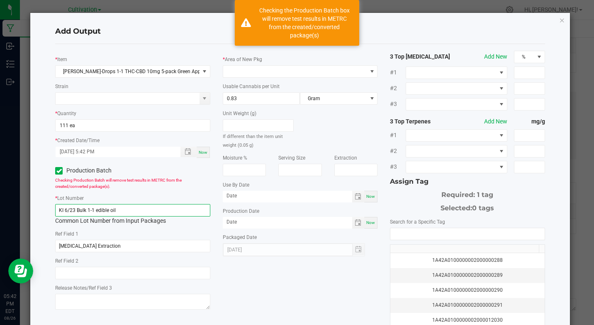
drag, startPoint x: 74, startPoint y: 208, endPoint x: 121, endPoint y: 203, distance: 47.6
click at [121, 203] on div "* Lot Number KI 6/23 Bulk 1-1 edible oil Common Lot Number from Input Packages" at bounding box center [132, 209] width 155 height 32
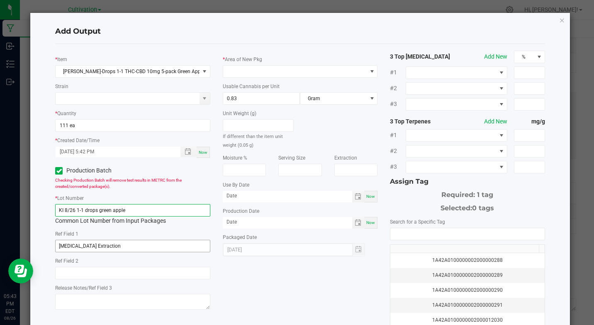
type input "KI 8/26 1-1 drops green apple"
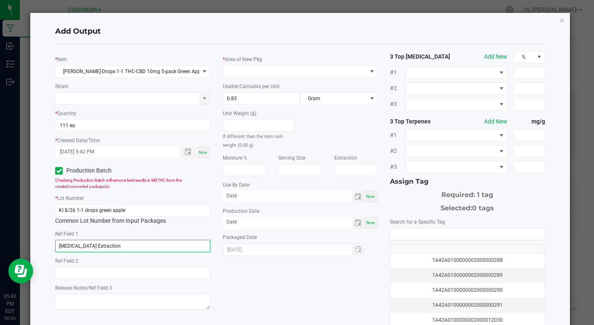
drag, startPoint x: 56, startPoint y: 246, endPoint x: 112, endPoint y: 229, distance: 58.0
click at [88, 246] on input "[MEDICAL_DATA] Extraction" at bounding box center [132, 245] width 155 height 12
type input "1-1 Extraction"
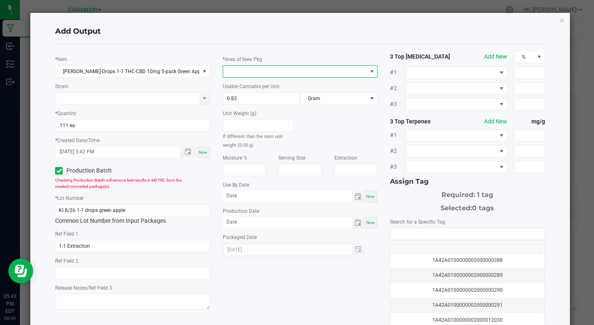
click at [285, 71] on span at bounding box center [295, 72] width 144 height 12
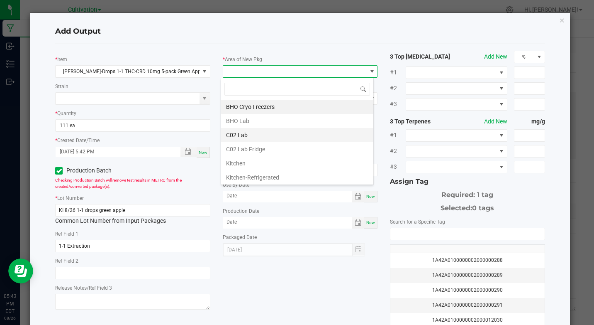
scroll to position [12, 153]
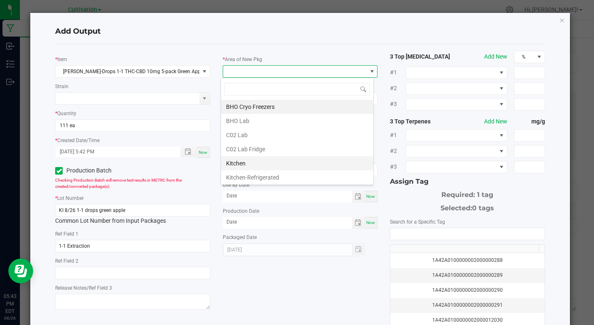
click at [241, 165] on li "Kitchen" at bounding box center [297, 163] width 152 height 14
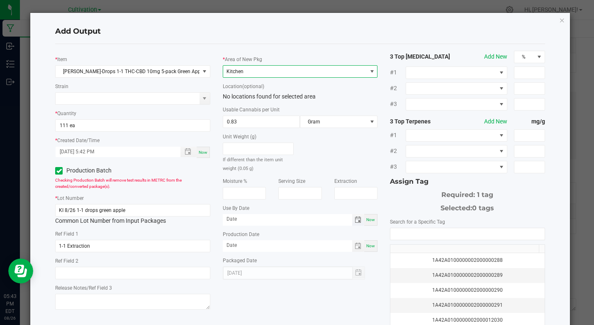
click at [356, 219] on span "Toggle calendar" at bounding box center [358, 219] width 7 height 7
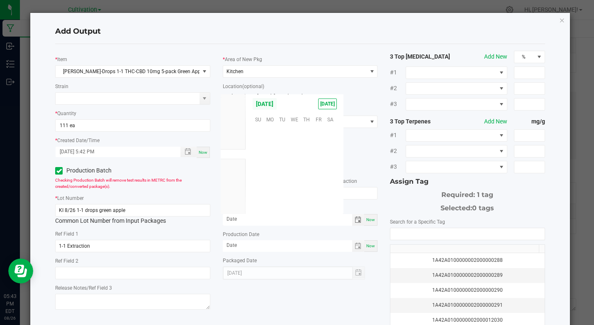
scroll to position [134489, 0]
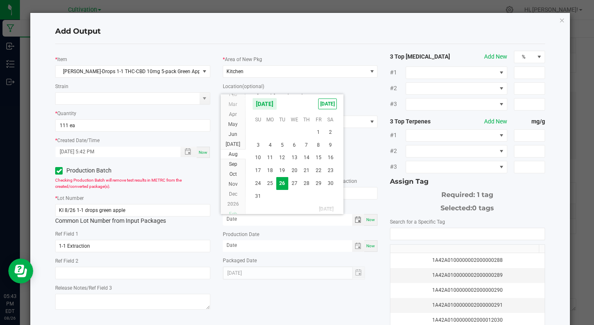
click at [232, 212] on span "Feb" at bounding box center [233, 214] width 8 height 6
click at [232, 211] on span "Aug" at bounding box center [233, 214] width 9 height 6
click at [292, 183] on span "26" at bounding box center [294, 182] width 12 height 13
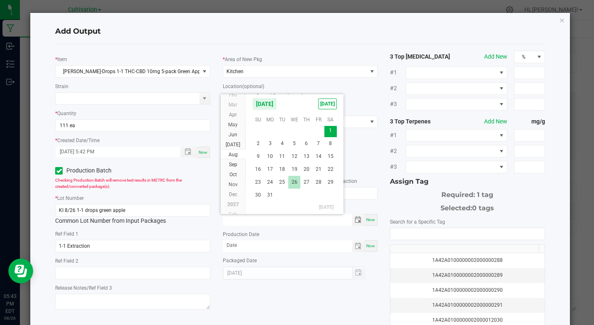
type input "[DATE]"
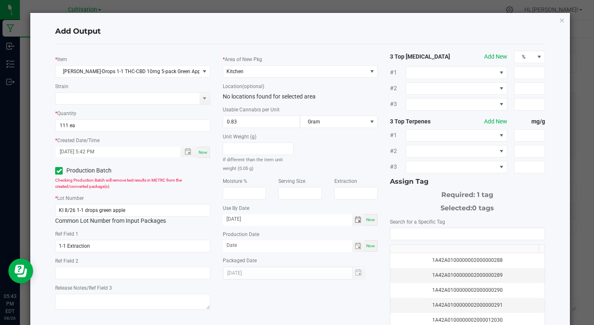
click at [366, 243] on span "Now" at bounding box center [370, 245] width 9 height 5
type input "[DATE]"
click at [398, 232] on input "NO DATA FOUND" at bounding box center [467, 234] width 154 height 12
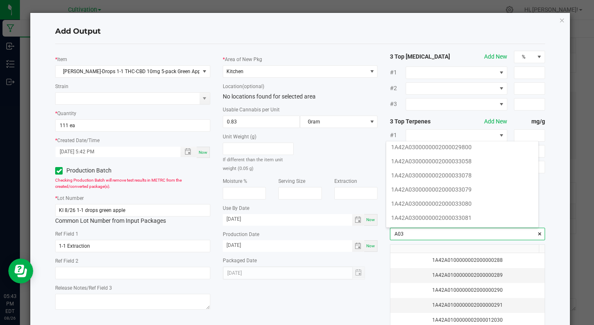
scroll to position [188, 0]
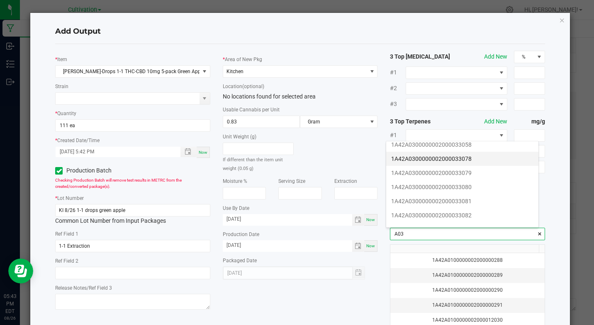
click at [461, 155] on li "1A42A0300000002000033078" at bounding box center [462, 158] width 152 height 14
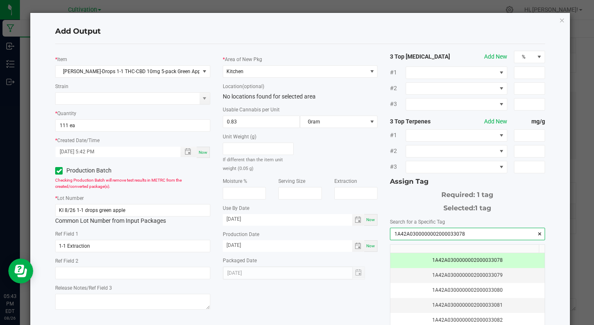
type input "1A42A0300000002000033078"
drag, startPoint x: 328, startPoint y: 307, endPoint x: 357, endPoint y: 230, distance: 82.1
click at [331, 286] on div "* [PERSON_NAME]-Drops 1-1 THC-CBD 10mg 5-pack Green Apple Strain * Quantity 111…" at bounding box center [300, 200] width 502 height 298
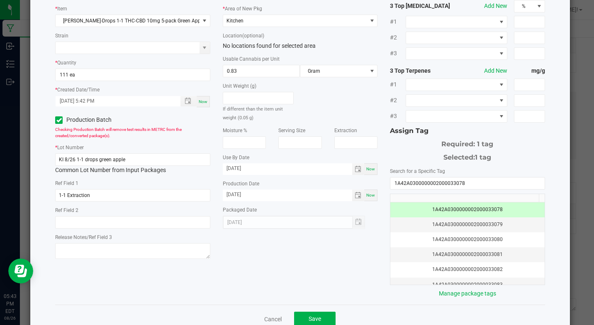
scroll to position [72, 0]
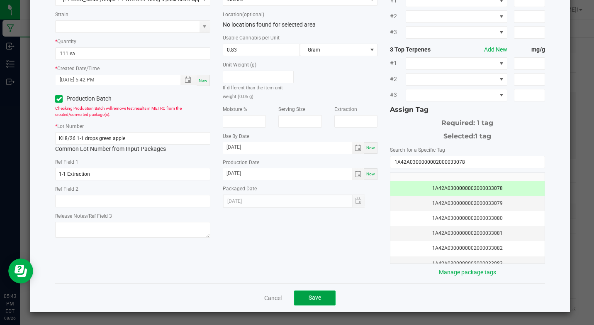
click at [312, 297] on span "Save" at bounding box center [315, 297] width 12 height 7
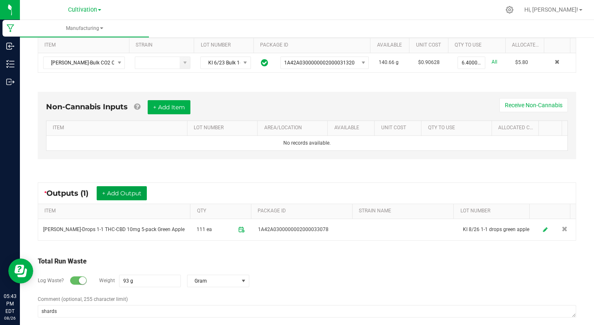
scroll to position [0, 0]
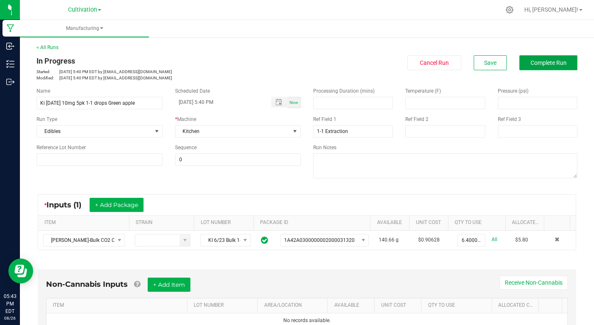
click at [537, 62] on span "Complete Run" at bounding box center [549, 62] width 36 height 7
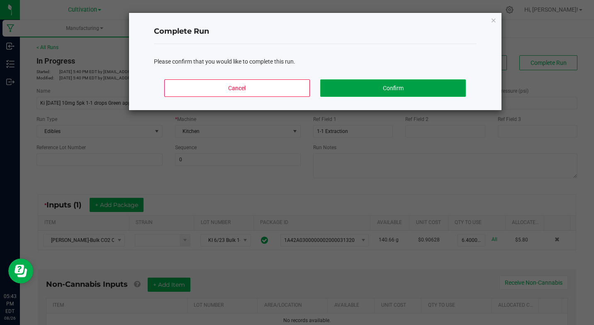
drag, startPoint x: 464, startPoint y: 86, endPoint x: 422, endPoint y: 4, distance: 92.2
click at [461, 86] on button "Confirm" at bounding box center [392, 87] width 145 height 17
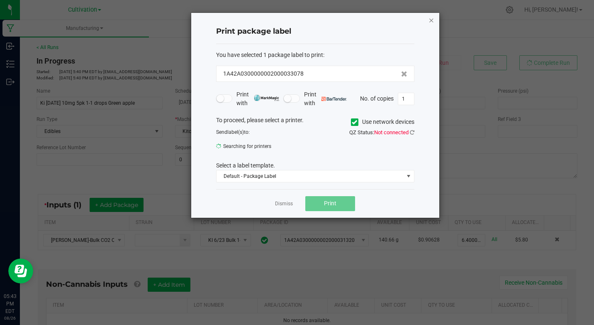
click at [430, 19] on icon "button" at bounding box center [432, 20] width 6 height 10
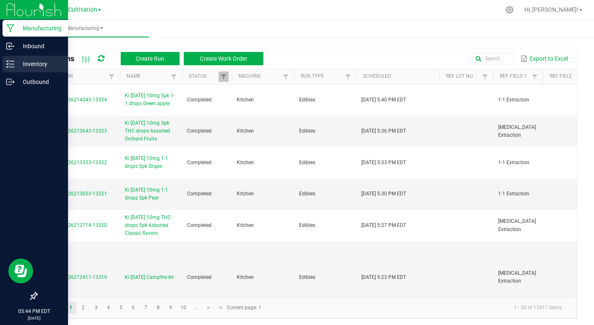
click at [39, 63] on p "Inventory" at bounding box center [40, 64] width 50 height 10
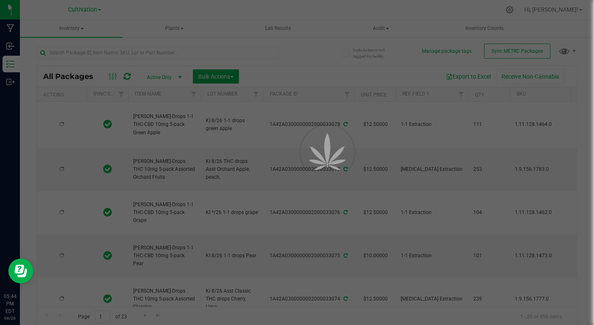
type input "[DATE]"
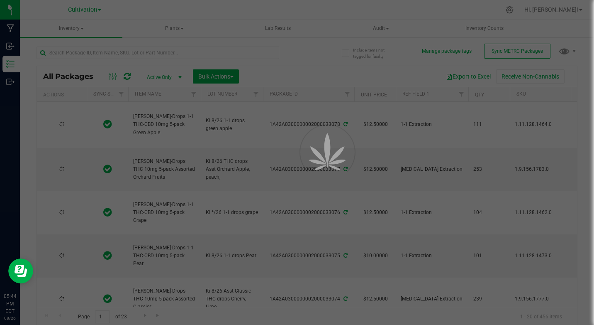
type input "[DATE]"
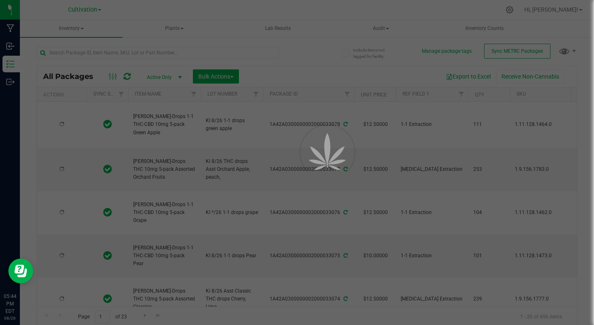
type input "[DATE]"
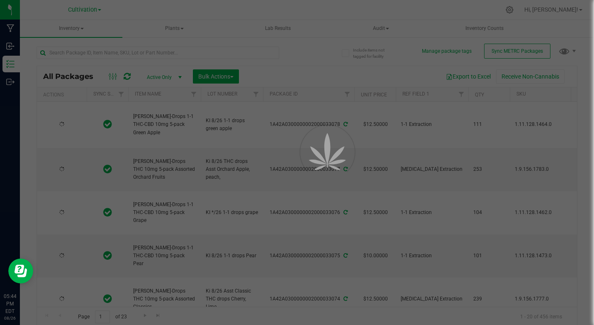
type input "[DATE]"
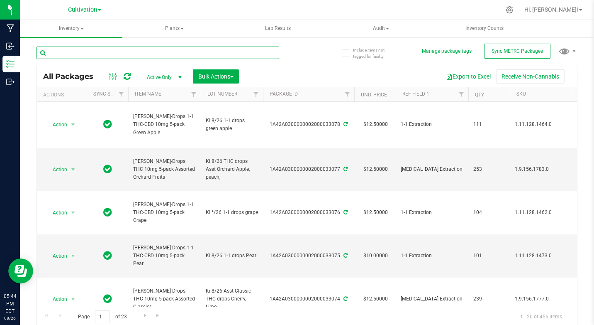
click at [98, 53] on input "text" at bounding box center [158, 52] width 243 height 12
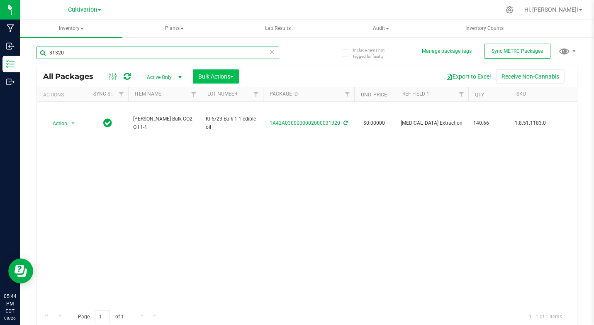
type input "31320"
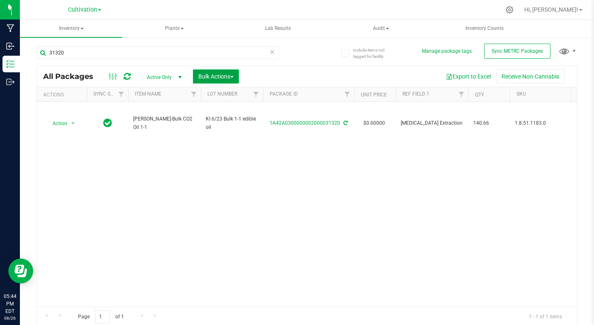
click at [207, 74] on span "Bulk Actions" at bounding box center [215, 76] width 35 height 7
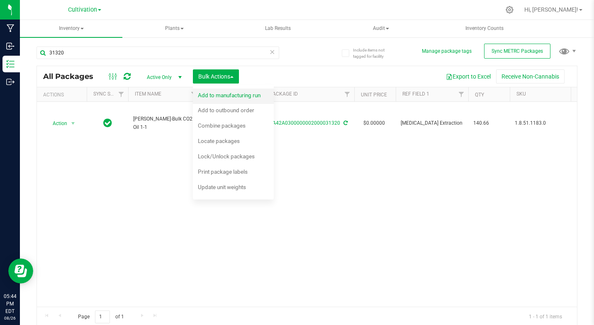
click at [217, 95] on span "Add to manufacturing run" at bounding box center [229, 95] width 63 height 7
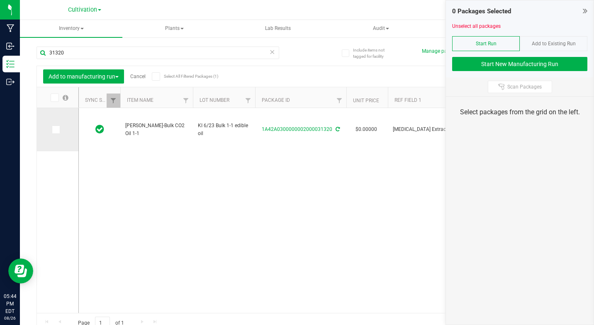
click at [59, 129] on span at bounding box center [56, 129] width 8 height 8
click at [0, 0] on input "checkbox" at bounding box center [0, 0] width 0 height 0
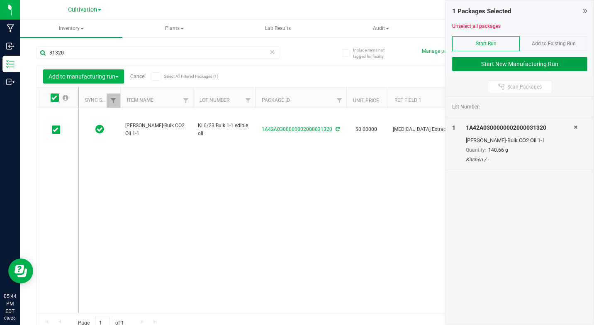
click at [556, 61] on button "Start New Manufacturing Run" at bounding box center [519, 64] width 135 height 14
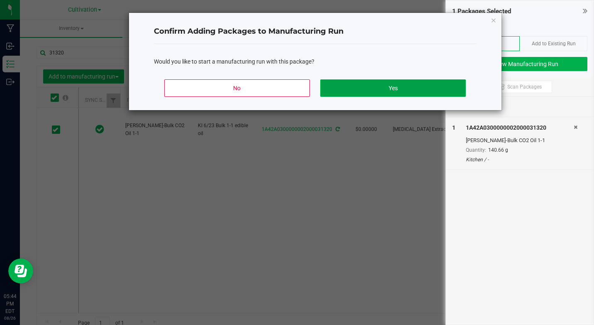
click at [403, 95] on button "Yes" at bounding box center [392, 87] width 145 height 17
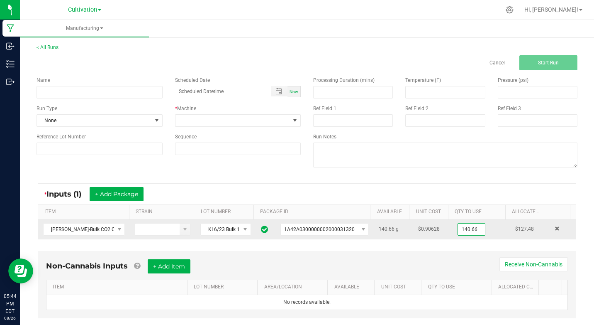
click at [460, 228] on input "140.66" at bounding box center [471, 229] width 27 height 12
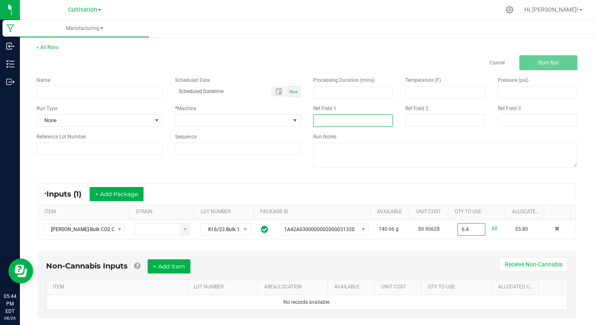
type input "6.4000 g"
click at [321, 116] on input at bounding box center [353, 120] width 80 height 12
type input "1-1 Extraction"
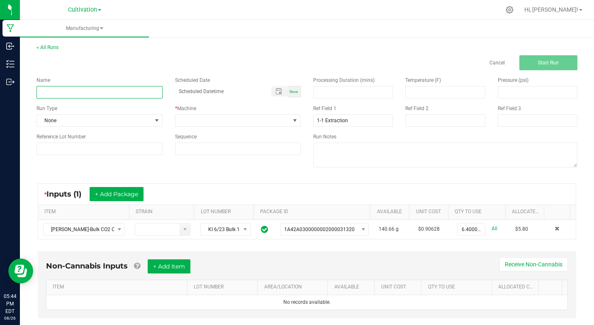
type input "Ki [DATE] 10mg 5pk 1-1 drops Green apple"
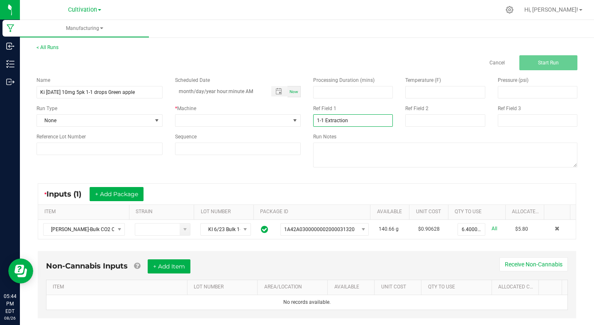
type input "month/day/year hour:minute AM"
click at [290, 91] on span "Now" at bounding box center [294, 91] width 9 height 5
type input "[DATE] 5:44 PM"
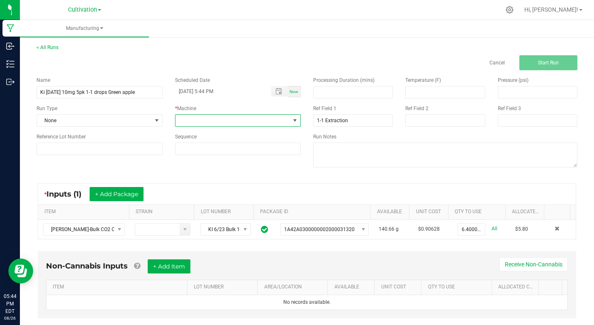
click at [292, 119] on span at bounding box center [295, 120] width 7 height 7
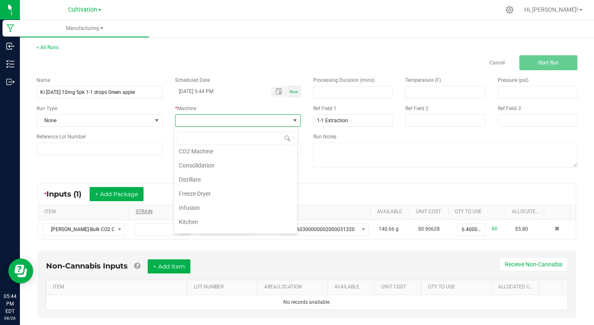
click at [188, 216] on li "Kitchen" at bounding box center [236, 222] width 124 height 14
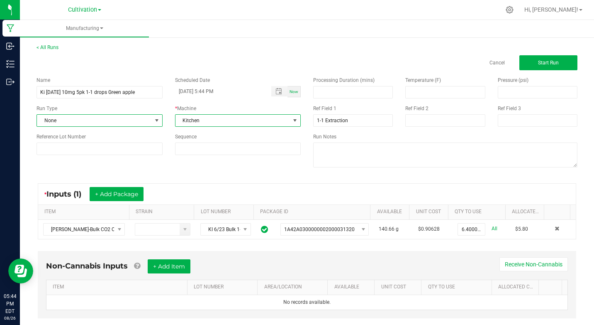
click at [154, 119] on span at bounding box center [157, 120] width 7 height 7
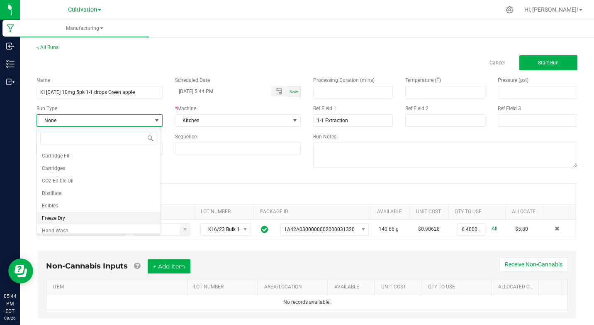
scroll to position [50, 0]
click at [49, 205] on span "Edibles" at bounding box center [50, 205] width 16 height 8
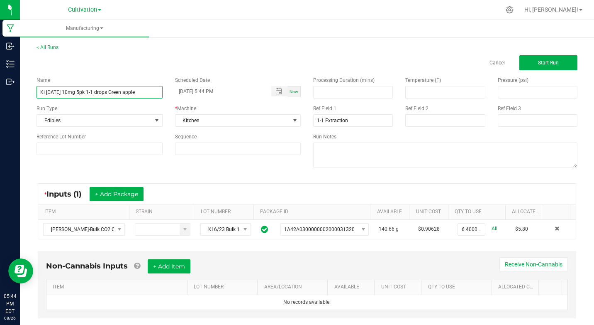
drag, startPoint x: 110, startPoint y: 90, endPoint x: 140, endPoint y: 90, distance: 30.3
click at [140, 90] on input "Ki [DATE] 10mg 5pk 1-1 drops Green apple" at bounding box center [100, 92] width 126 height 12
type input "Ki [DATE] 10mg 5pk 1-1 drops Pineapple"
click at [532, 59] on button "Start Run" at bounding box center [549, 62] width 58 height 15
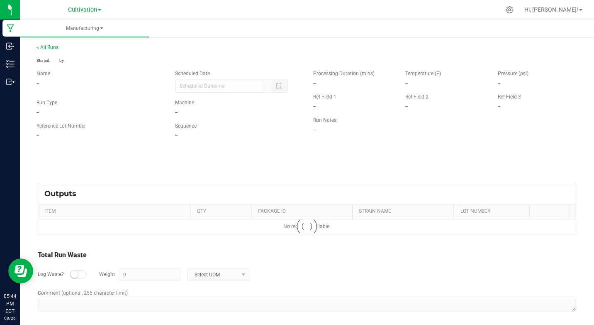
type input "[DATE] 5:44 PM"
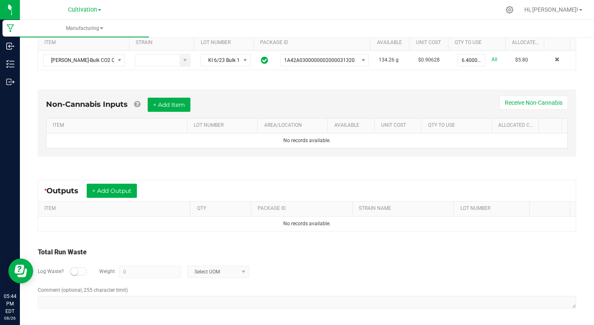
scroll to position [181, 0]
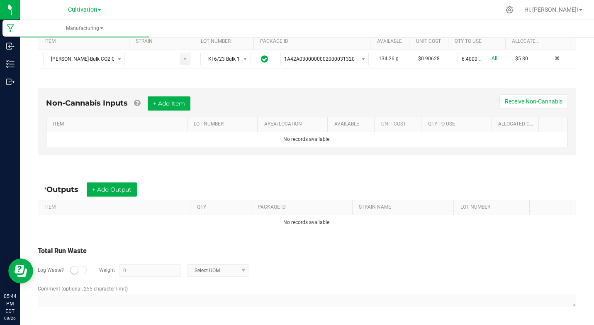
drag, startPoint x: 73, startPoint y: 271, endPoint x: 122, endPoint y: 273, distance: 48.6
click at [74, 271] on small at bounding box center [74, 269] width 7 height 7
drag, startPoint x: 131, startPoint y: 271, endPoint x: 114, endPoint y: 264, distance: 18.8
click at [130, 271] on input "0" at bounding box center [150, 270] width 61 height 12
click at [244, 271] on span at bounding box center [243, 270] width 7 height 7
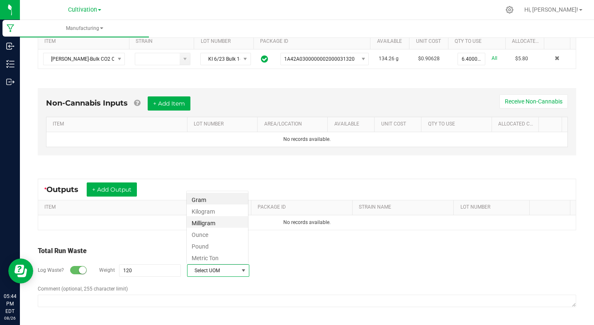
scroll to position [12, 62]
drag, startPoint x: 205, startPoint y: 199, endPoint x: 178, endPoint y: 215, distance: 31.0
click at [204, 199] on li "Gram" at bounding box center [217, 199] width 61 height 12
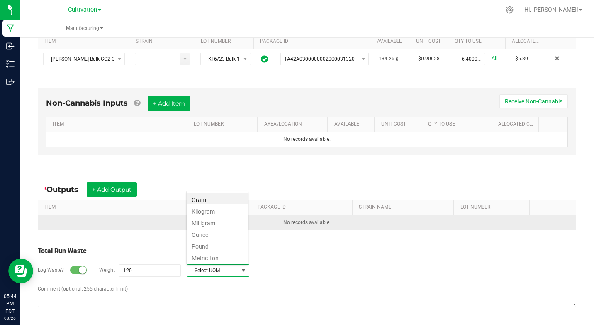
type input "120 g"
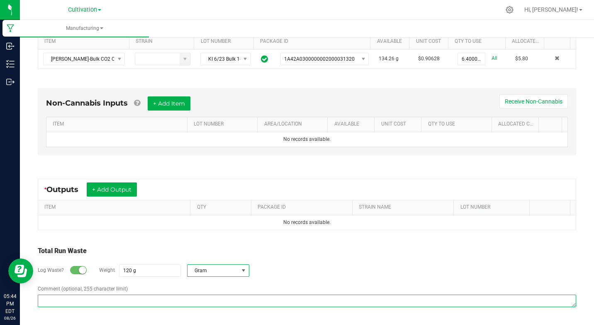
click at [112, 305] on textarea "Comment (optional, 255 character limit)" at bounding box center [307, 300] width 539 height 12
type textarea "shards"
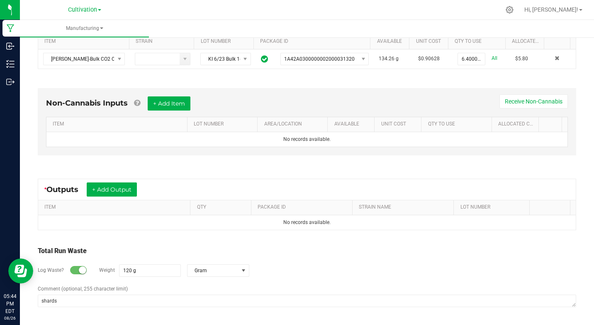
click at [127, 246] on div "Total Run Waste" at bounding box center [307, 251] width 539 height 10
click at [98, 185] on button "+ Add Output" at bounding box center [112, 189] width 50 height 14
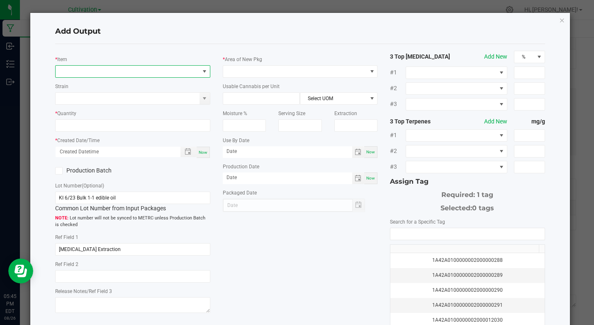
click at [66, 73] on span "NO DATA FOUND" at bounding box center [128, 72] width 144 height 12
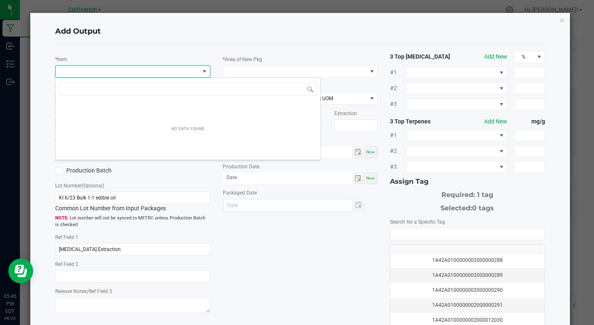
scroll to position [12, 153]
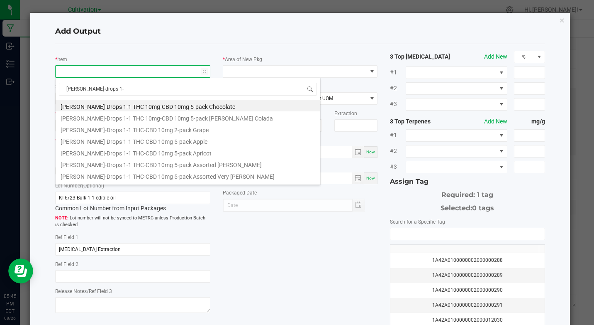
type input "[PERSON_NAME]-drops 1-1"
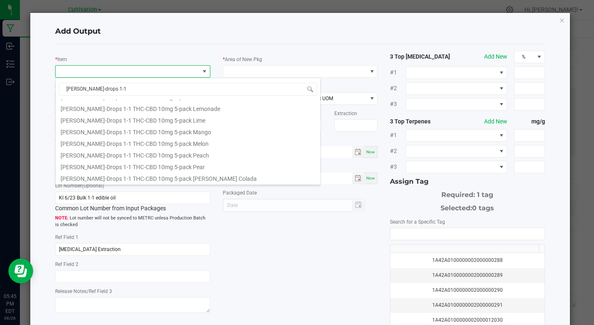
scroll to position [349, 0]
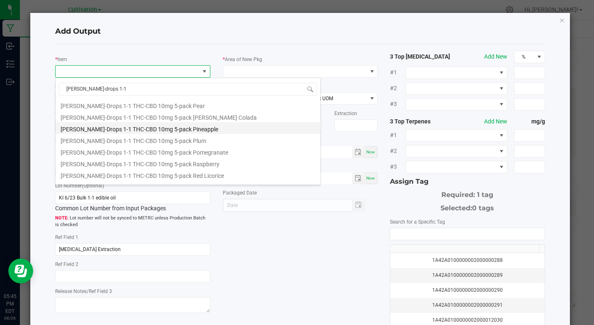
click at [176, 130] on li "[PERSON_NAME]-Drops 1-1 THC-CBD 10mg 5-pack Pineapple" at bounding box center [188, 128] width 265 height 12
type input "0 ea"
type input "0.83"
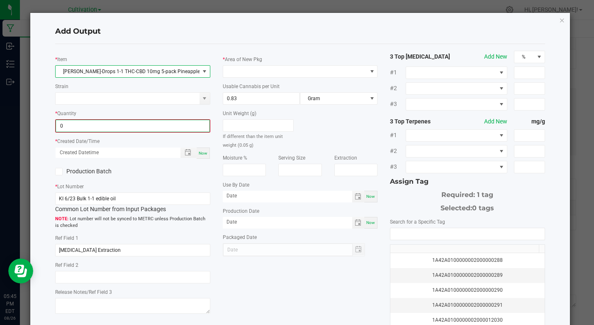
click at [135, 127] on input "0" at bounding box center [132, 126] width 153 height 12
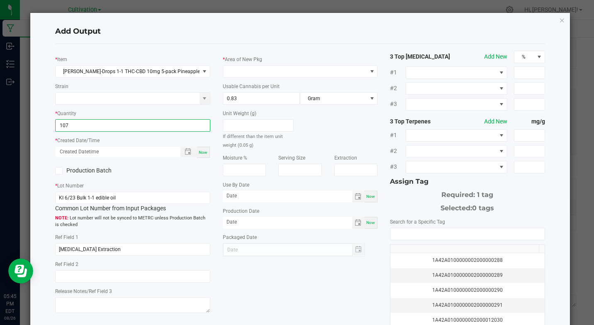
type input "107 ea"
click at [200, 153] on span "Now" at bounding box center [203, 152] width 9 height 5
type input "[DATE] 5:45 PM"
type input "[DATE]"
click at [57, 171] on icon at bounding box center [58, 171] width 5 height 0
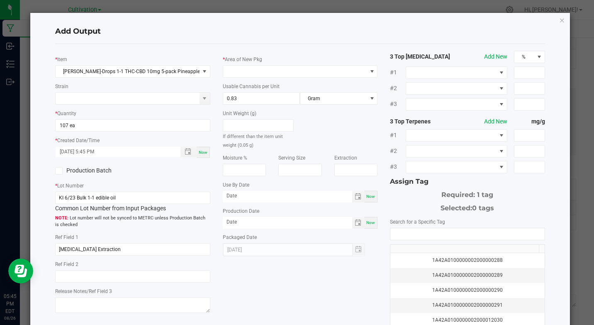
click at [0, 0] on input "Production Batch" at bounding box center [0, 0] width 0 height 0
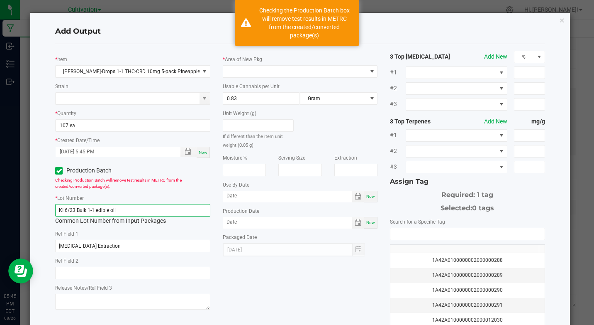
drag, startPoint x: 92, startPoint y: 212, endPoint x: 127, endPoint y: 215, distance: 35.8
click at [127, 215] on input "KI 6/23 Bulk 1-1 edible oil" at bounding box center [132, 210] width 155 height 12
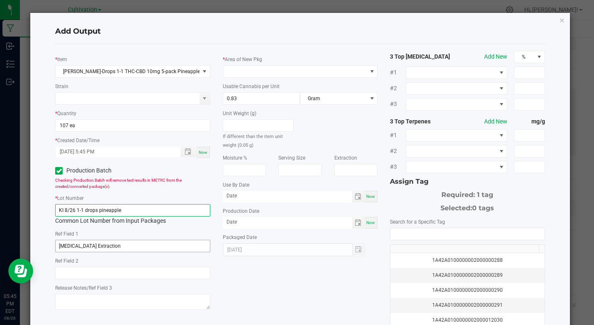
type input "KI 8/26 1-1 drops pineapple"
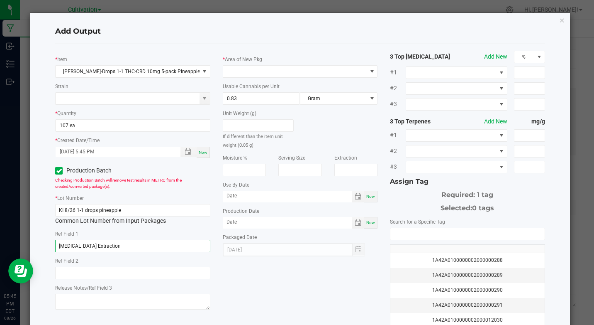
drag, startPoint x: 59, startPoint y: 244, endPoint x: 86, endPoint y: 246, distance: 27.1
click at [86, 246] on input "[MEDICAL_DATA] Extraction" at bounding box center [132, 245] width 155 height 12
type input "1-1 Extraction"
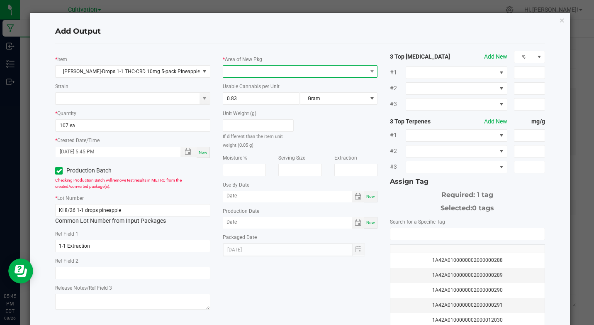
click at [290, 73] on span at bounding box center [295, 72] width 144 height 12
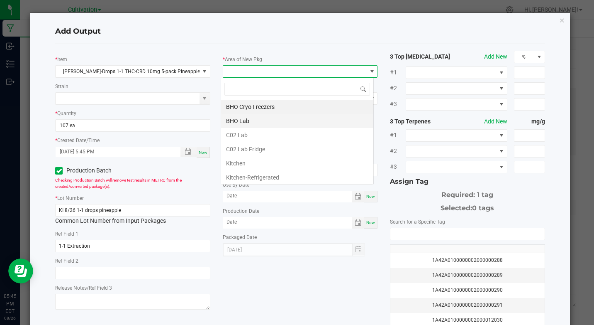
scroll to position [12, 153]
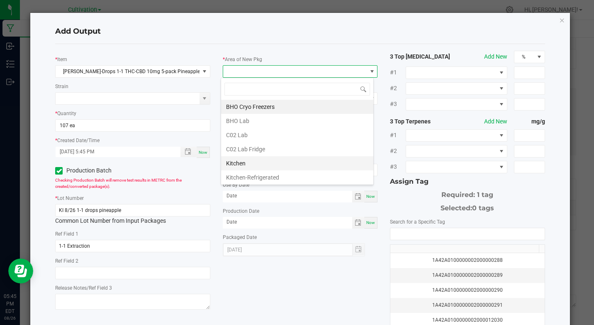
click at [229, 163] on li "Kitchen" at bounding box center [297, 163] width 152 height 14
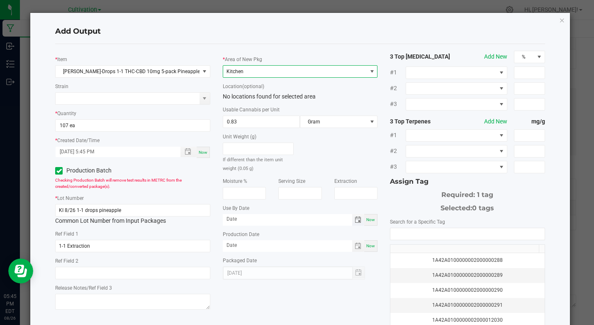
click at [355, 220] on span "Toggle calendar" at bounding box center [358, 219] width 7 height 7
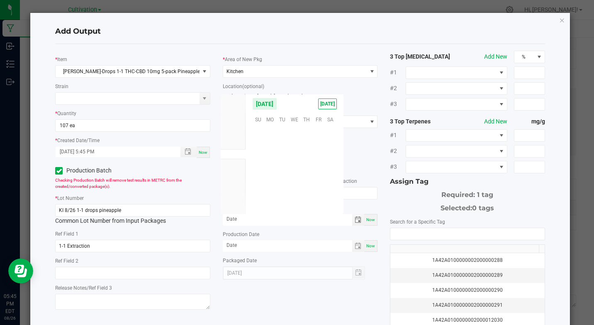
scroll to position [134489, 0]
click at [232, 209] on li "Feb" at bounding box center [233, 214] width 25 height 10
click at [232, 209] on li "Aug" at bounding box center [233, 214] width 25 height 10
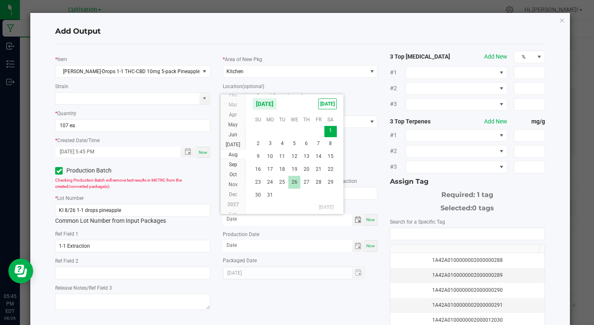
click at [291, 178] on span "26" at bounding box center [294, 182] width 12 height 13
type input "[DATE]"
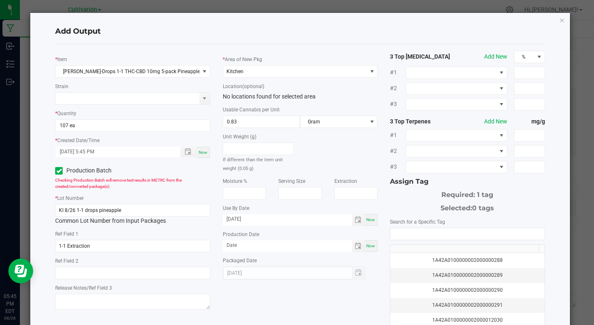
click at [367, 246] on span "Now" at bounding box center [370, 245] width 9 height 5
type input "[DATE]"
drag, startPoint x: 392, startPoint y: 234, endPoint x: 377, endPoint y: 221, distance: 19.4
click at [390, 229] on input "NO DATA FOUND" at bounding box center [467, 234] width 154 height 12
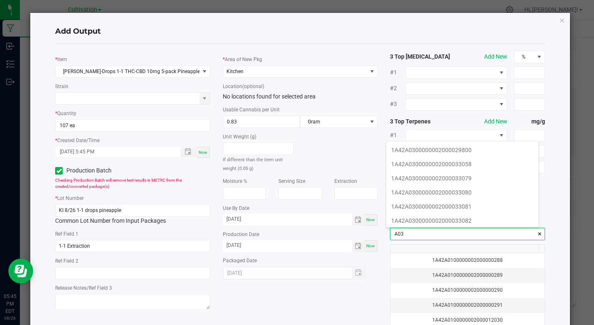
scroll to position [172, 0]
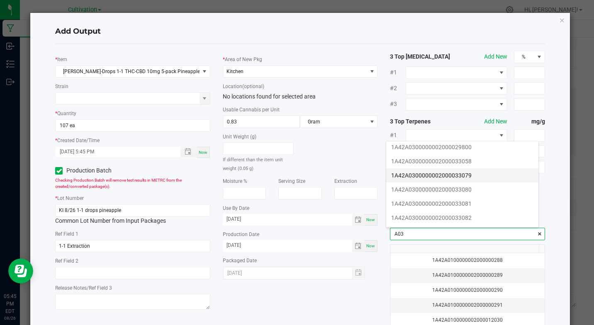
click at [456, 173] on li "1A42A0300000002000033079" at bounding box center [462, 175] width 152 height 14
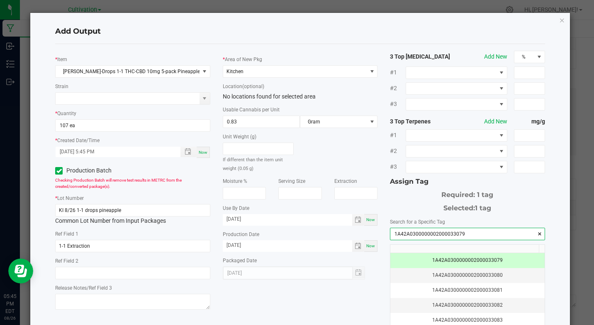
type input "1A42A0300000002000033079"
click at [358, 287] on div "* [PERSON_NAME]-Drops 1-1 THC-CBD 10mg 5-pack Pineapple Strain * Quantity 107 e…" at bounding box center [300, 200] width 502 height 298
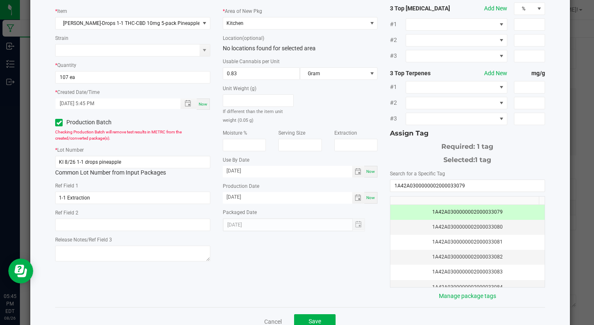
scroll to position [50, 0]
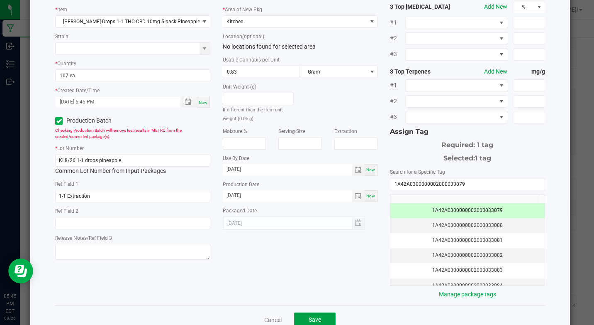
click at [320, 317] on button "Save" at bounding box center [314, 319] width 41 height 15
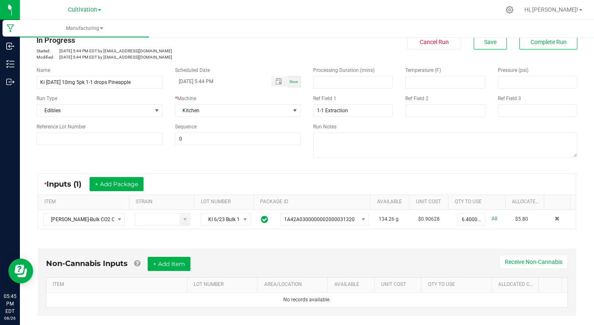
scroll to position [0, 0]
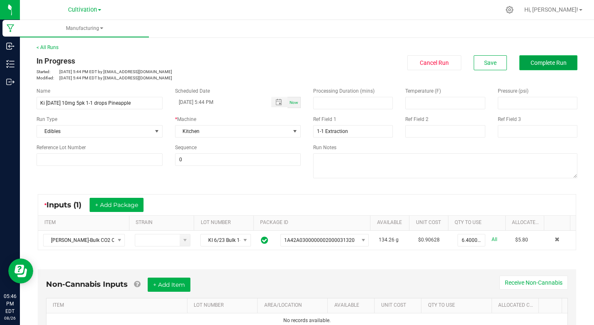
click at [540, 59] on button "Complete Run" at bounding box center [549, 62] width 58 height 15
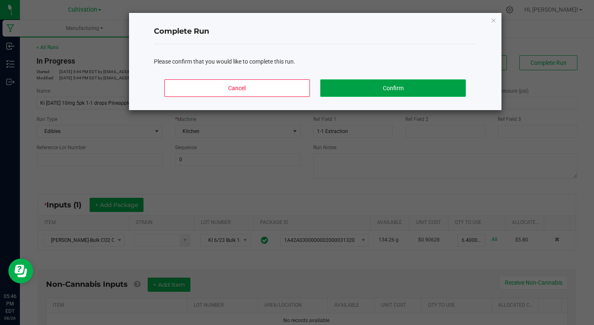
click at [451, 82] on button "Confirm" at bounding box center [392, 87] width 145 height 17
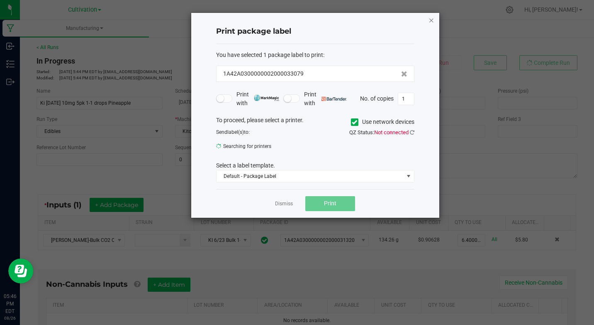
click at [432, 22] on icon "button" at bounding box center [432, 20] width 6 height 10
